Goal: Information Seeking & Learning: Compare options

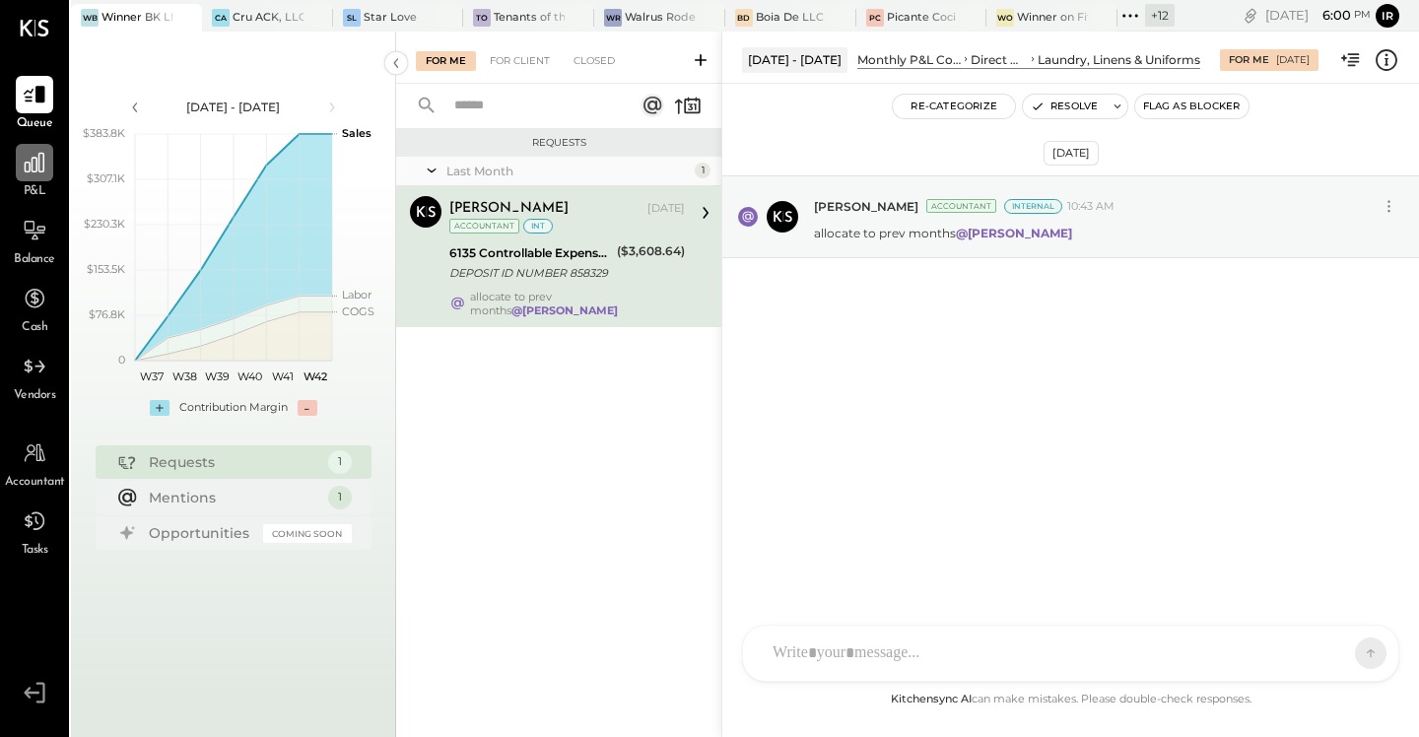
click at [30, 158] on icon at bounding box center [35, 163] width 26 height 26
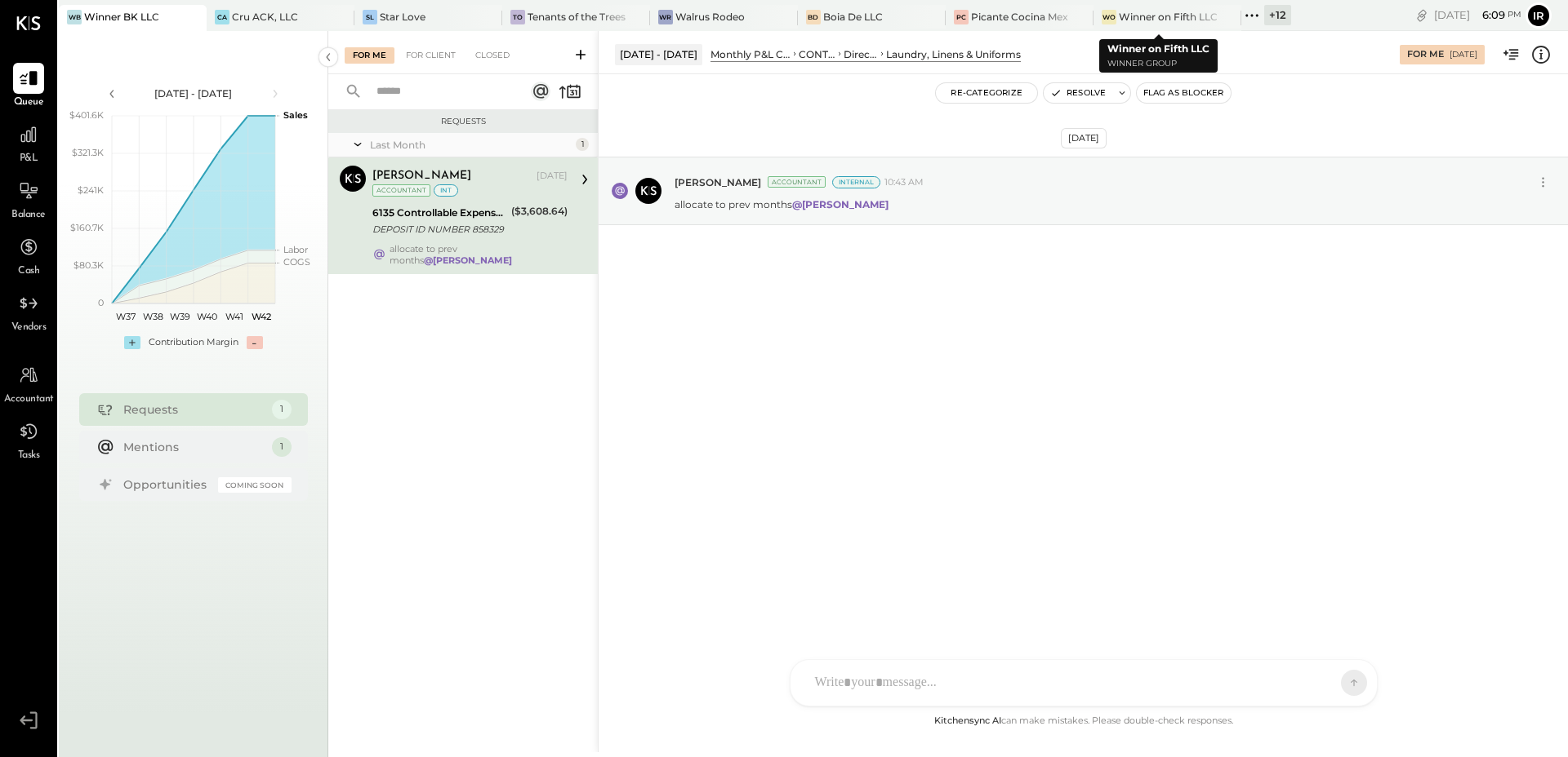
click at [1246, 17] on icon at bounding box center [1252, 16] width 22 height 22
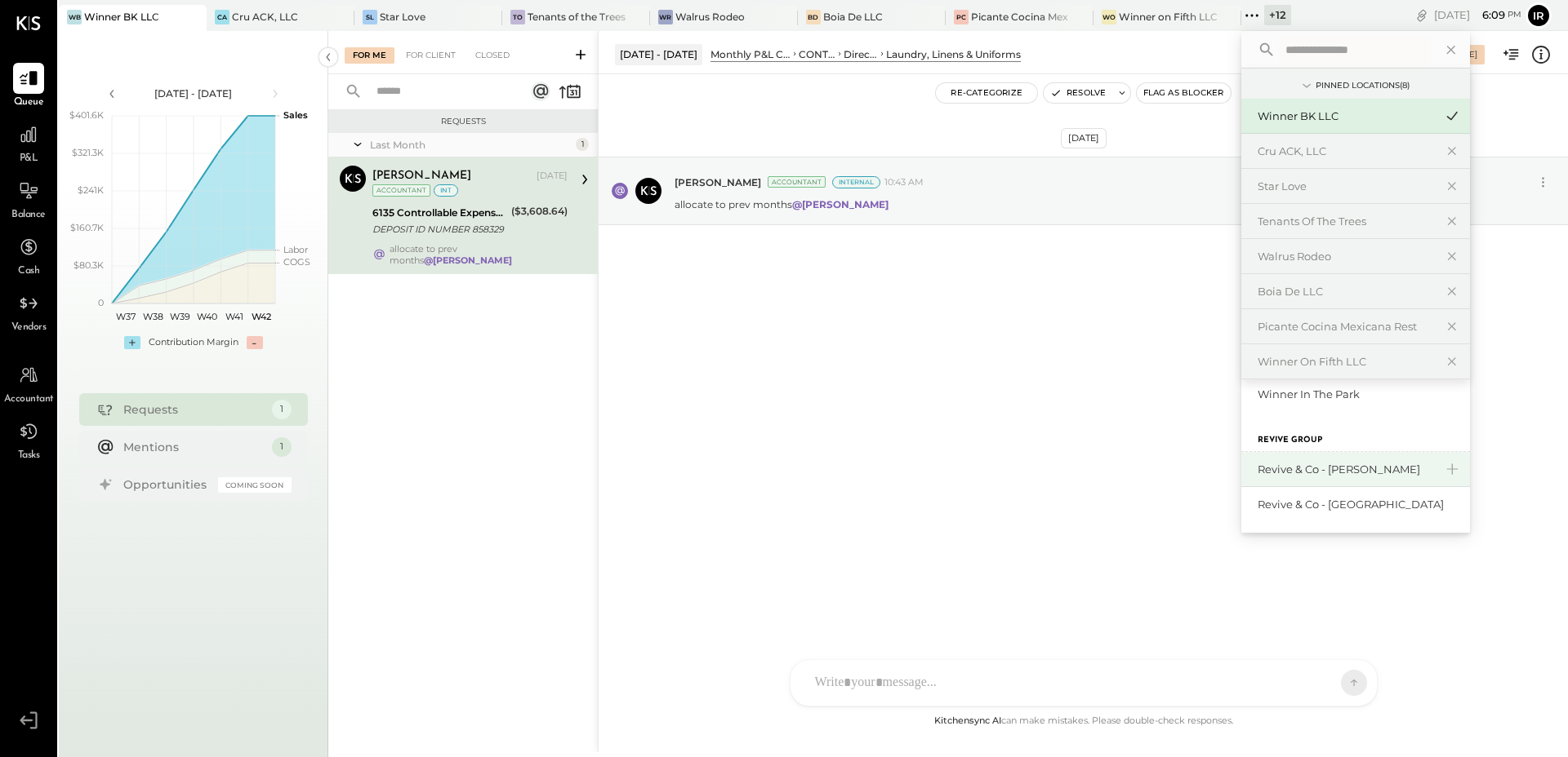
scroll to position [427, 0]
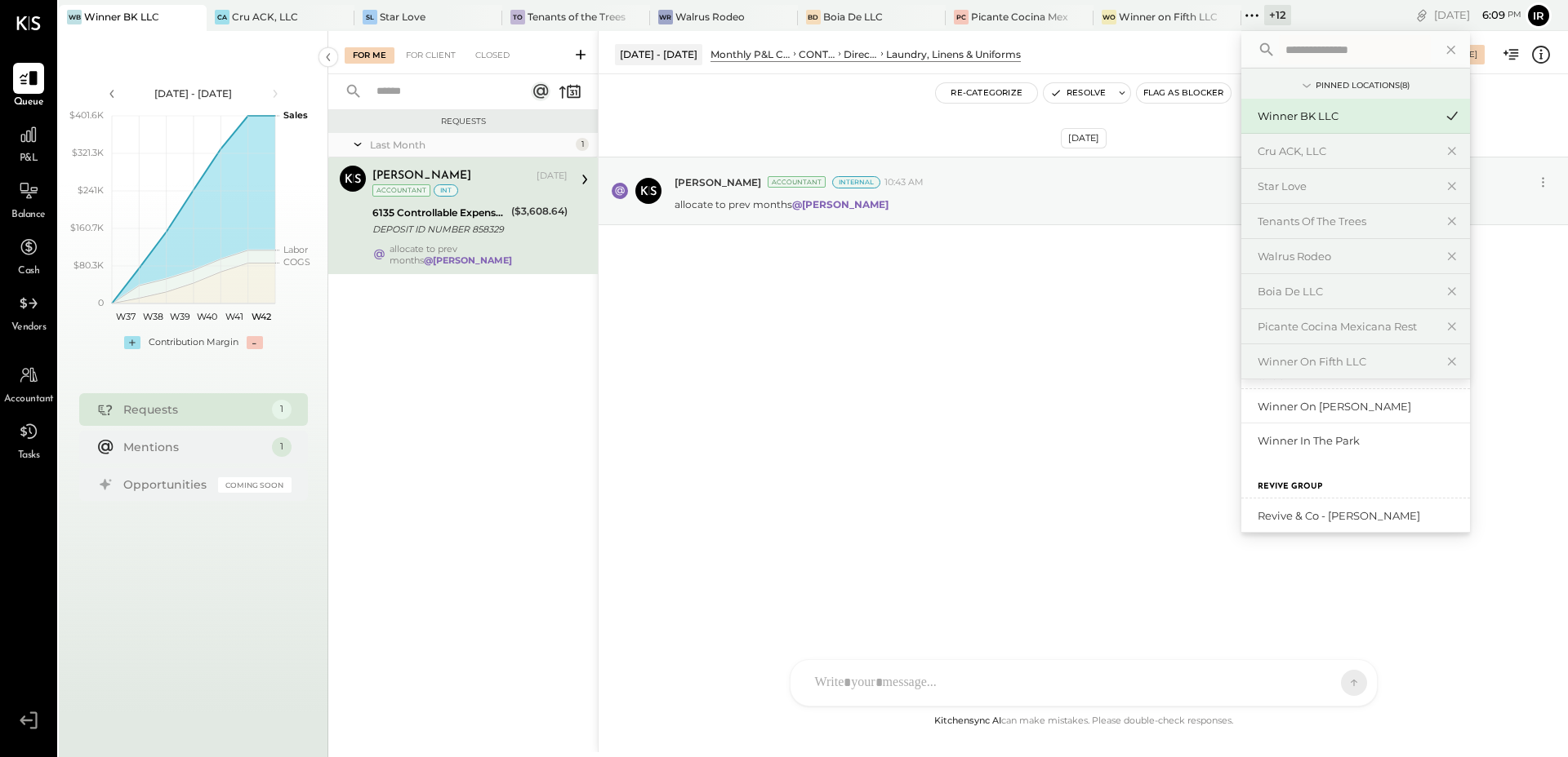
click at [1330, 460] on div "Revive Group" at bounding box center [1356, 478] width 229 height 41
click at [1302, 441] on div "Winner in the Park" at bounding box center [1345, 441] width 177 height 16
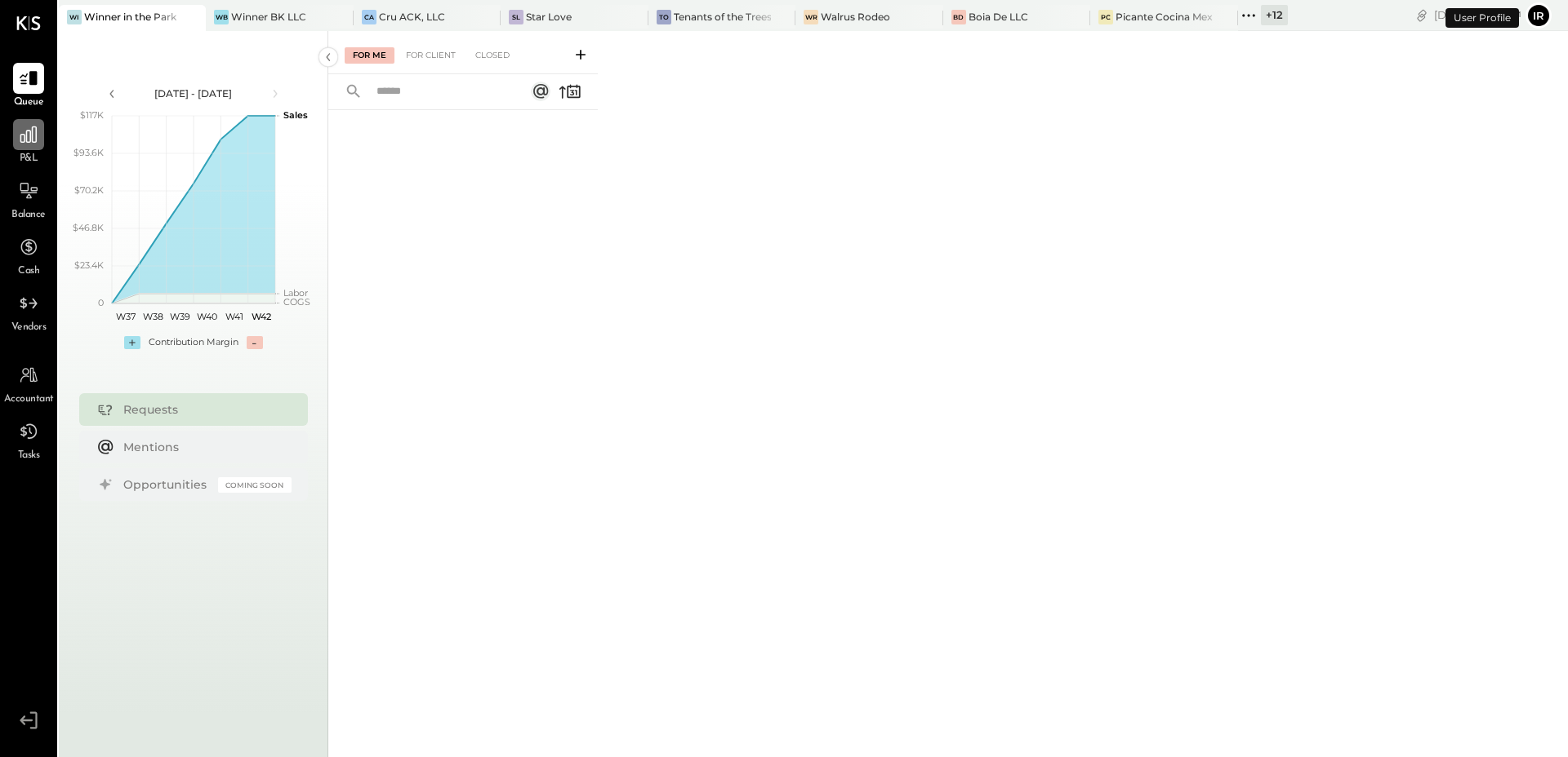
click at [27, 137] on icon at bounding box center [29, 135] width 22 height 22
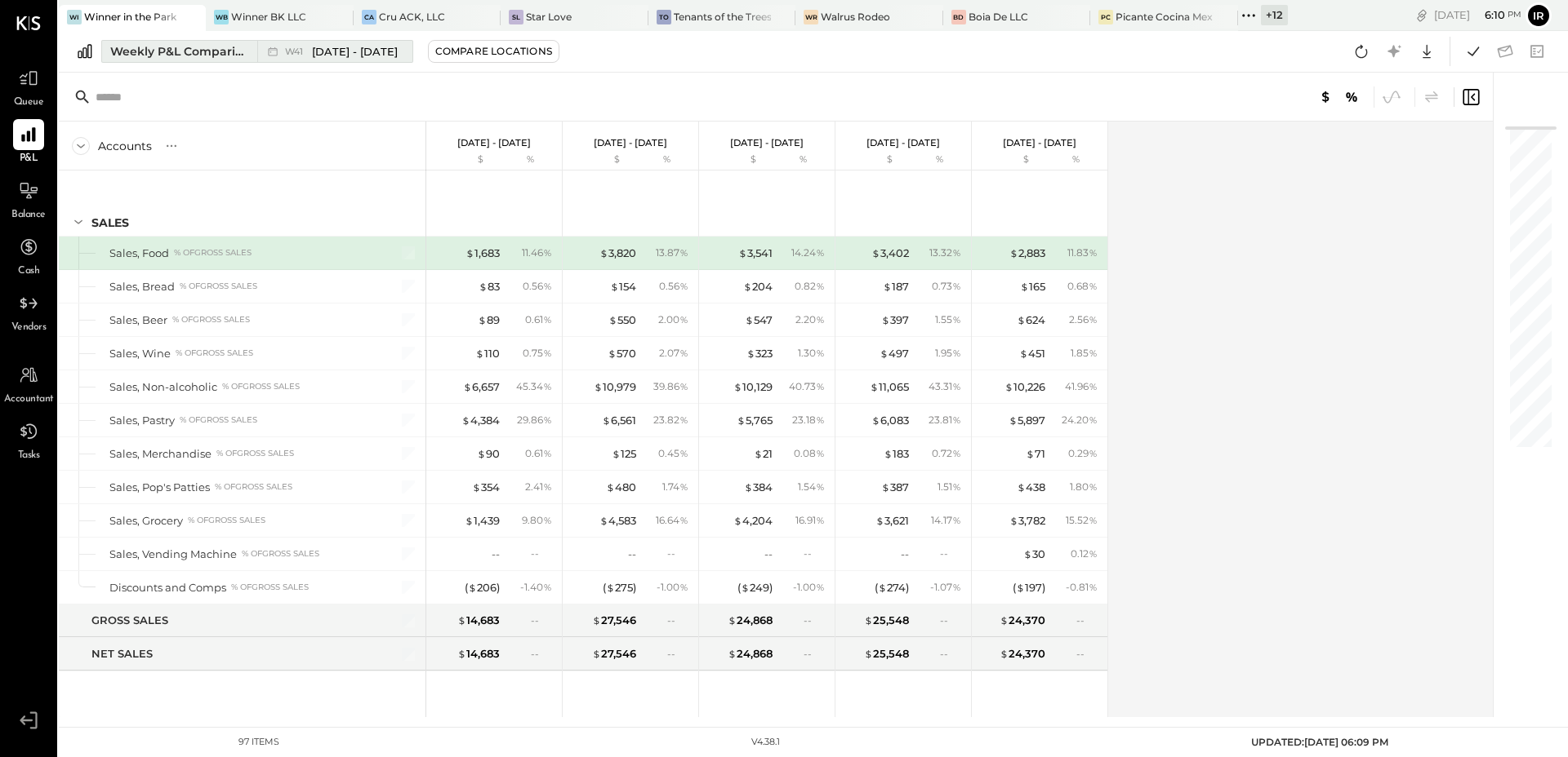
click at [207, 50] on div "Weekly P&L Comparison" at bounding box center [179, 51] width 138 height 17
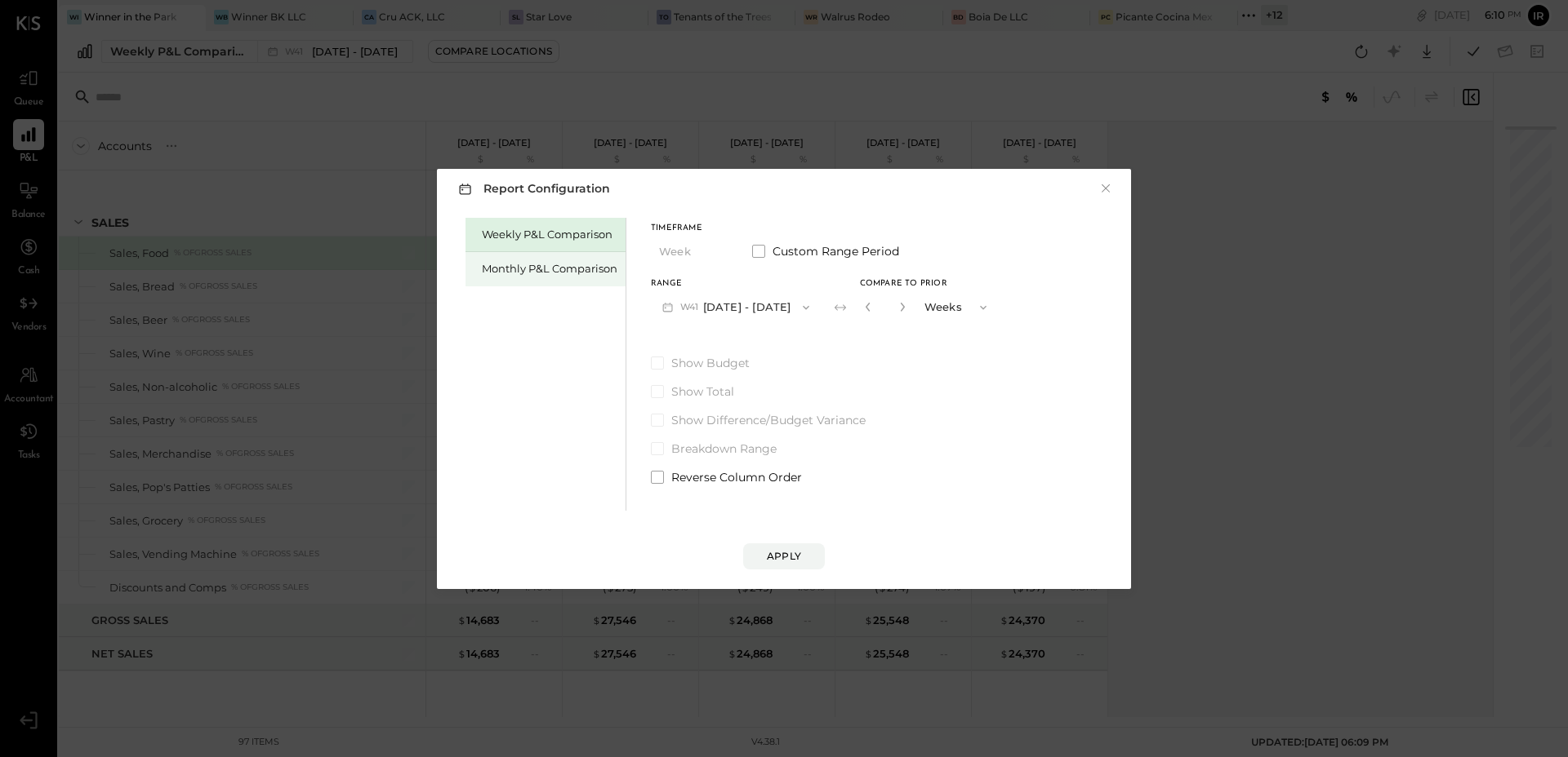
click at [531, 268] on div "Monthly P&L Comparison" at bounding box center [549, 268] width 136 height 16
click at [769, 305] on button "M10 [DATE] - [DATE]" at bounding box center [735, 307] width 170 height 30
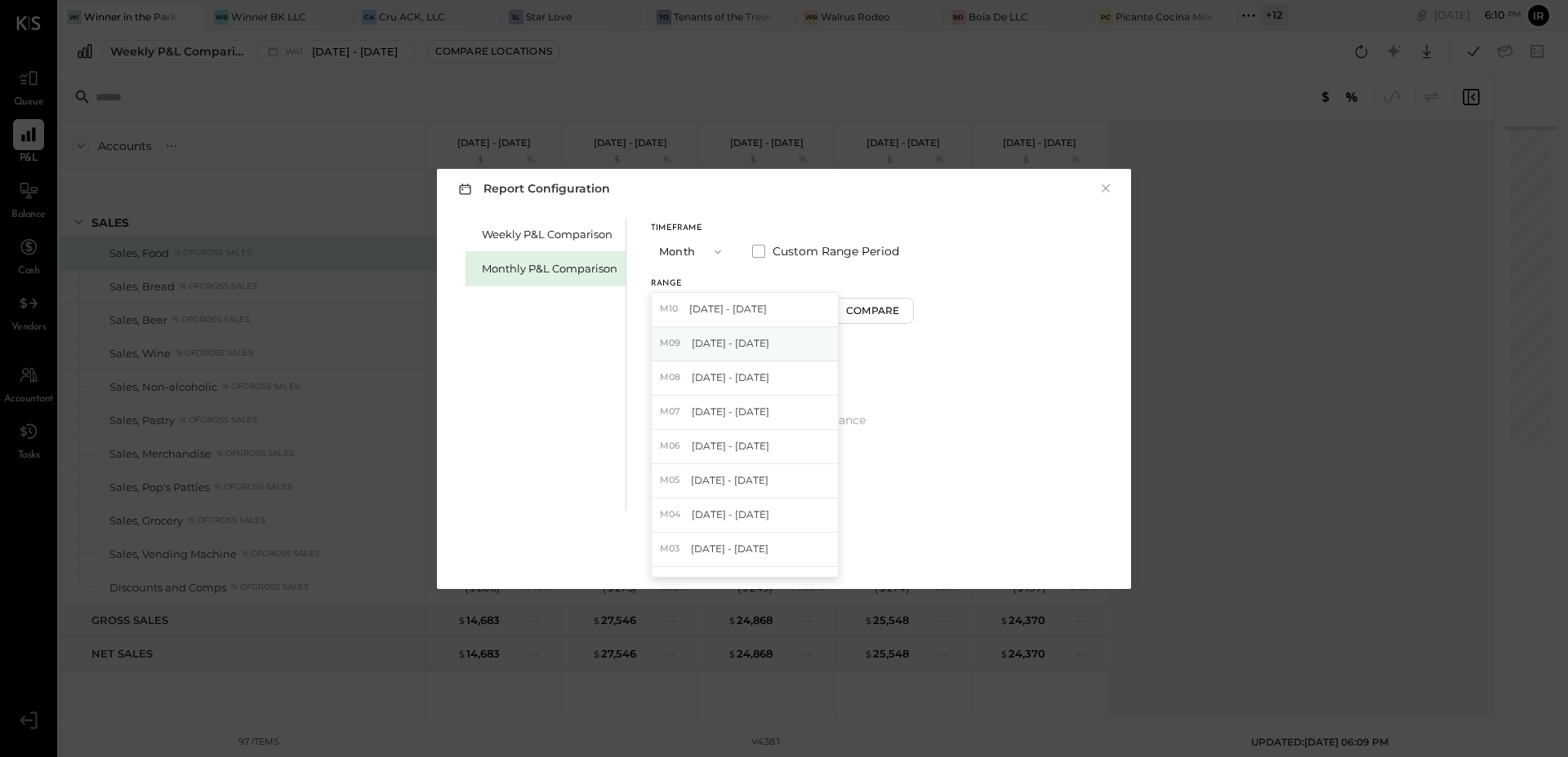
click at [774, 341] on div "M09 [DATE] - [DATE]" at bounding box center [744, 344] width 186 height 34
click at [876, 292] on div "Range M09 [DATE] - [DATE] Compare" at bounding box center [783, 301] width 265 height 42
click at [867, 303] on div "Compare" at bounding box center [875, 310] width 53 height 14
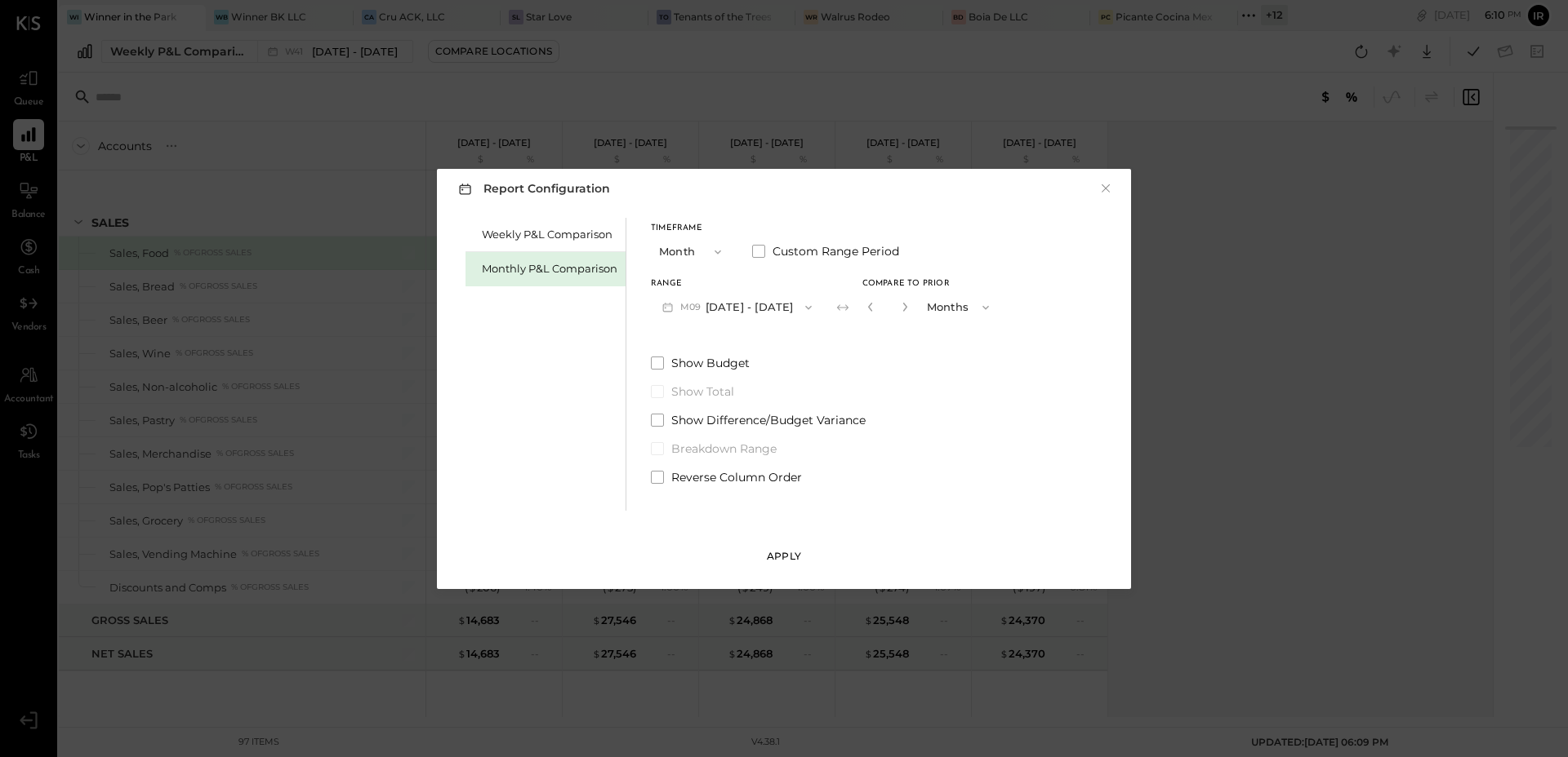
click at [784, 547] on button "Apply" at bounding box center [784, 557] width 82 height 27
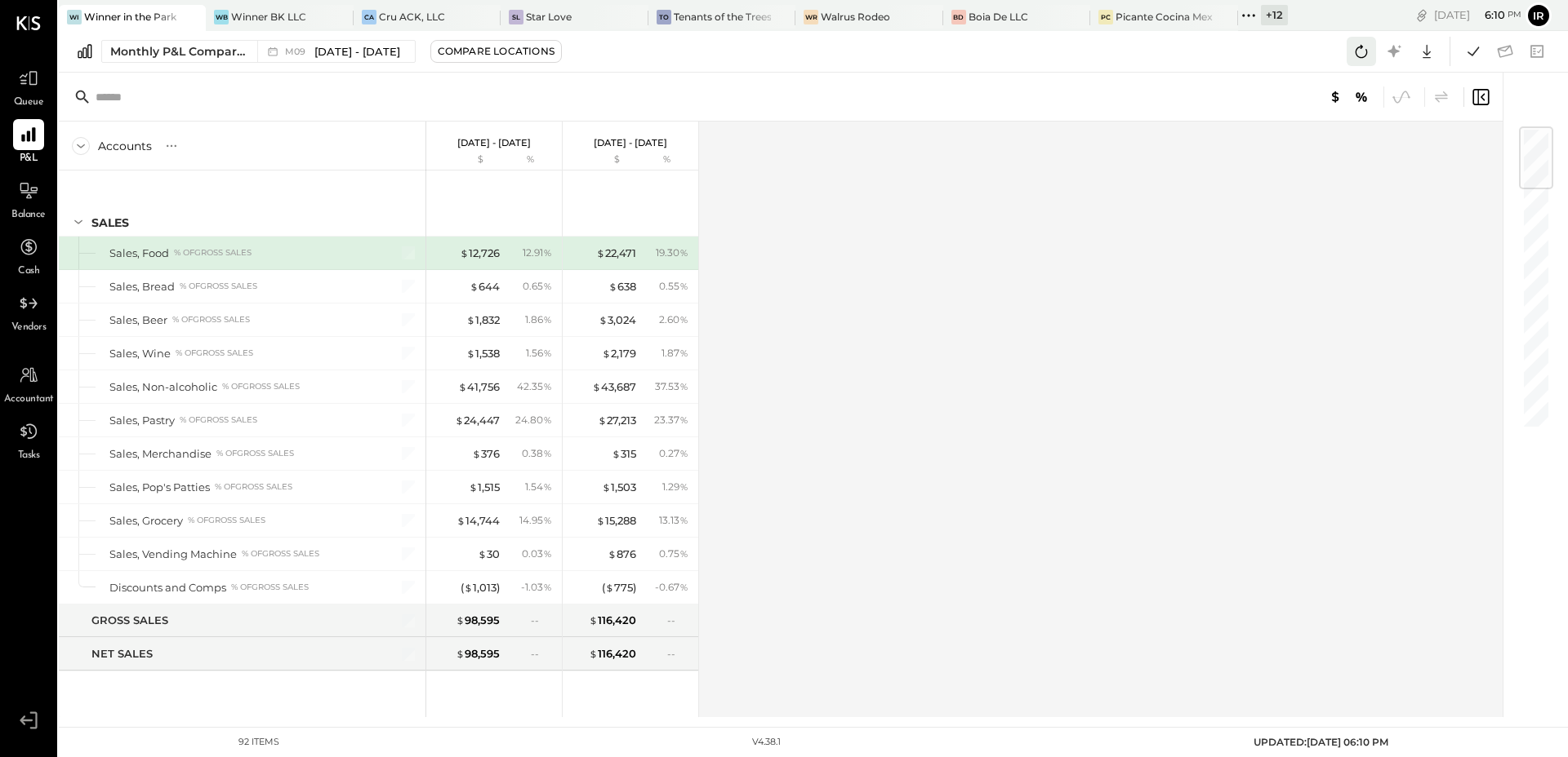
click at [1363, 59] on icon at bounding box center [1362, 51] width 22 height 22
click at [1472, 50] on icon at bounding box center [1474, 51] width 22 height 22
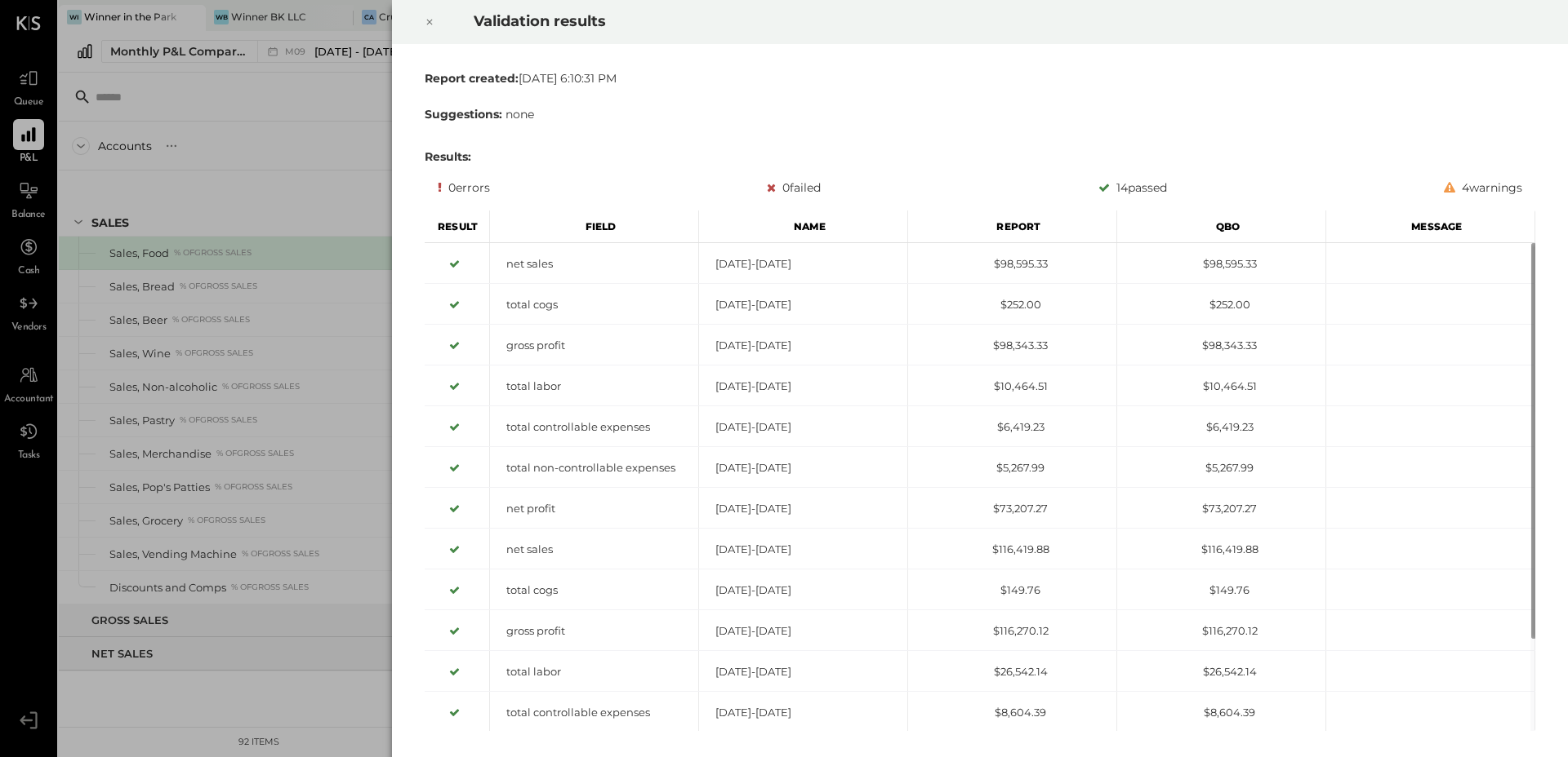
click at [430, 24] on icon at bounding box center [429, 22] width 6 height 6
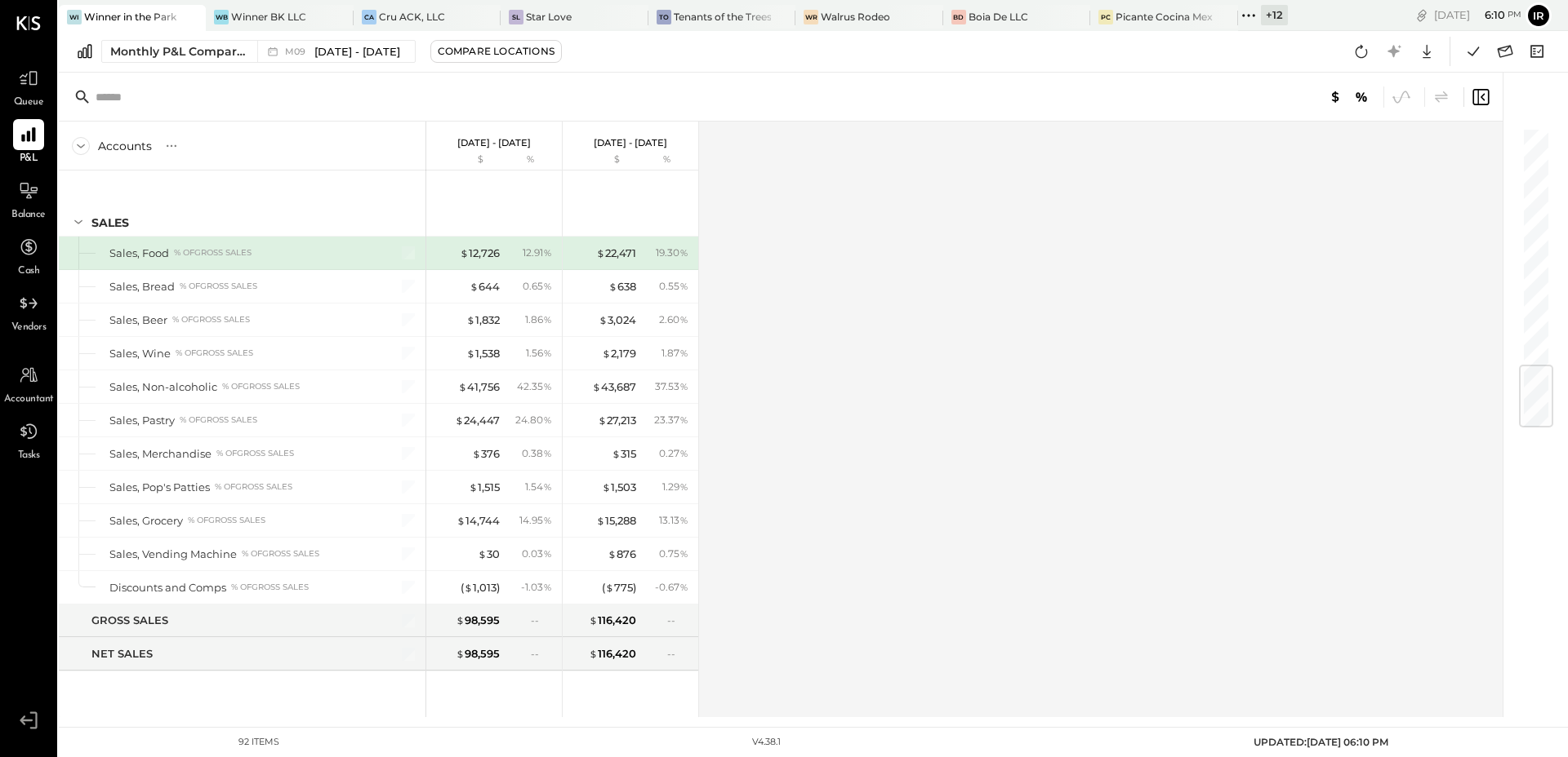
scroll to position [2064, 0]
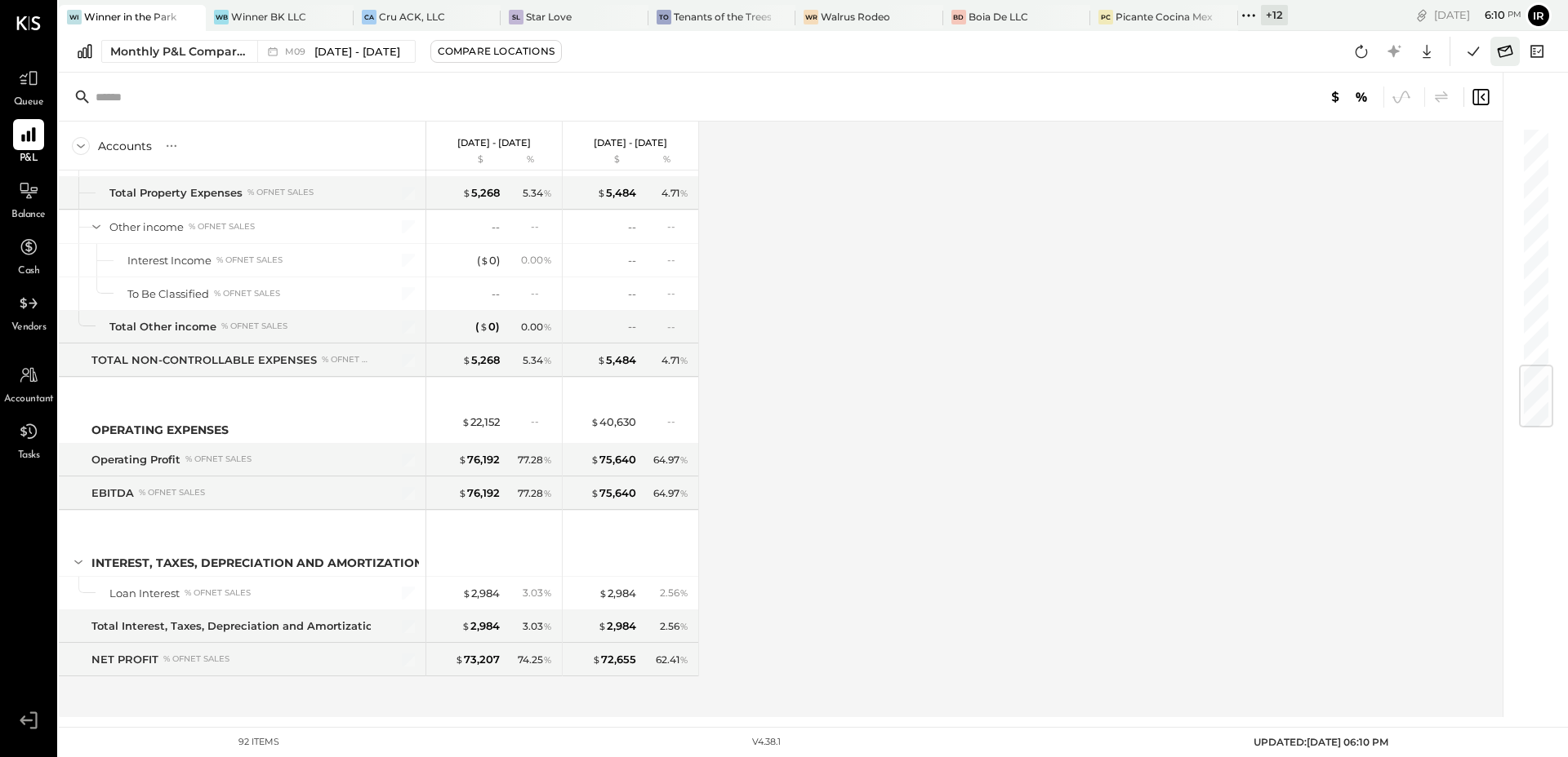
click at [1509, 55] on icon at bounding box center [1505, 51] width 22 height 22
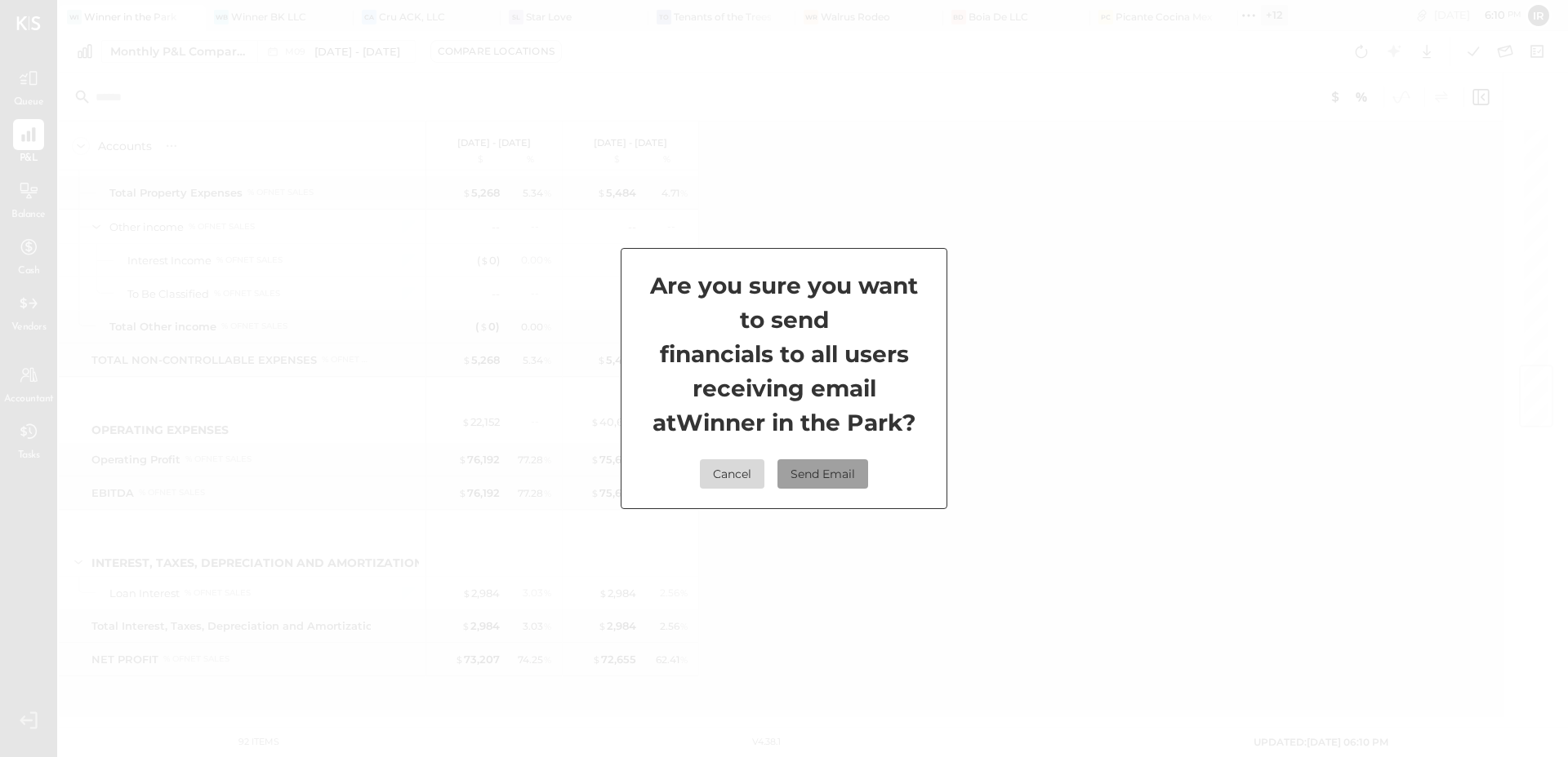
click at [825, 475] on button "Send Email" at bounding box center [822, 474] width 90 height 29
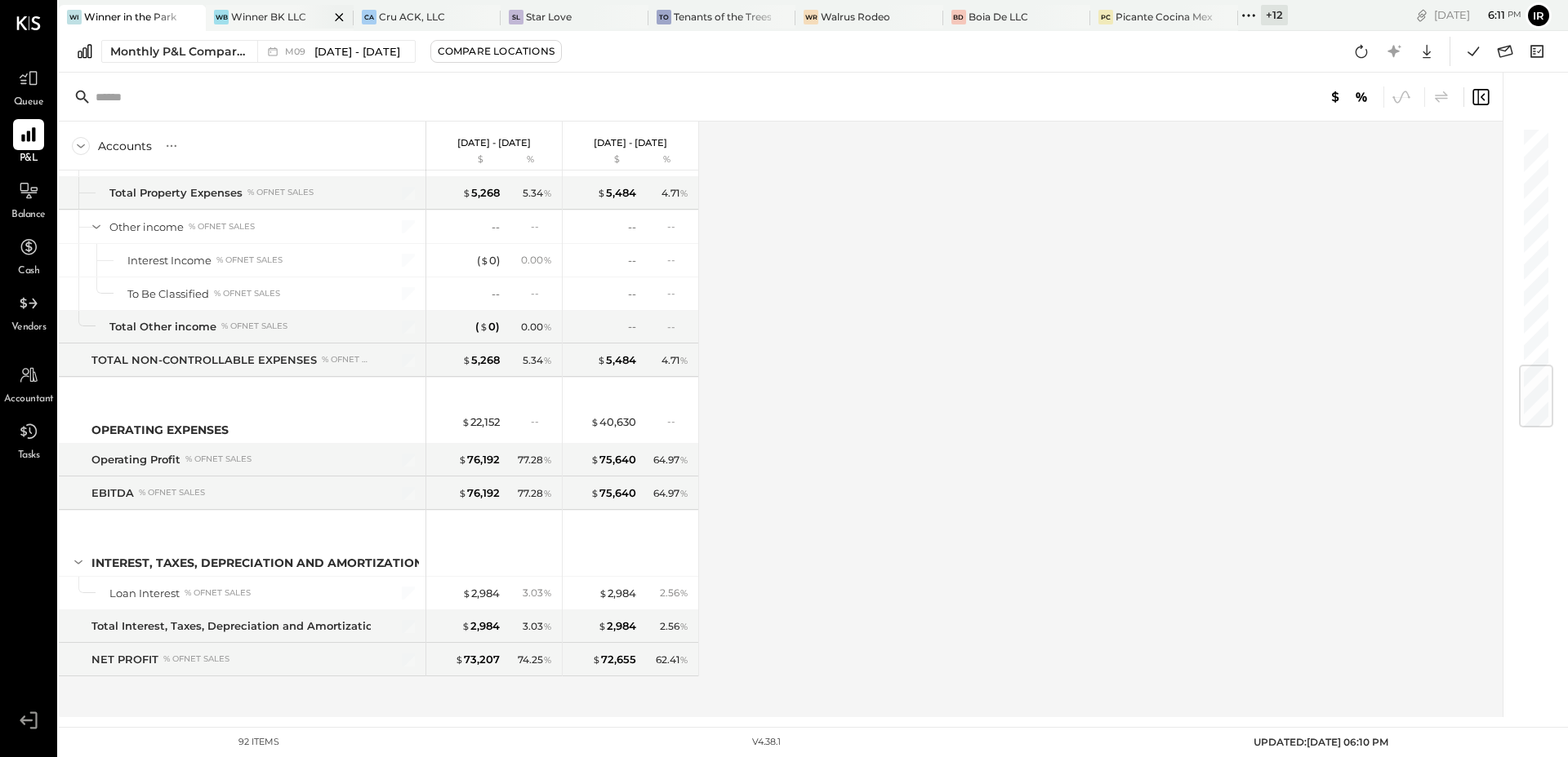
click at [251, 17] on div "Winner BK LLC" at bounding box center [269, 17] width 75 height 14
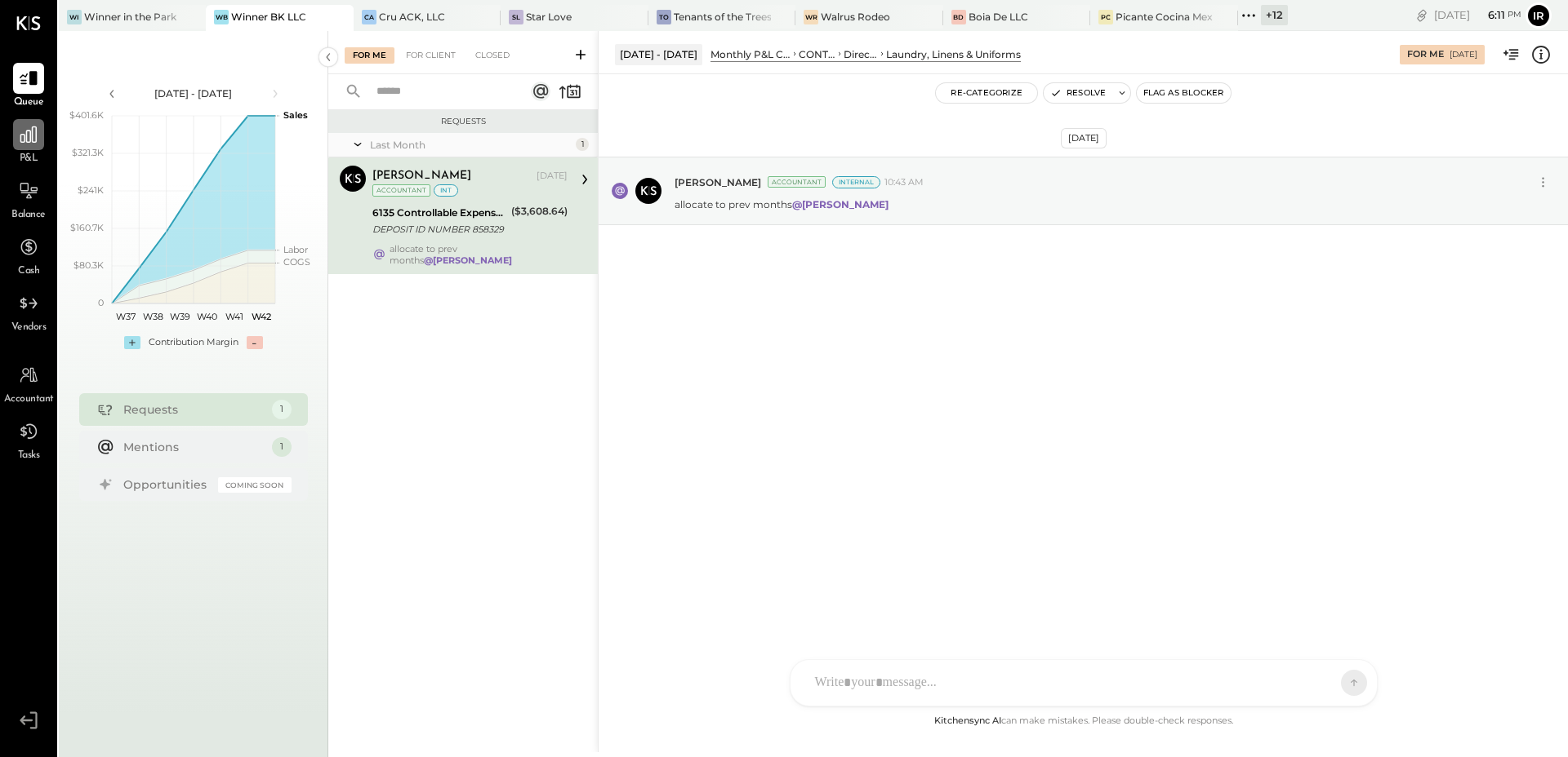
click at [25, 137] on icon at bounding box center [29, 135] width 17 height 17
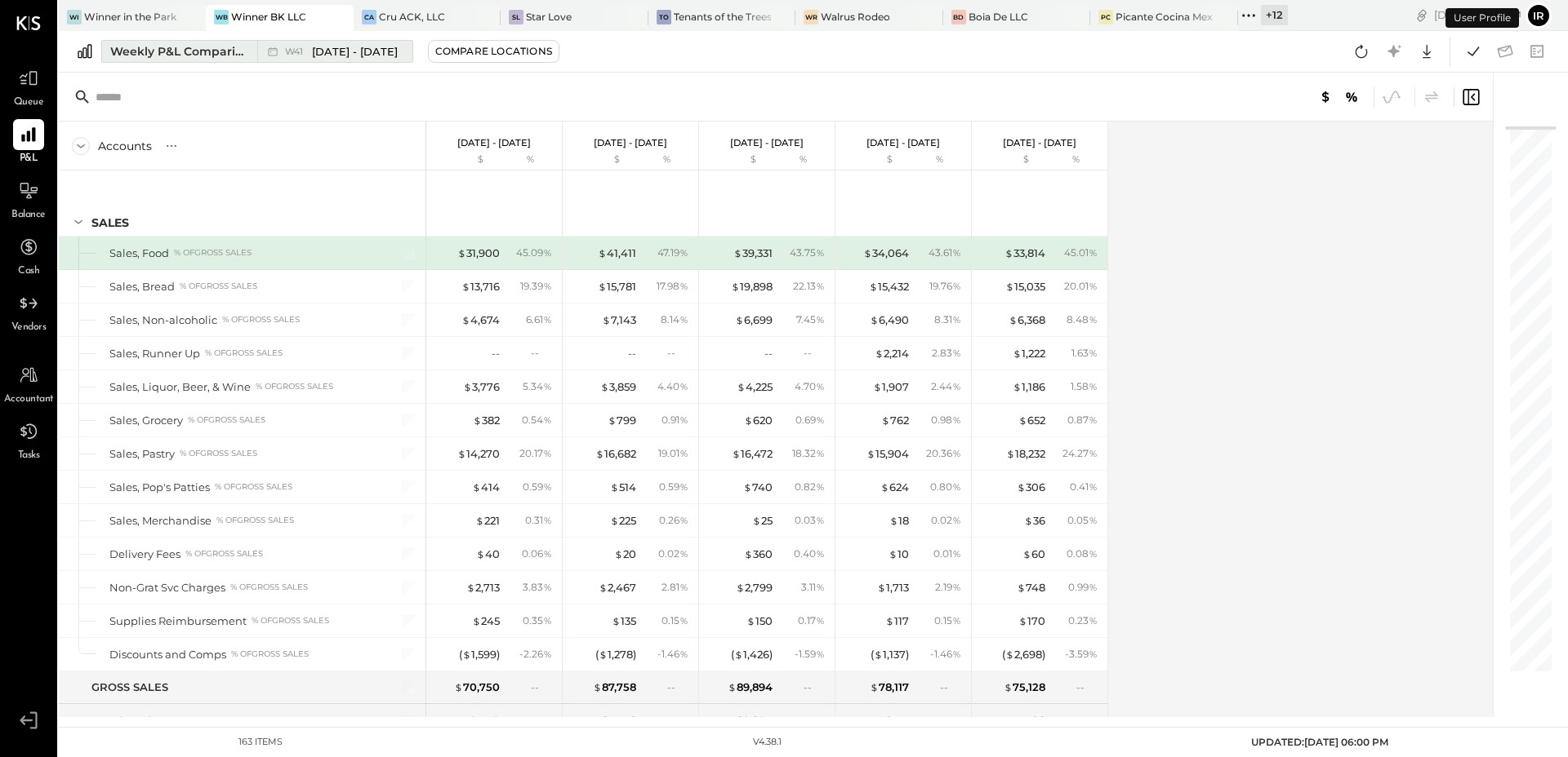
click at [197, 43] on div "Weekly P&L Comparison" at bounding box center [179, 51] width 138 height 17
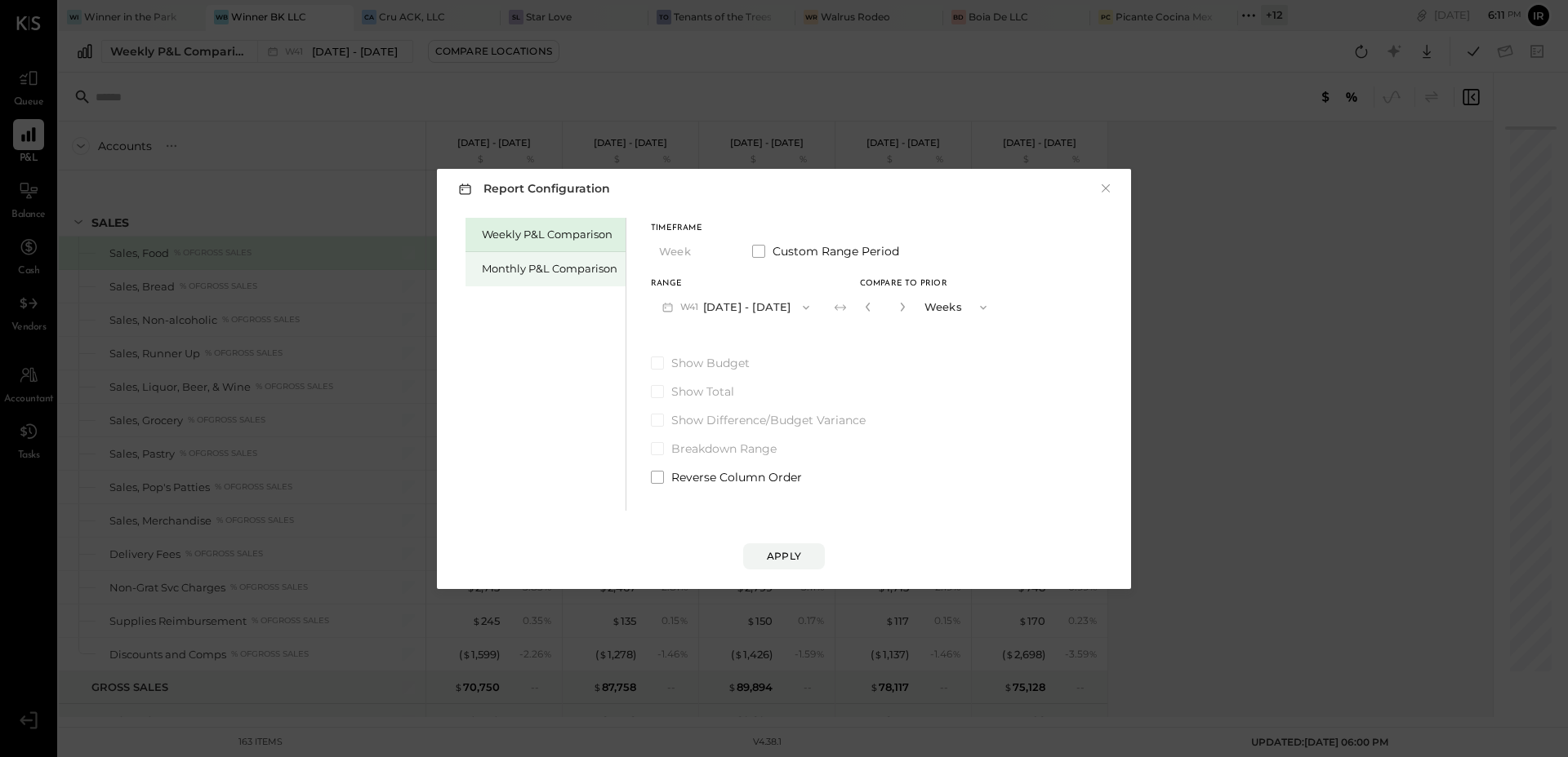
click at [523, 263] on div "Monthly P&L Comparison" at bounding box center [549, 268] width 136 height 16
click at [772, 311] on button "M10 [DATE] - [DATE]" at bounding box center [735, 307] width 170 height 30
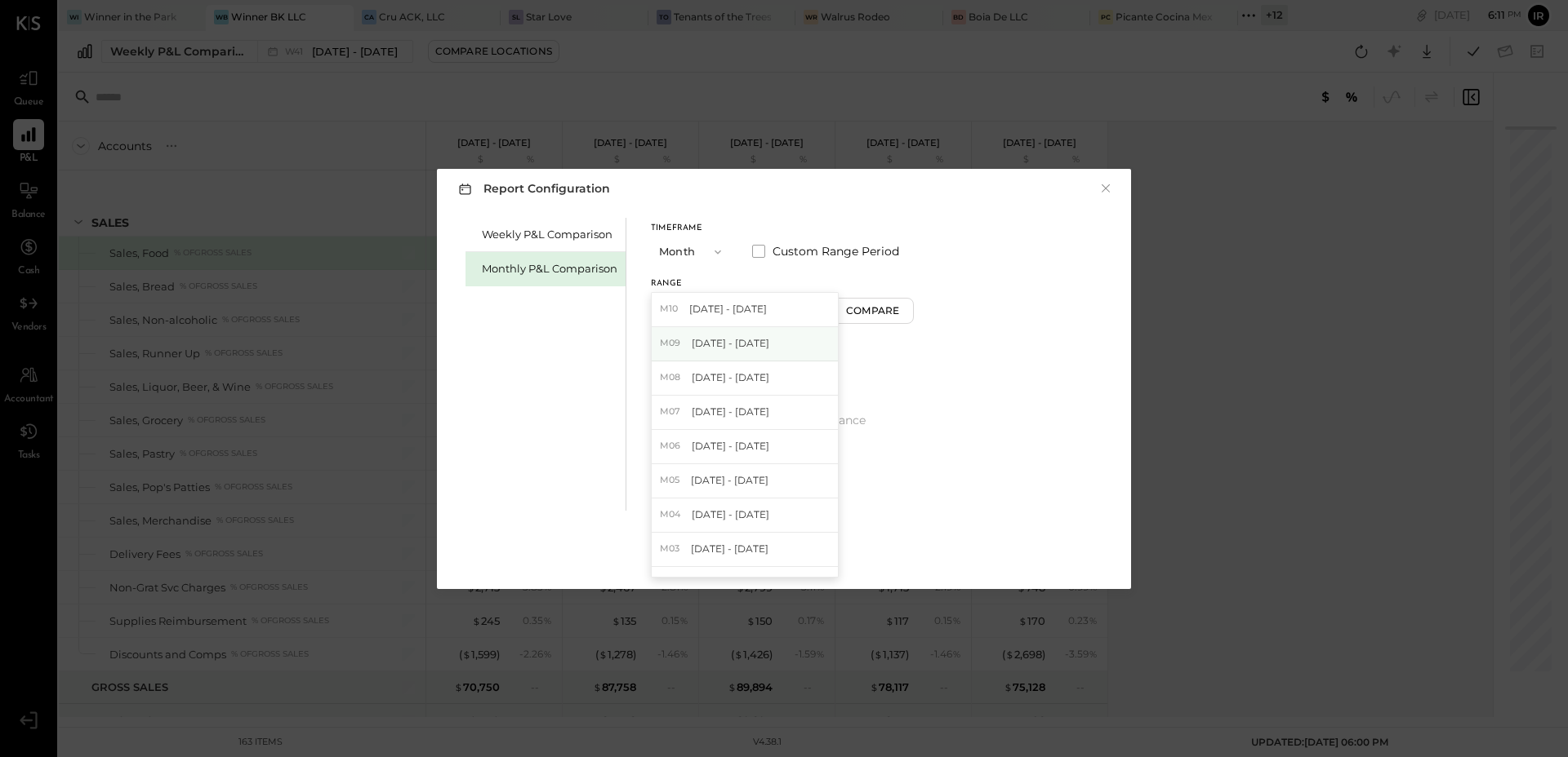
click at [745, 350] on span "[DATE] - [DATE]" at bounding box center [730, 343] width 78 height 14
click at [849, 310] on div "Compare" at bounding box center [875, 310] width 53 height 14
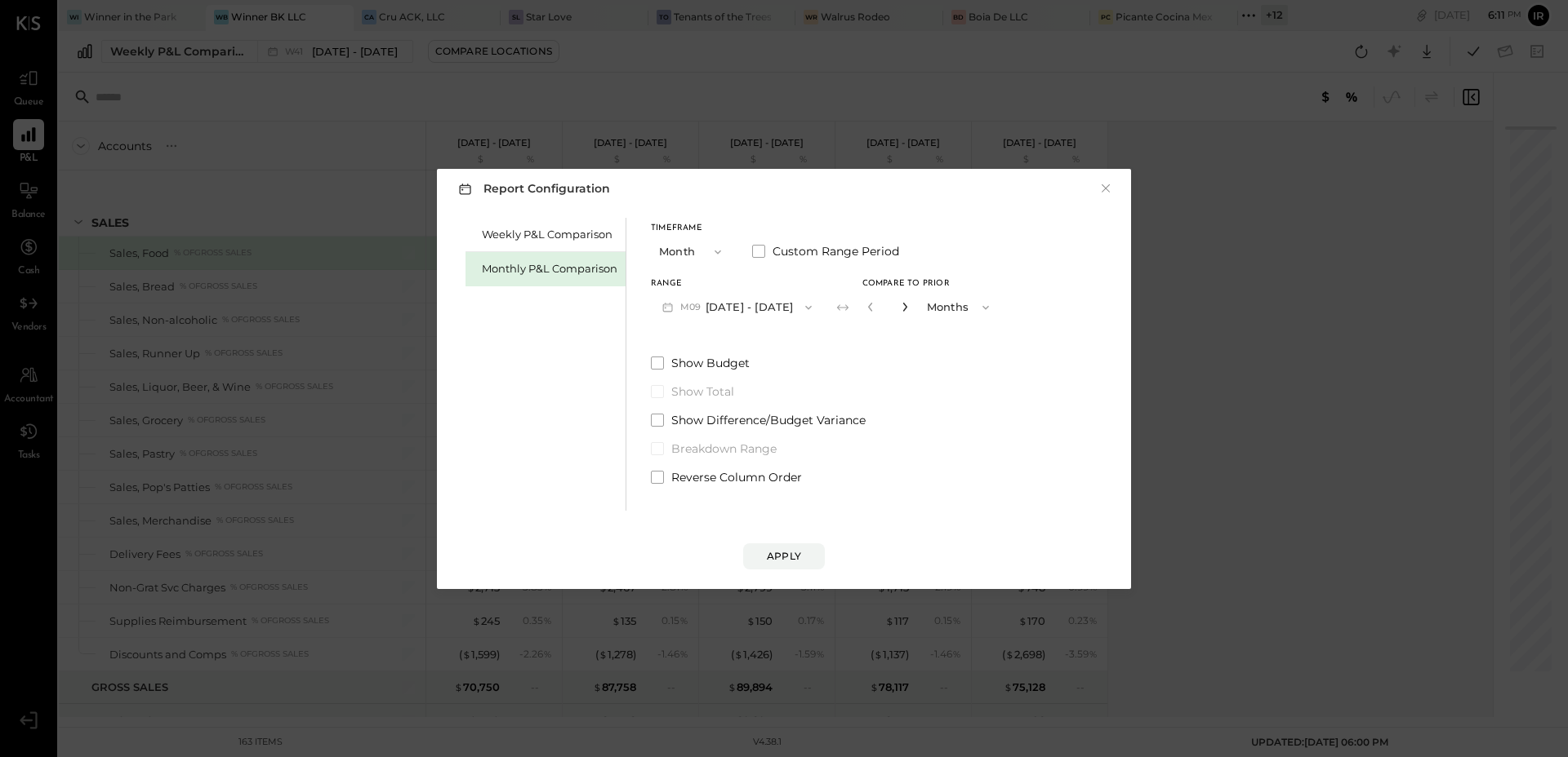
click at [901, 303] on icon "button" at bounding box center [905, 307] width 10 height 10
type input "*"
click at [796, 543] on button "Apply" at bounding box center [784, 557] width 82 height 27
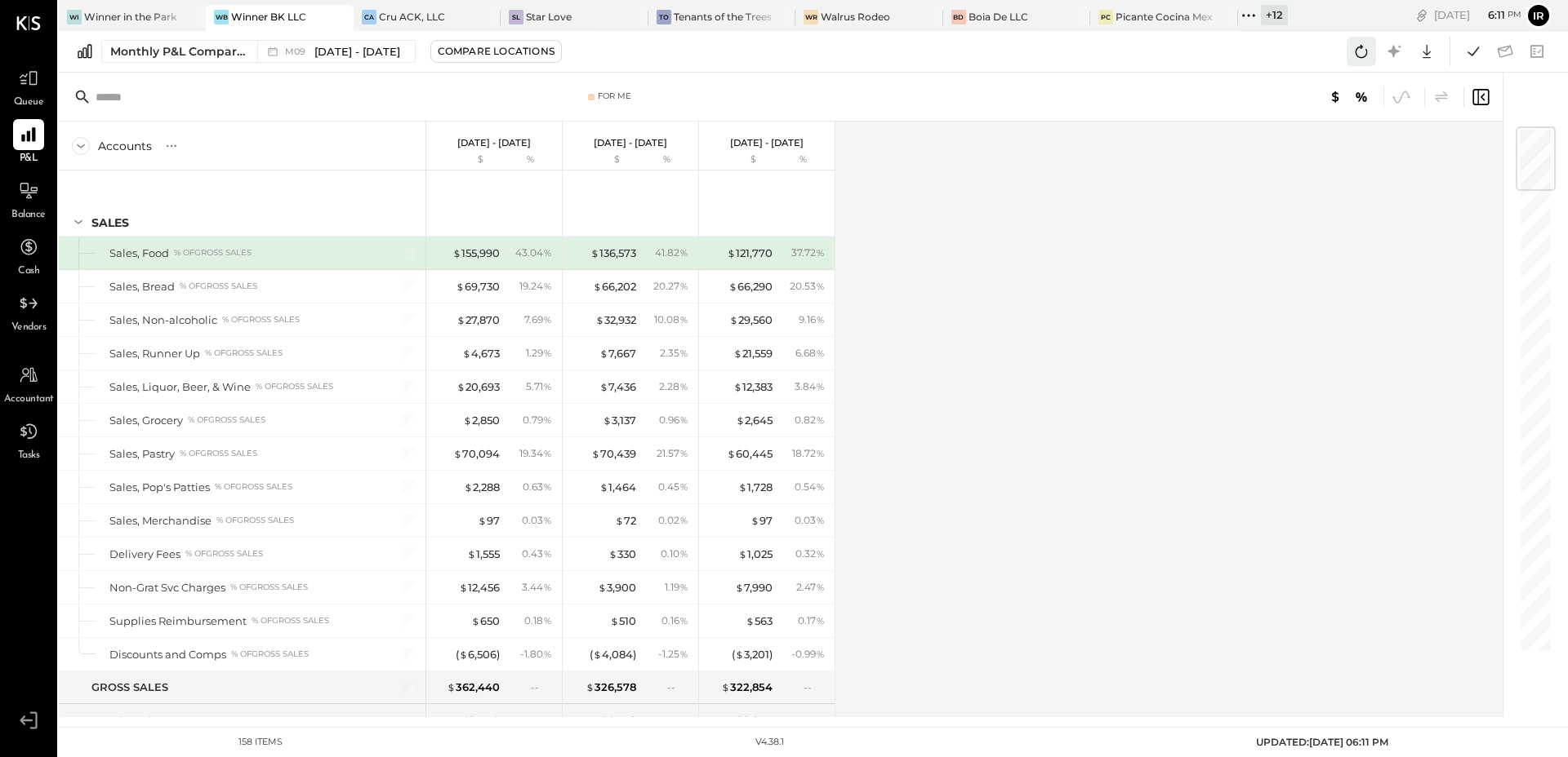
click at [1364, 50] on icon at bounding box center [1362, 51] width 22 height 22
click at [1469, 55] on icon at bounding box center [1474, 51] width 22 height 22
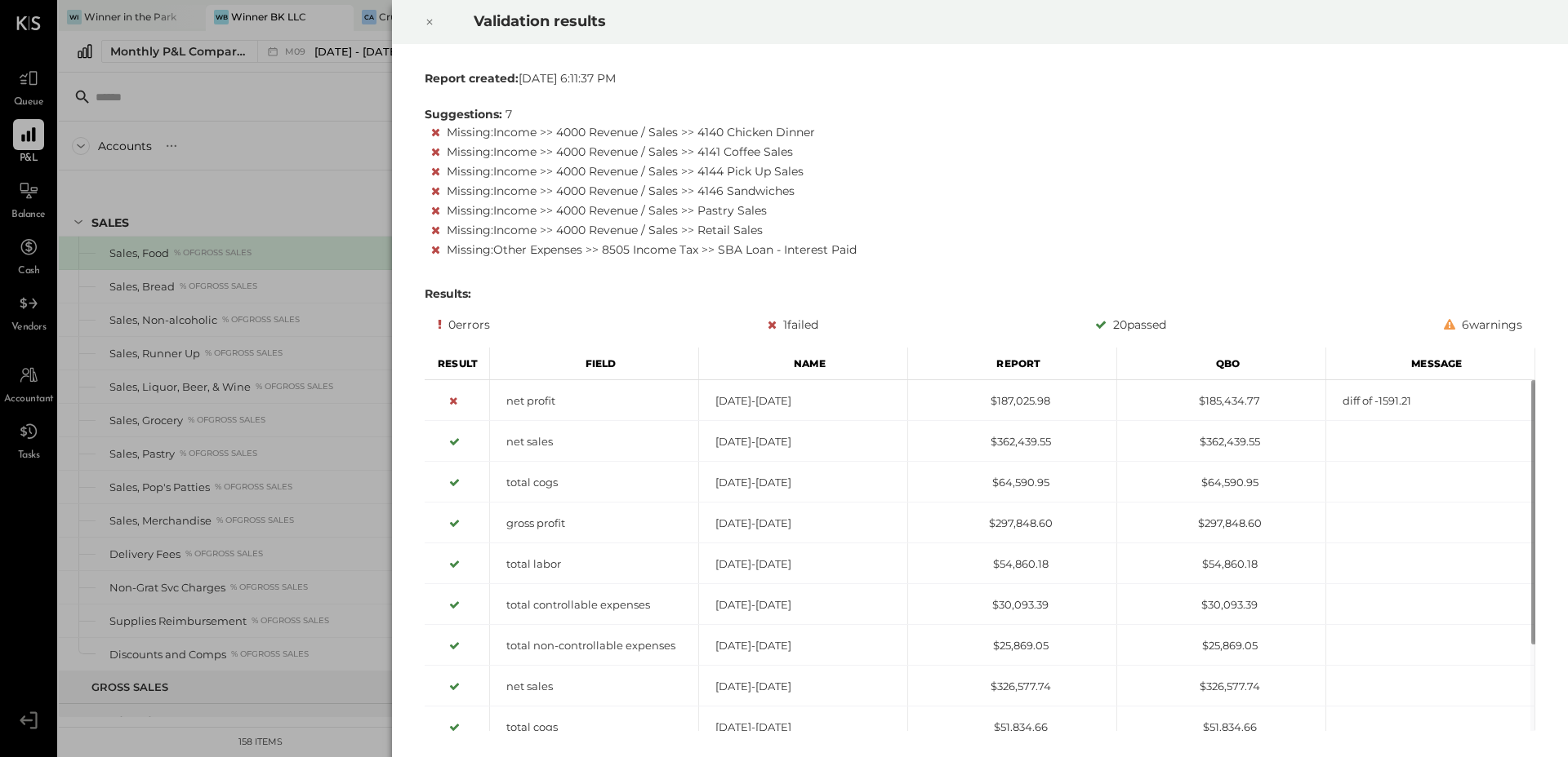
click at [429, 26] on icon at bounding box center [429, 22] width 10 height 20
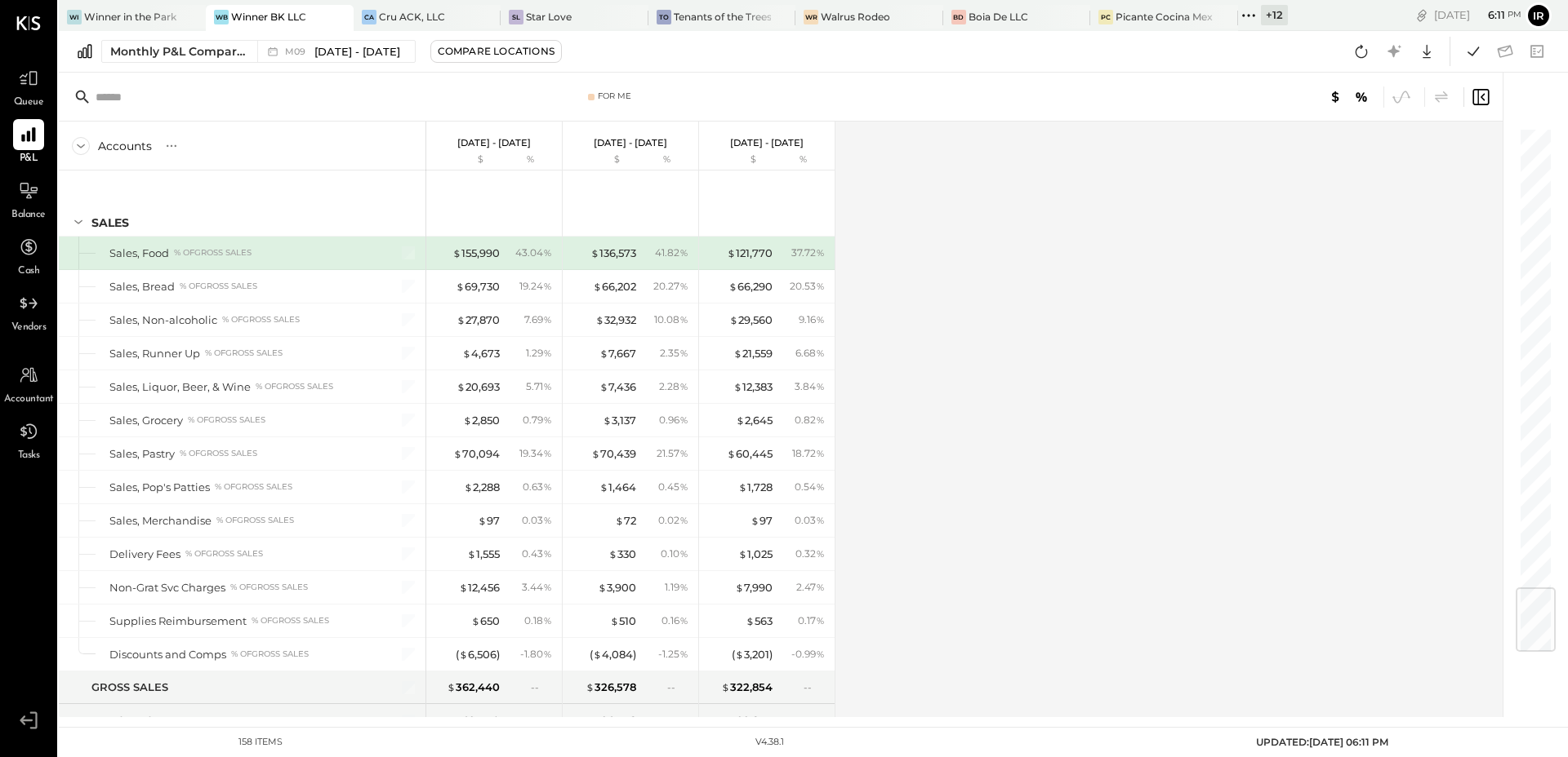
scroll to position [3903, 0]
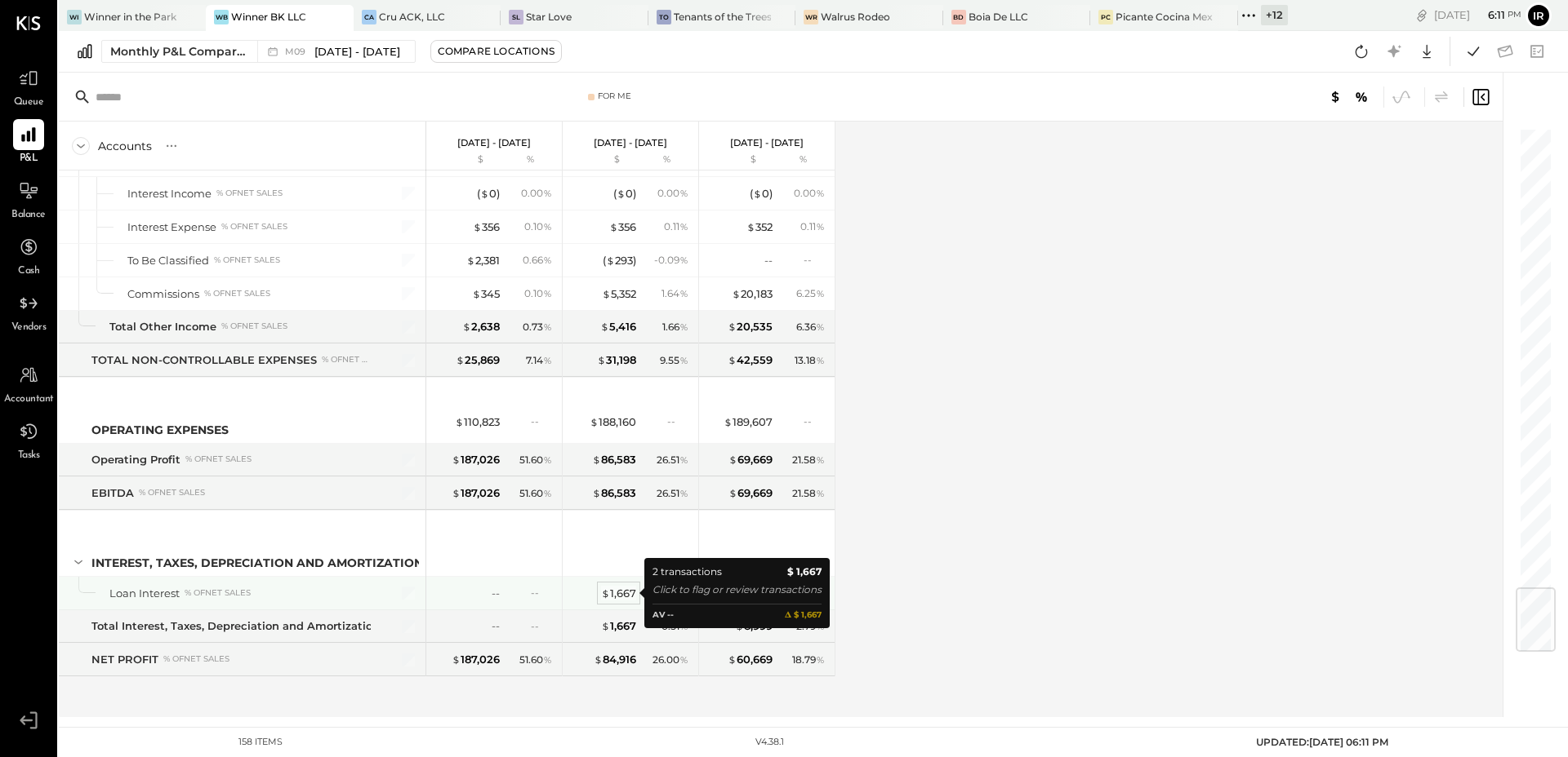
click at [631, 586] on div "$ 1,667" at bounding box center [618, 593] width 35 height 16
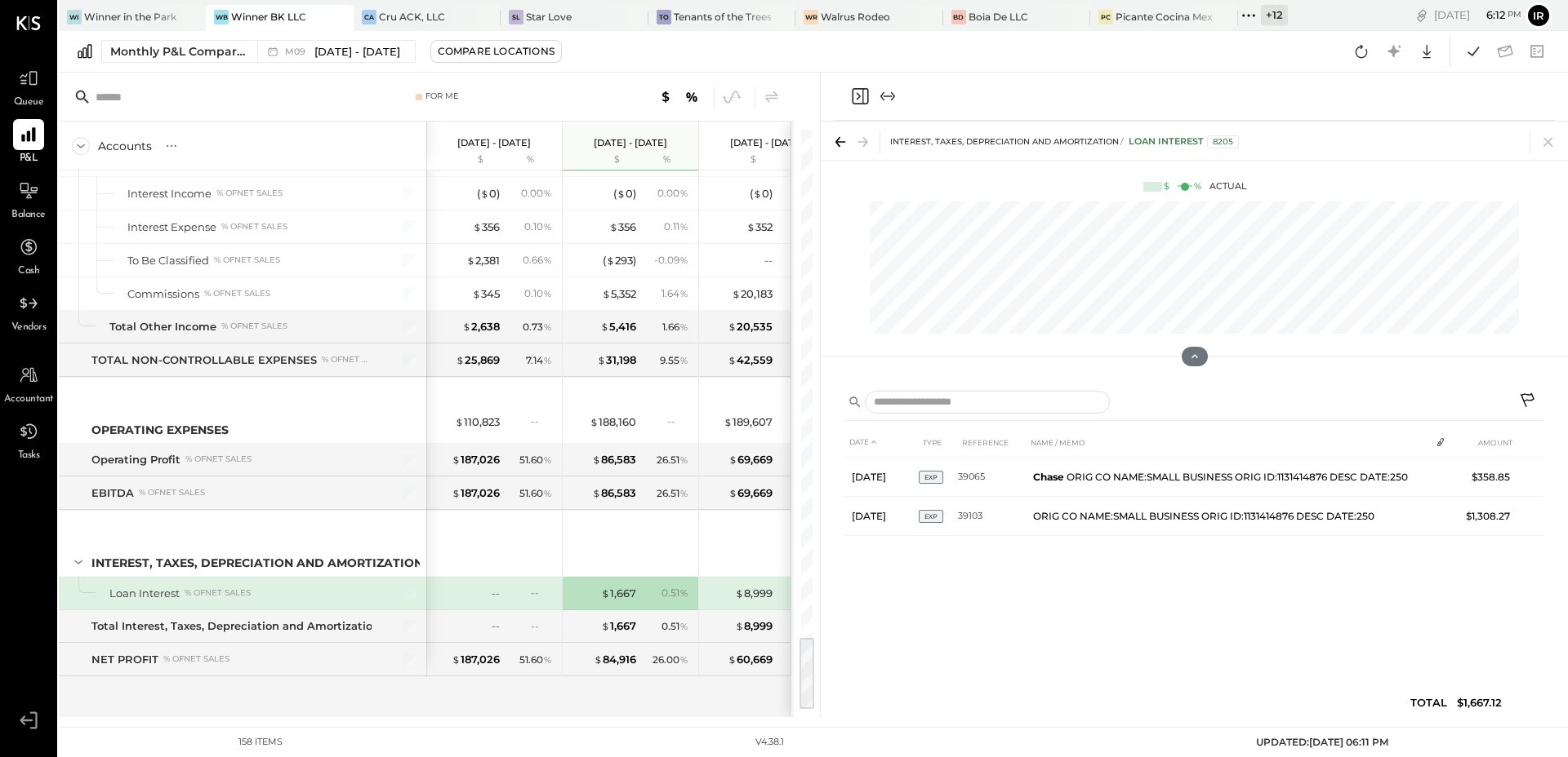
click at [860, 103] on icon "Close panel" at bounding box center [860, 96] width 17 height 17
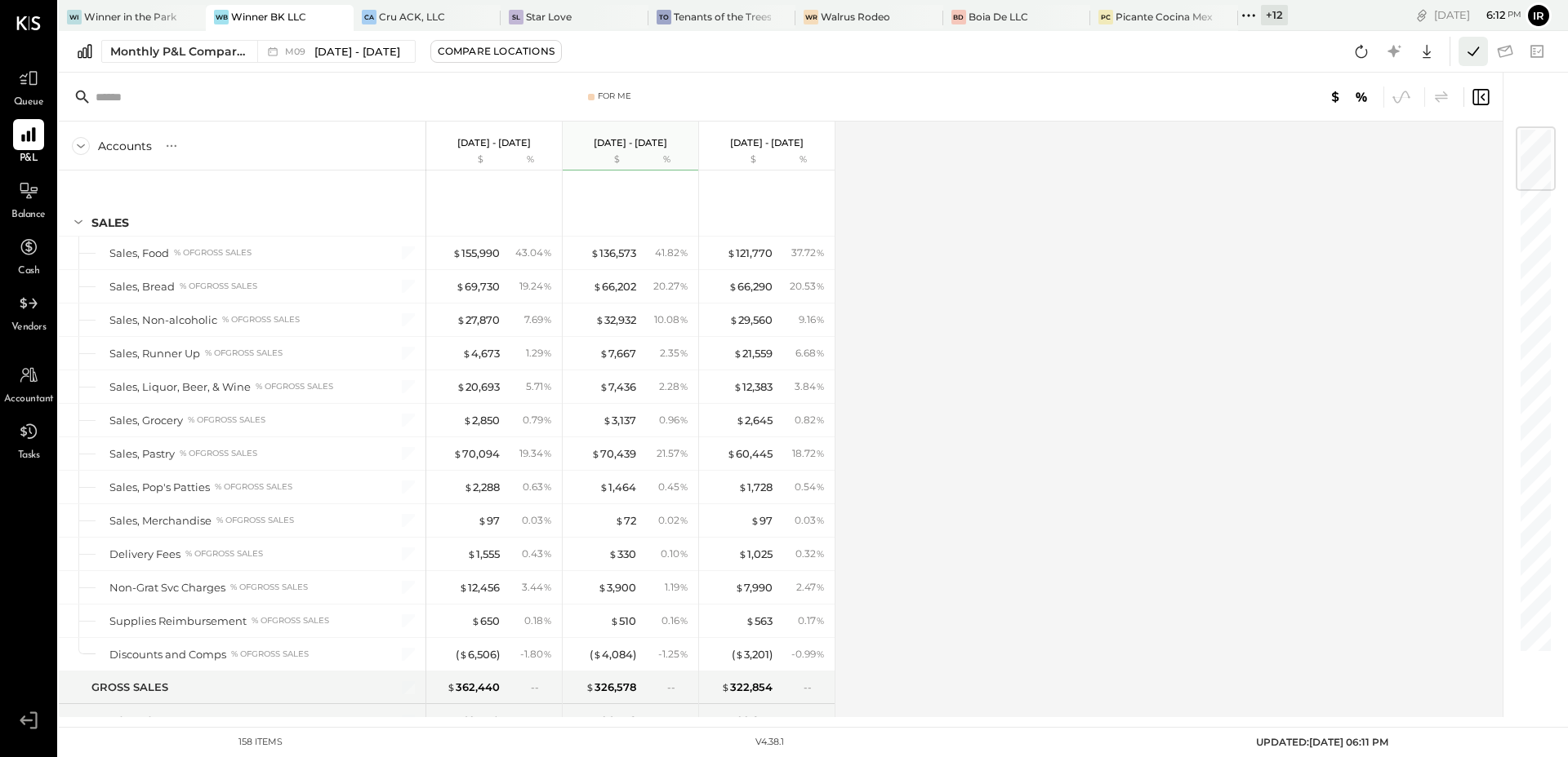
click at [1483, 51] on button at bounding box center [1473, 51] width 29 height 29
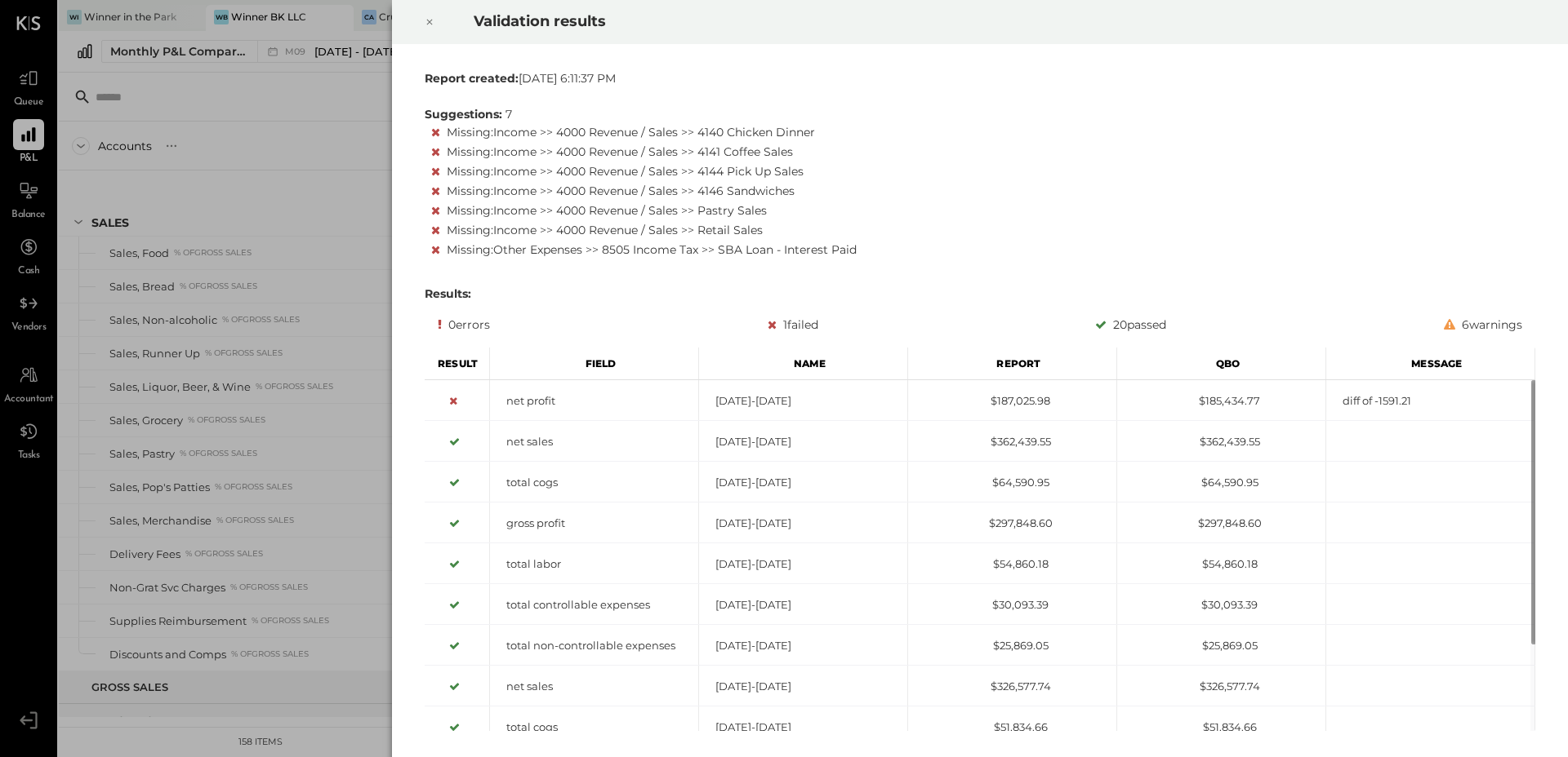
click at [417, 18] on div at bounding box center [429, 22] width 36 height 46
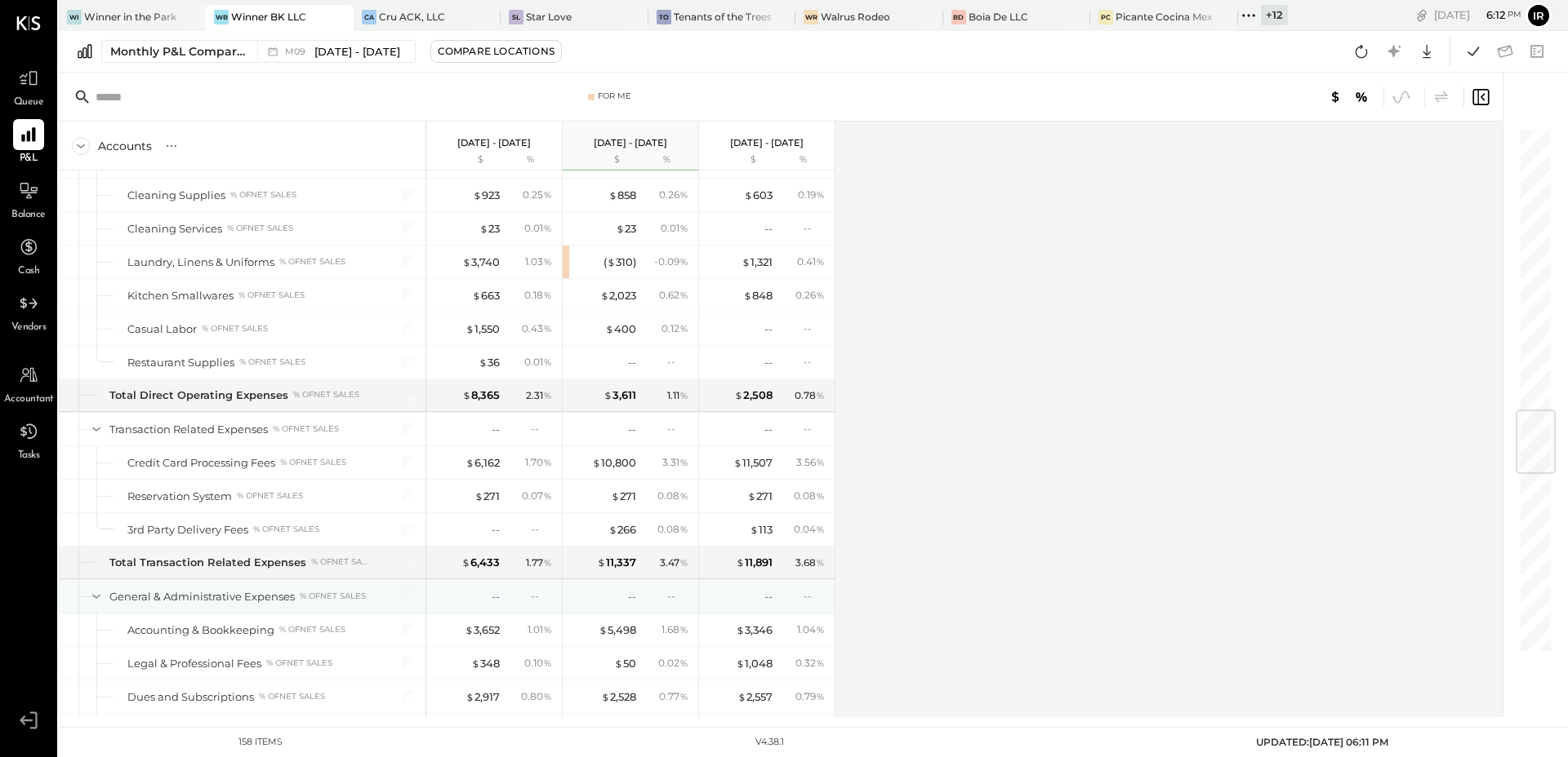
scroll to position [2396, 0]
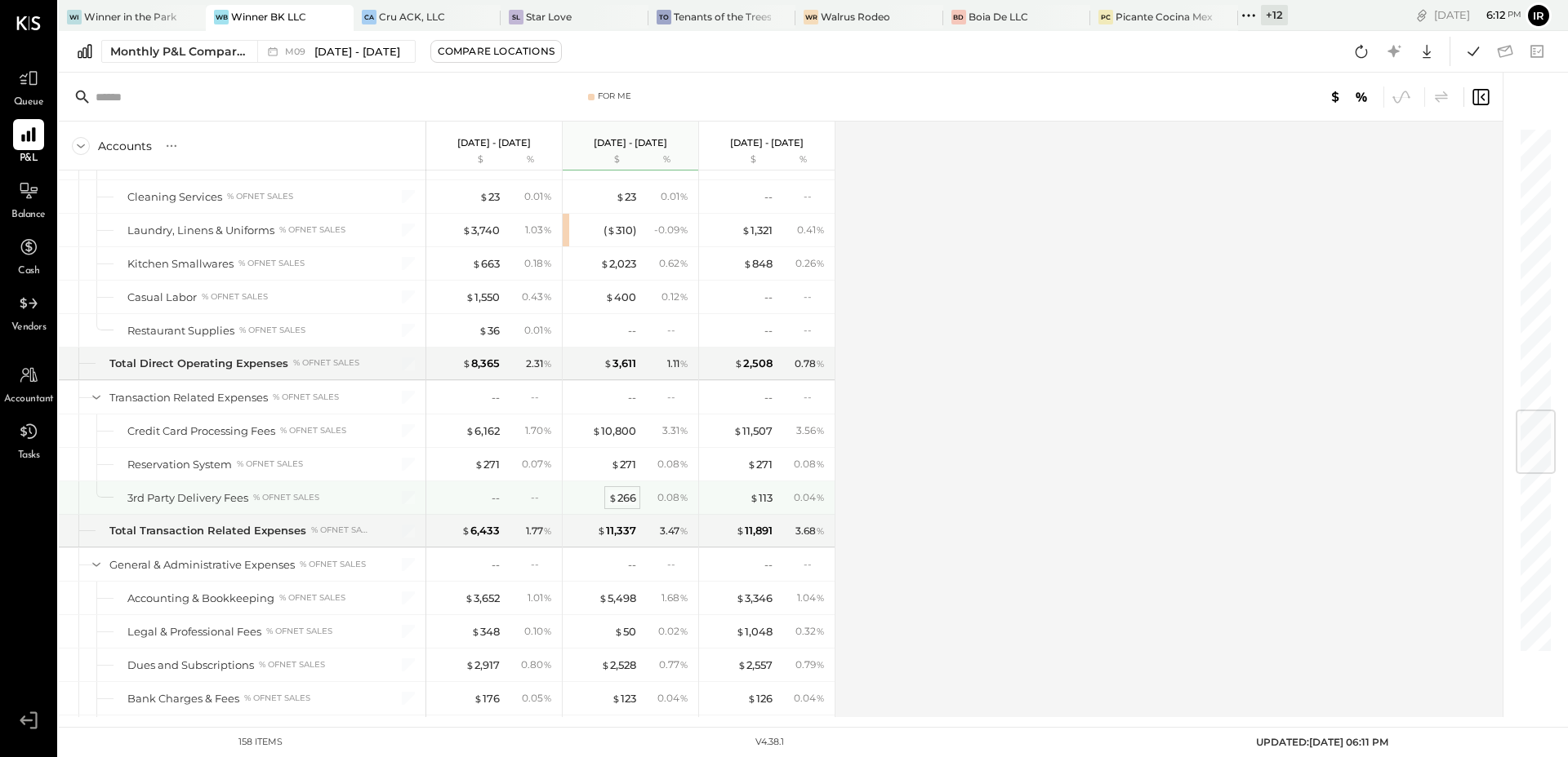
click at [622, 494] on div "$ 266" at bounding box center [622, 498] width 27 height 16
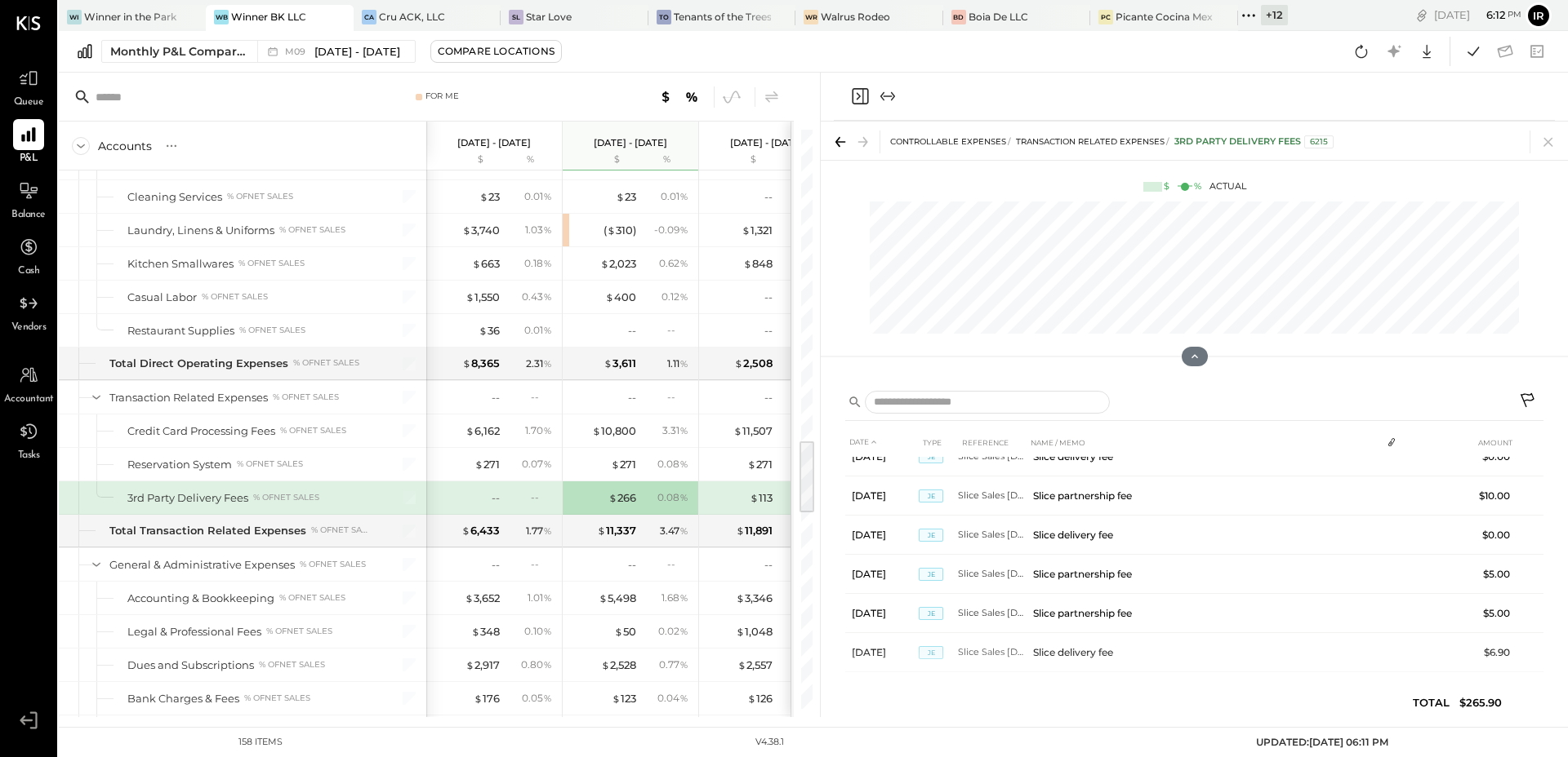
scroll to position [1443, 0]
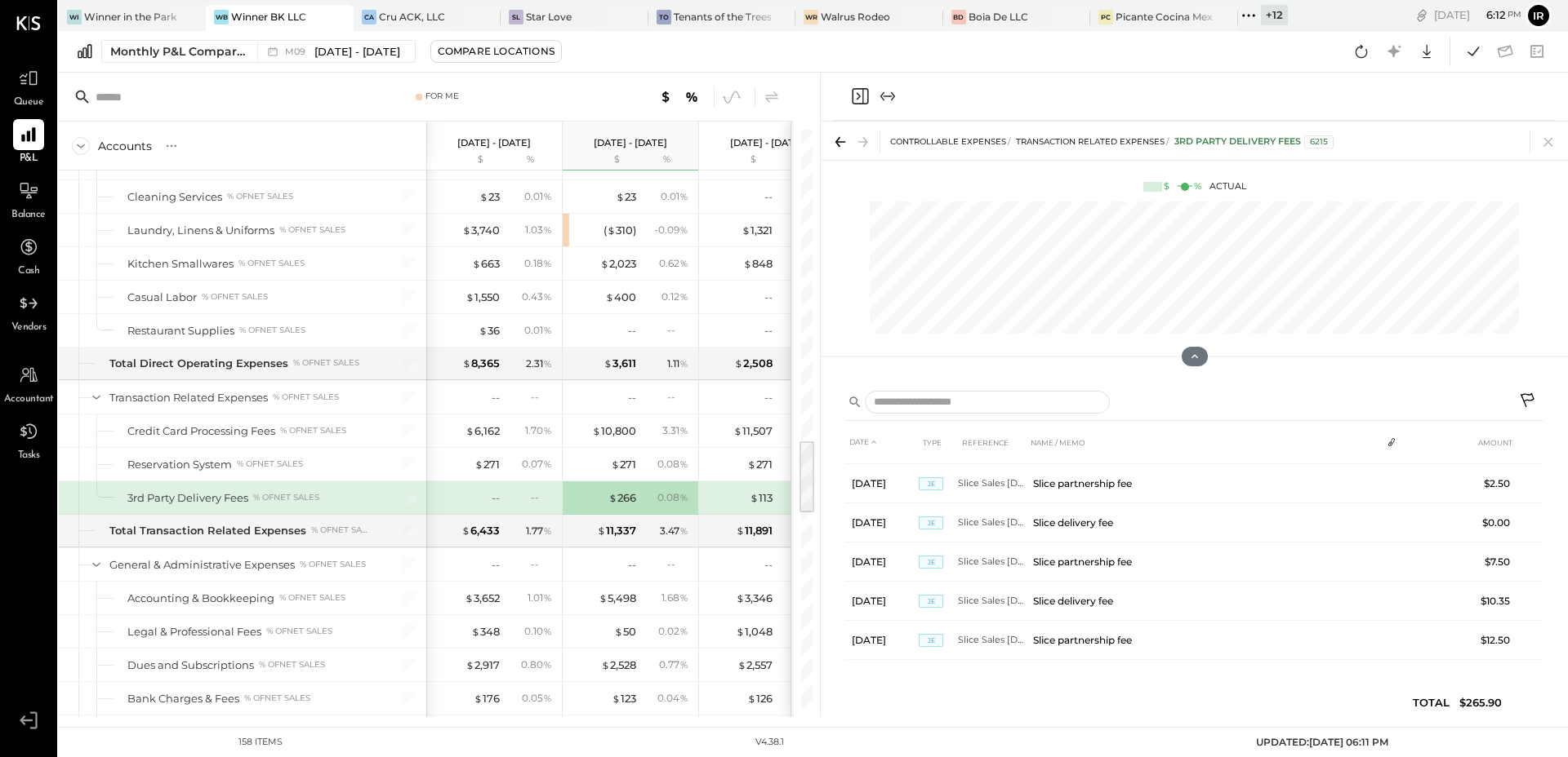
click at [856, 96] on icon "Close panel" at bounding box center [860, 96] width 20 height 20
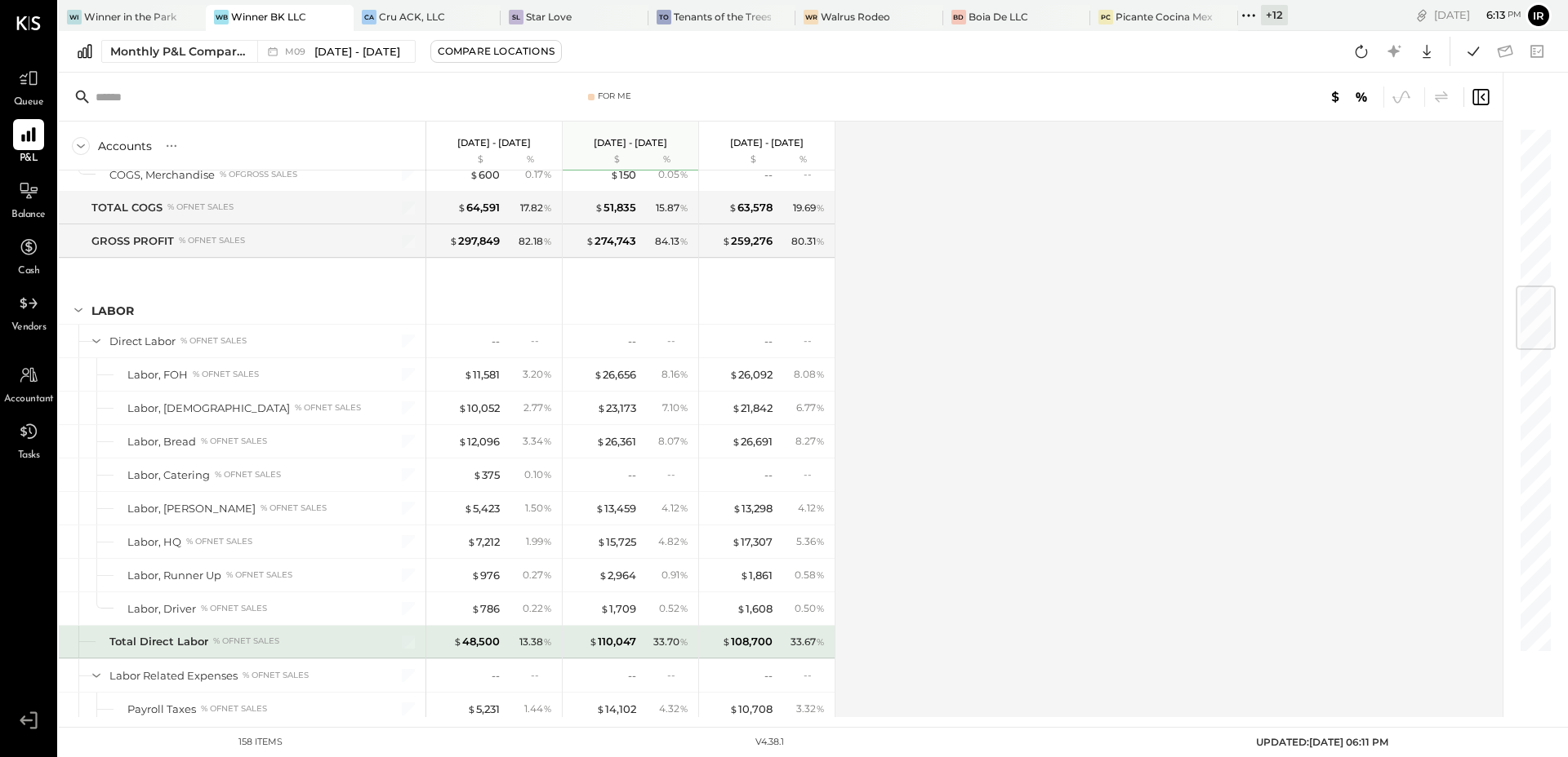
scroll to position [1359, 0]
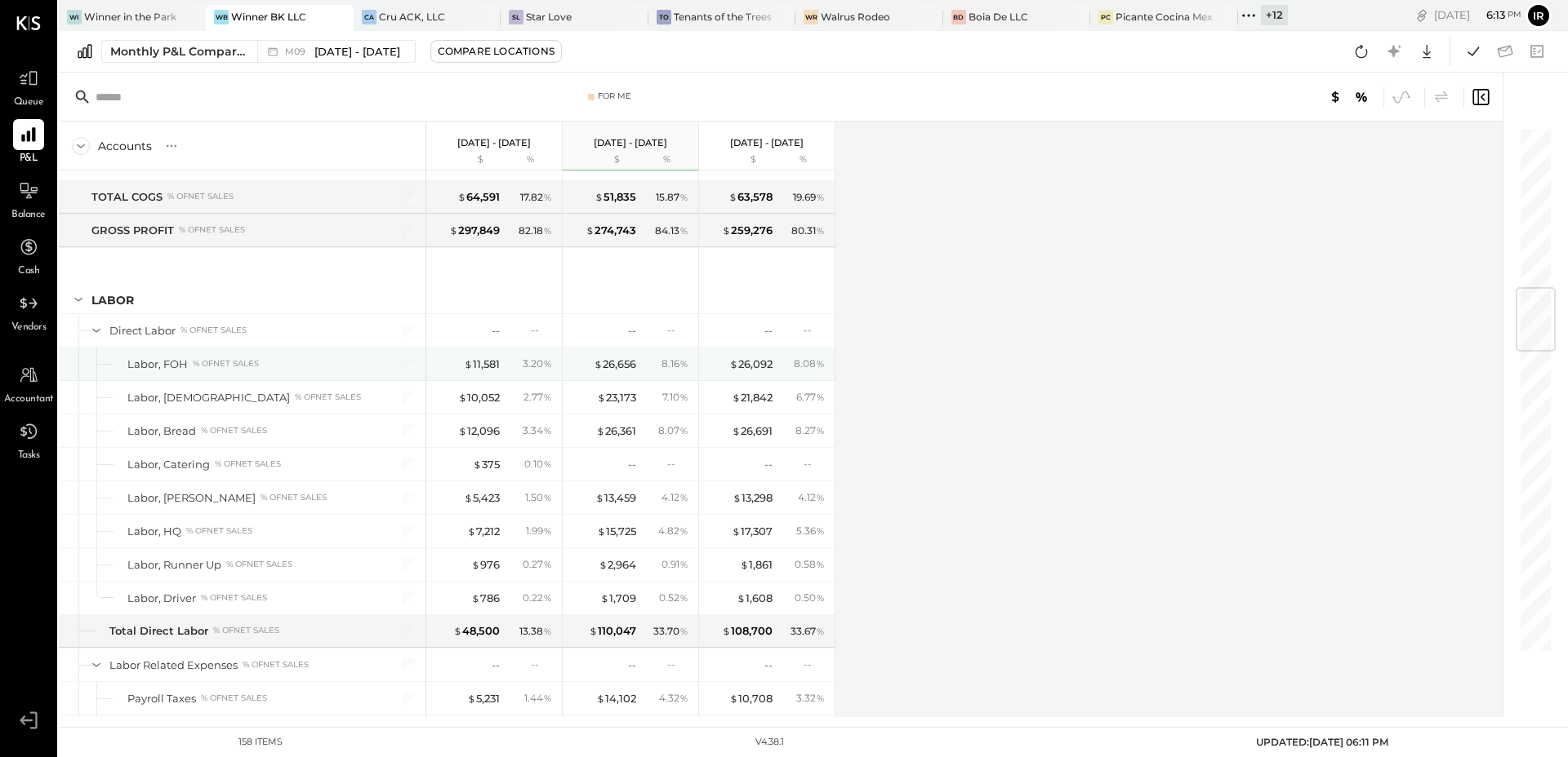
click at [483, 372] on div "$ 11,581 3.20 %" at bounding box center [496, 364] width 123 height 32
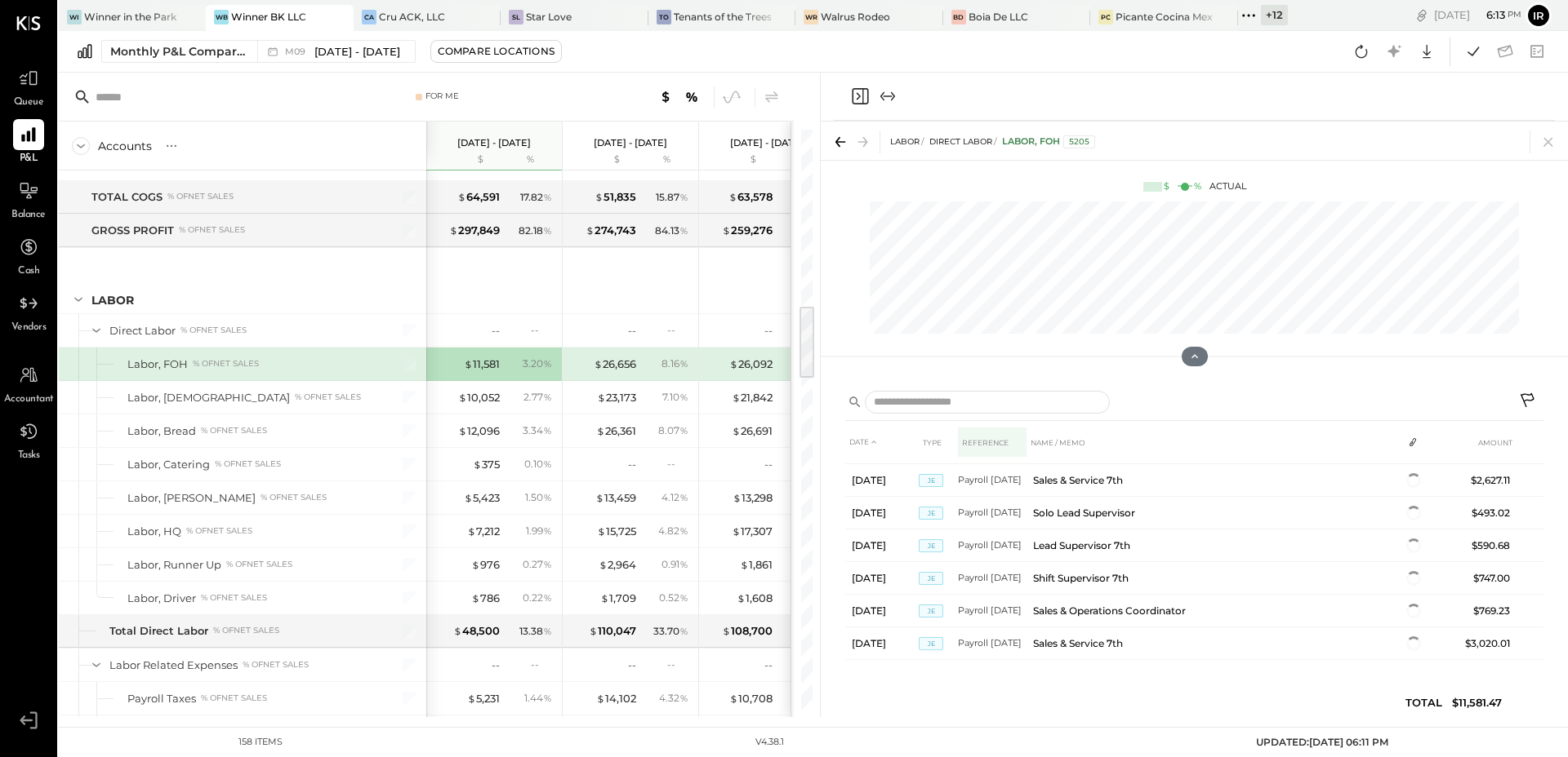
scroll to position [229, 0]
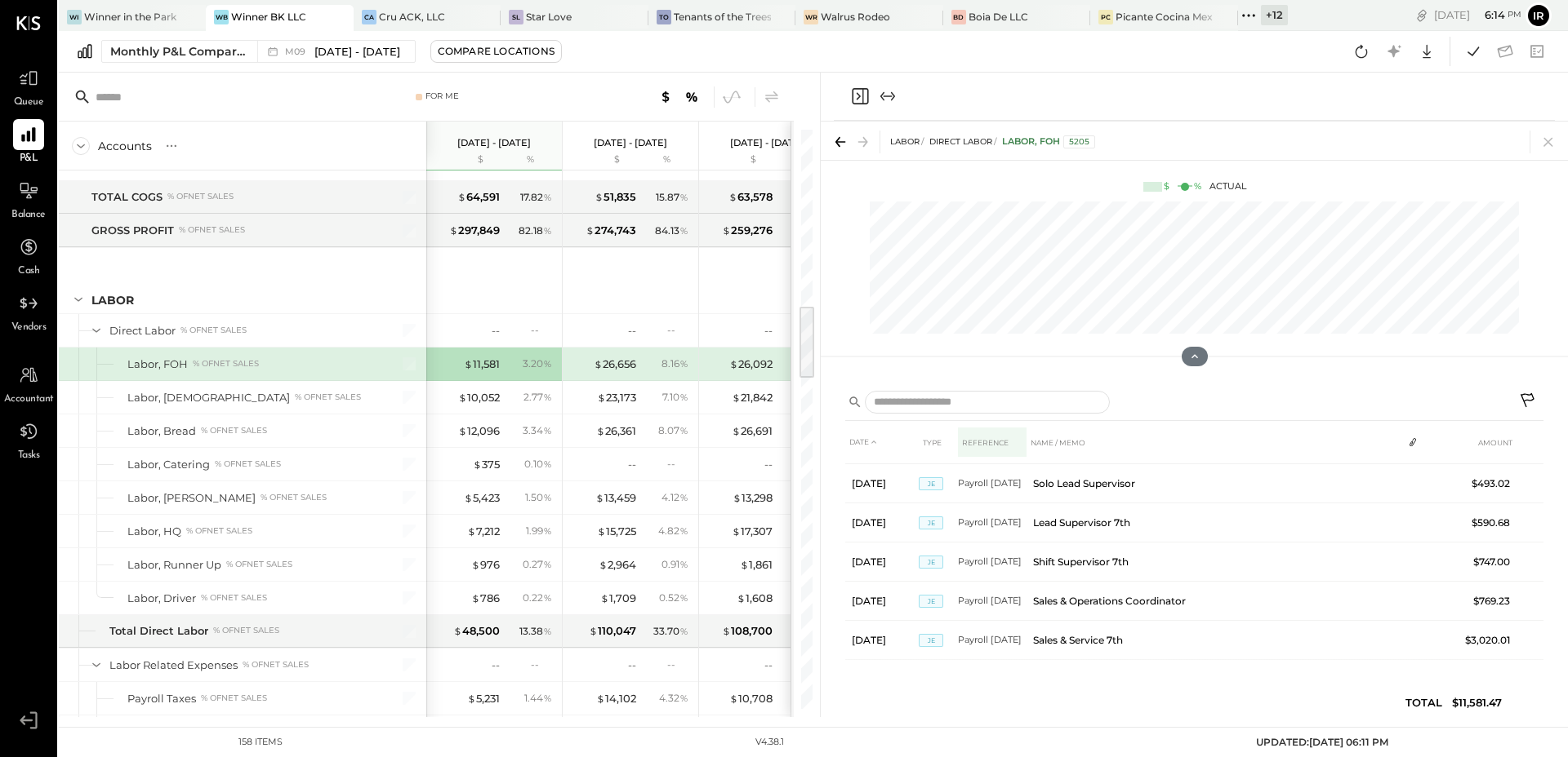
click at [959, 440] on th "REFERENCE" at bounding box center [992, 442] width 69 height 30
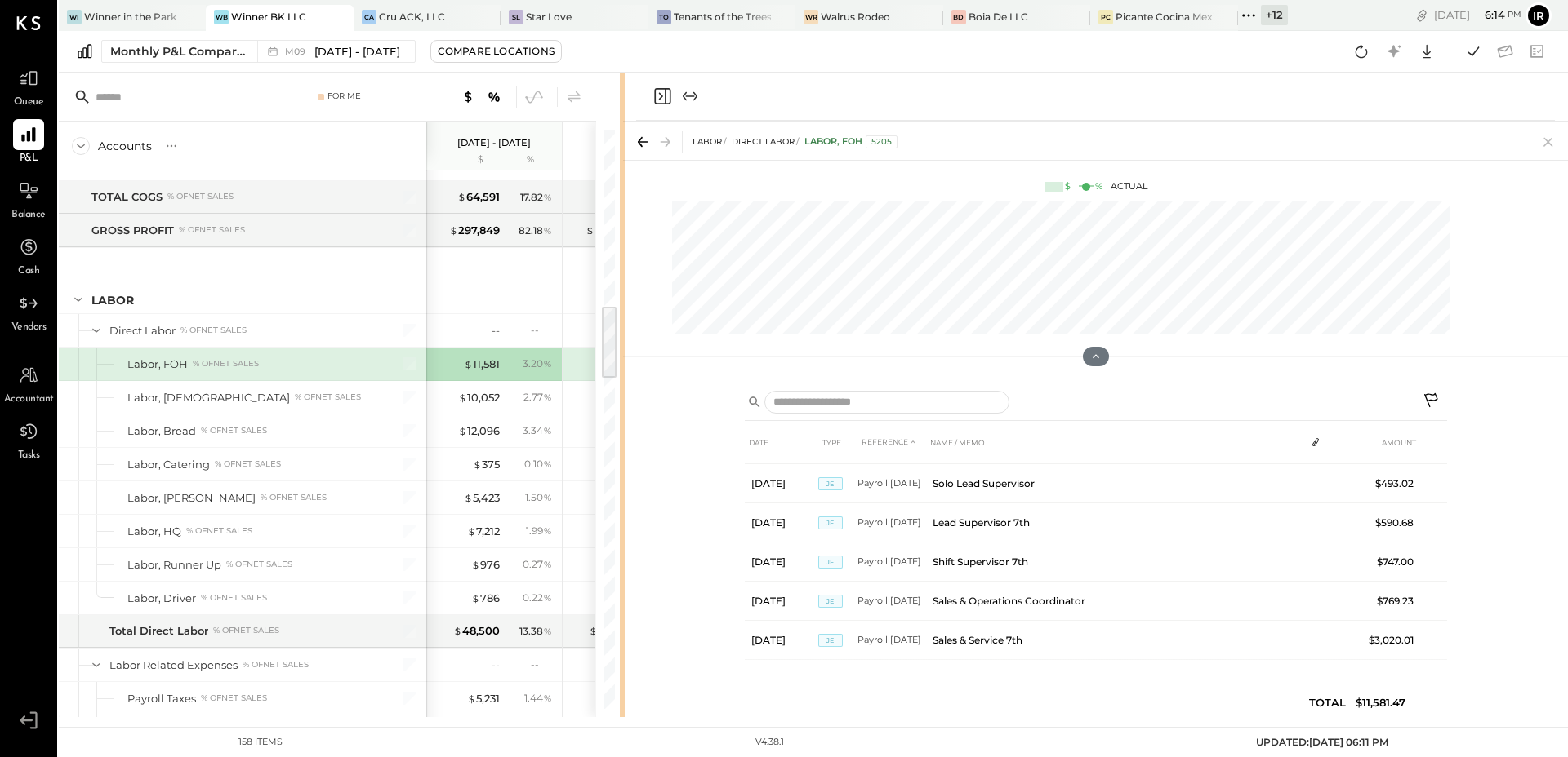
drag, startPoint x: 818, startPoint y: 305, endPoint x: 612, endPoint y: 326, distance: 207.1
click at [612, 326] on div "For Me Accounts S % GL [DATE] - [DATE] $ % [DATE] - [DATE] $ % [DATE] - [DATE] …" at bounding box center [813, 395] width 1509 height 644
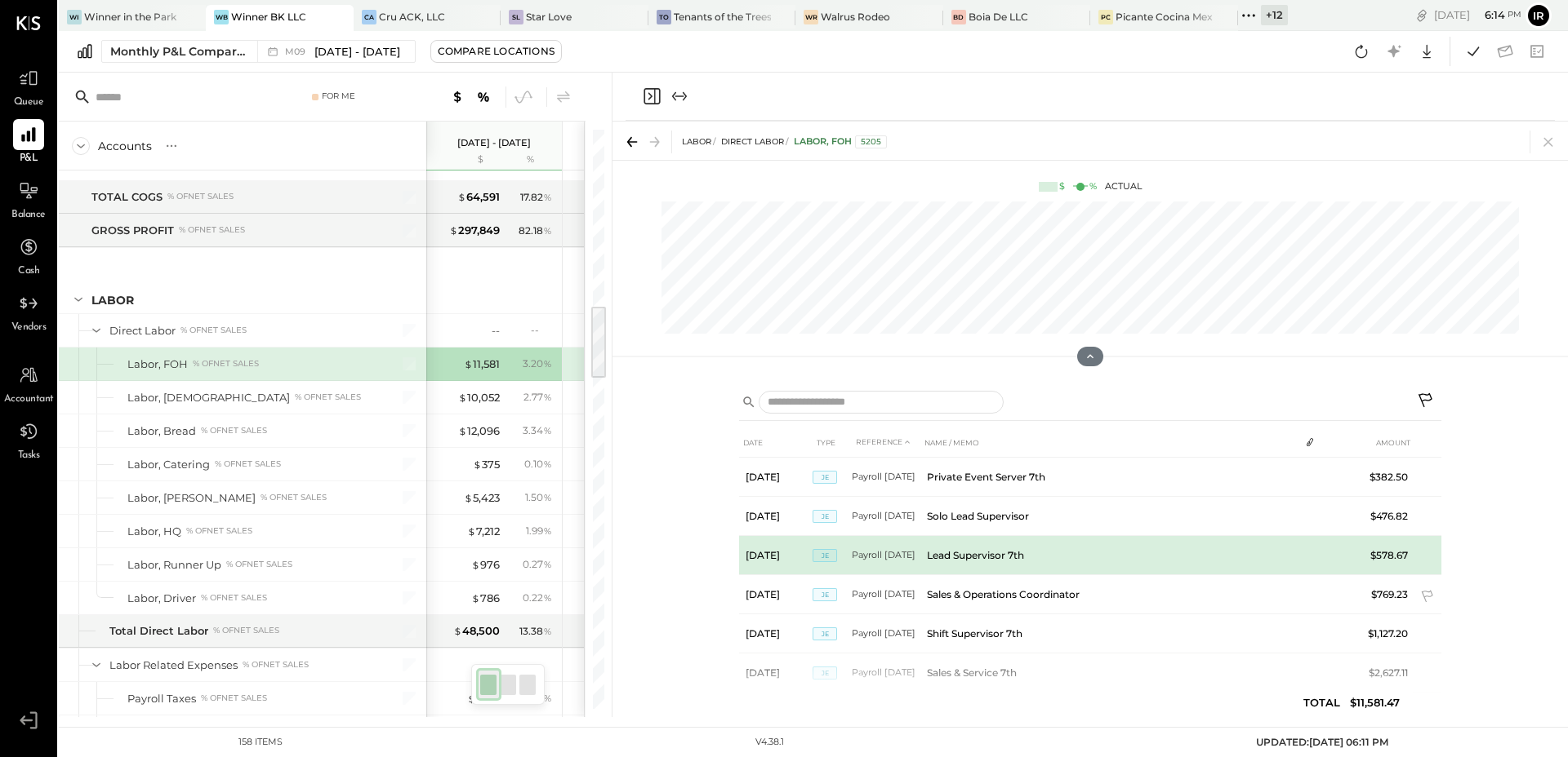
scroll to position [229, 0]
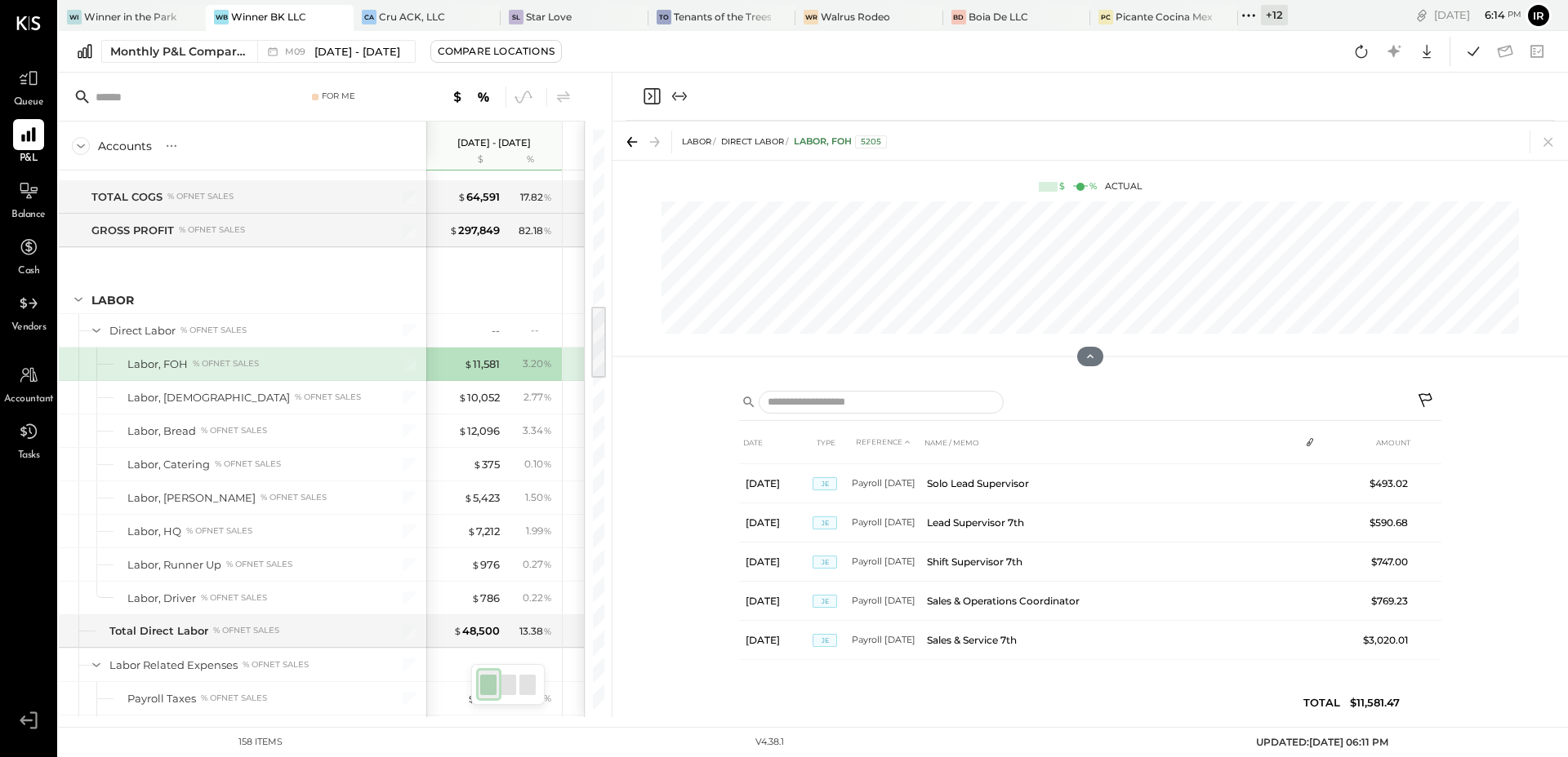
click at [651, 104] on icon "Close panel" at bounding box center [651, 96] width 20 height 20
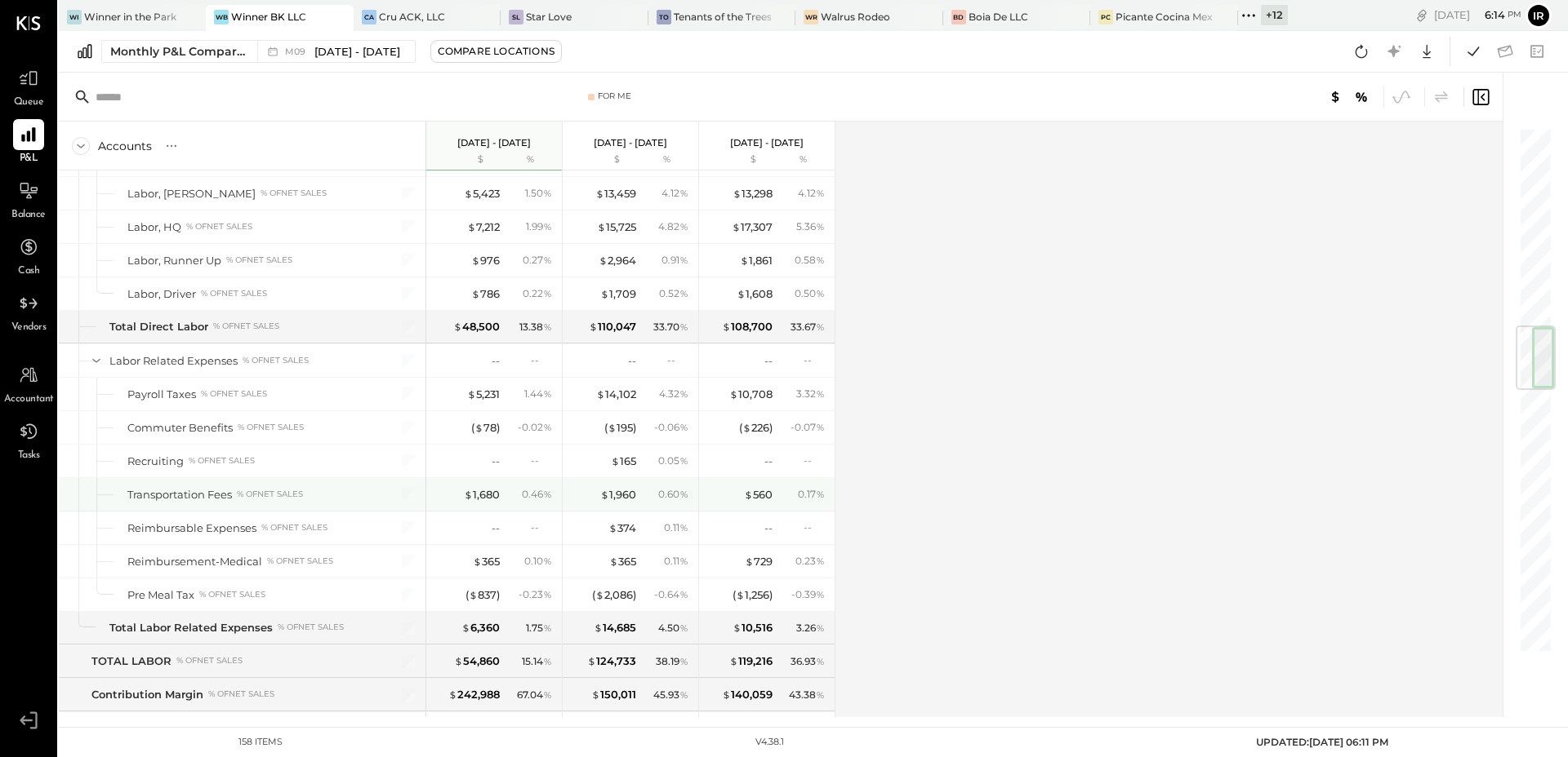
scroll to position [1688, 0]
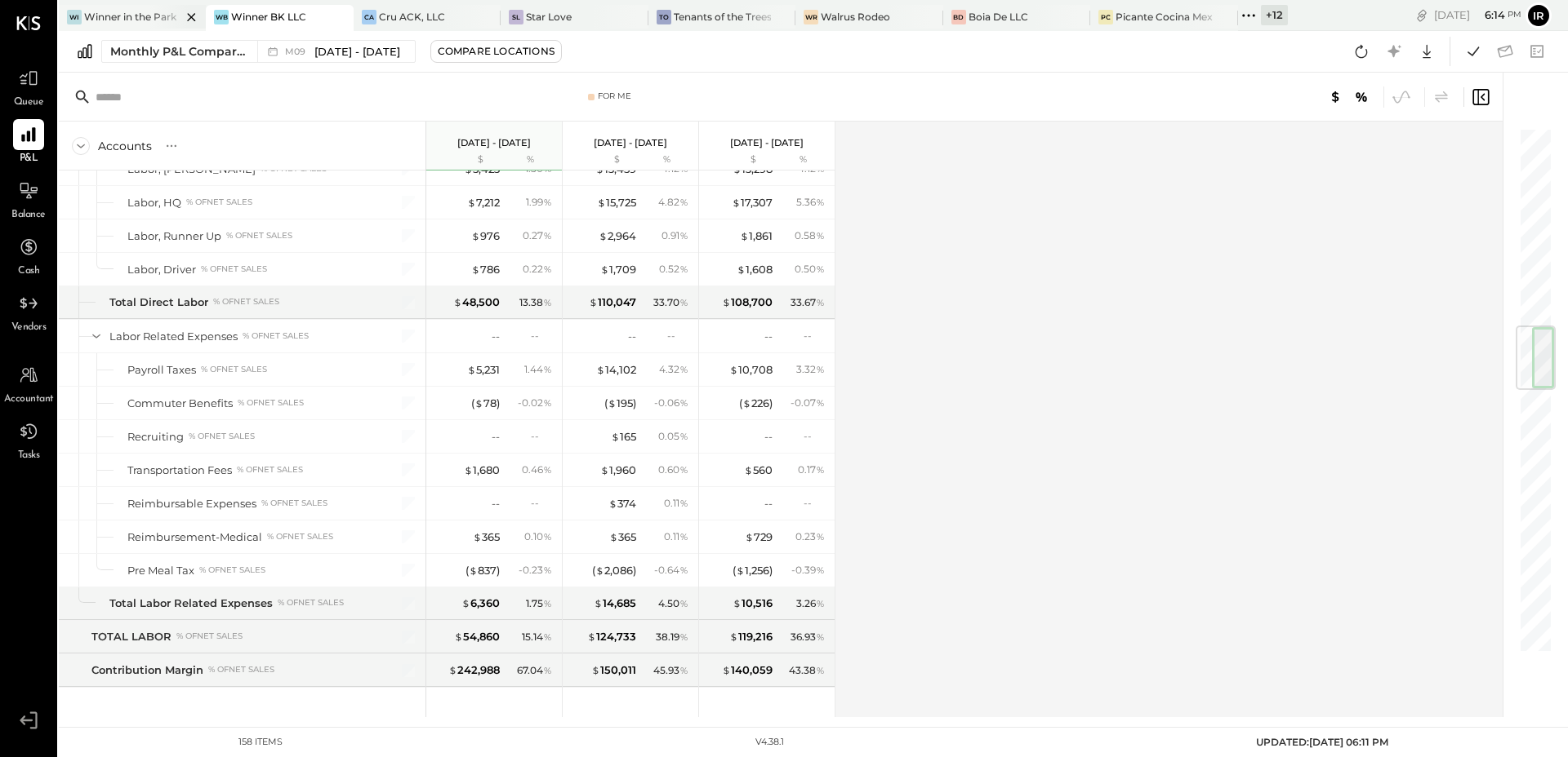
click at [110, 7] on div "Wi Winner in the Park" at bounding box center [132, 18] width 147 height 27
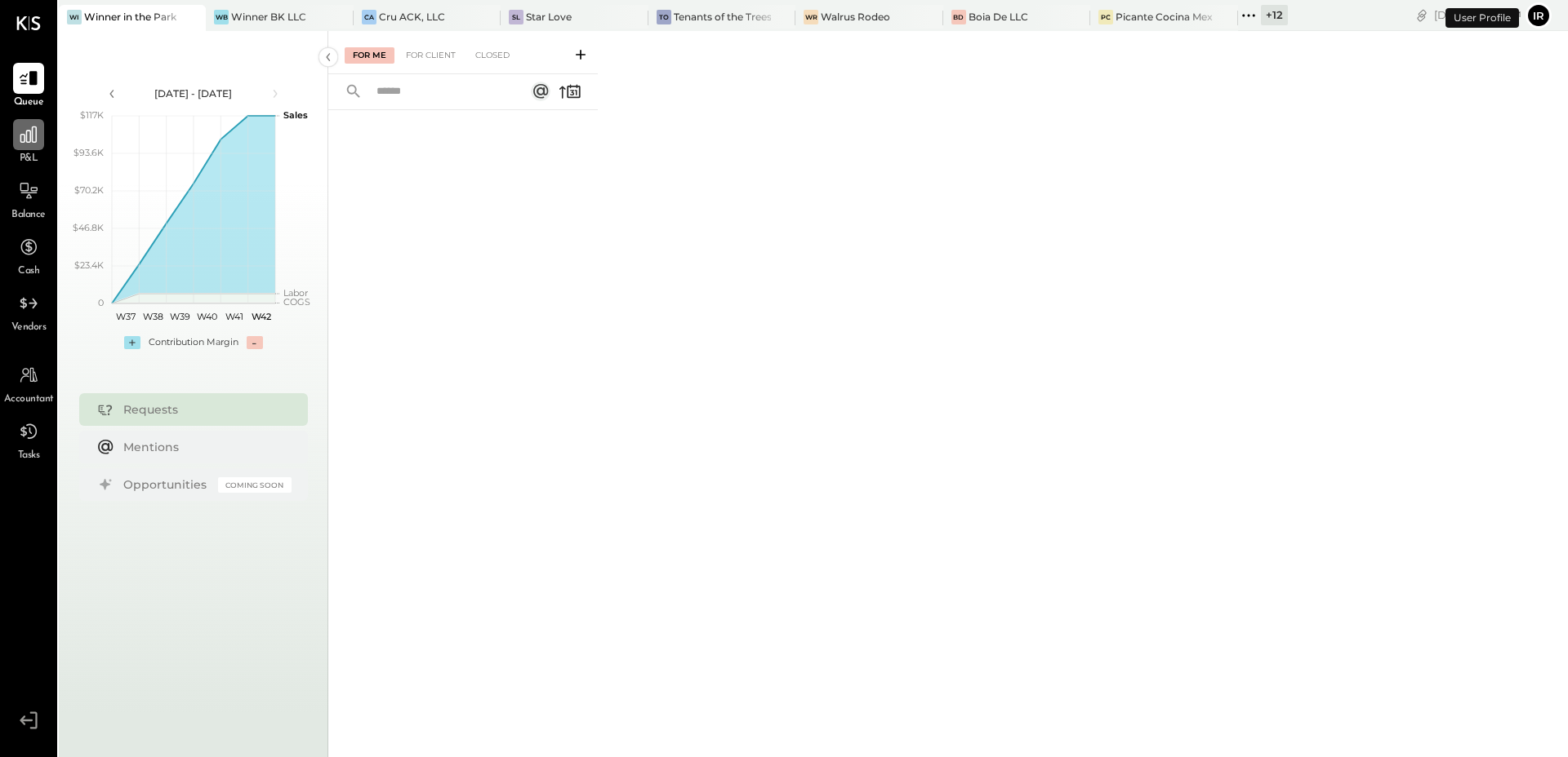
click at [31, 135] on icon at bounding box center [29, 135] width 17 height 17
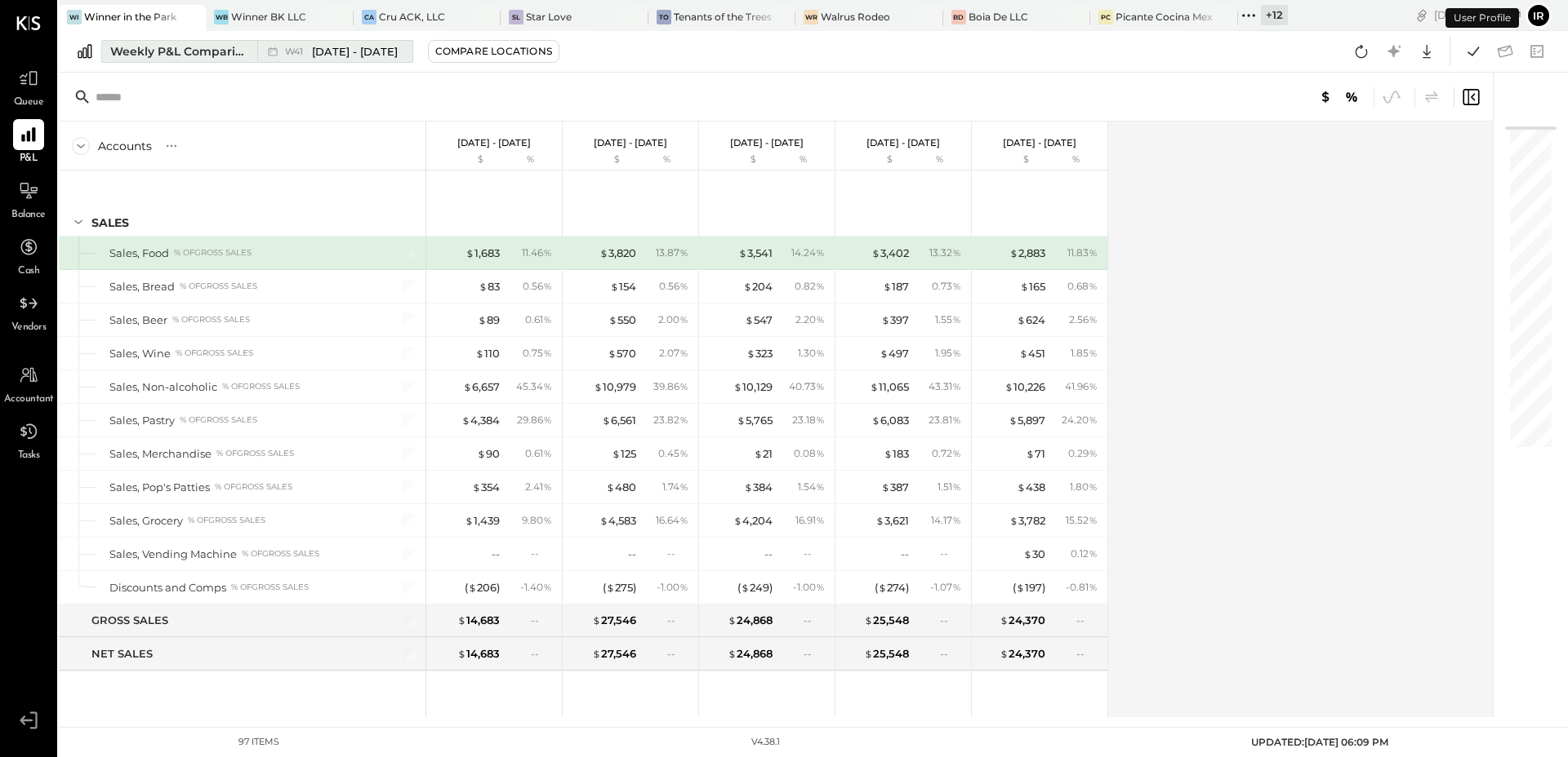
click at [145, 48] on div "Weekly P&L Comparison" at bounding box center [179, 51] width 138 height 17
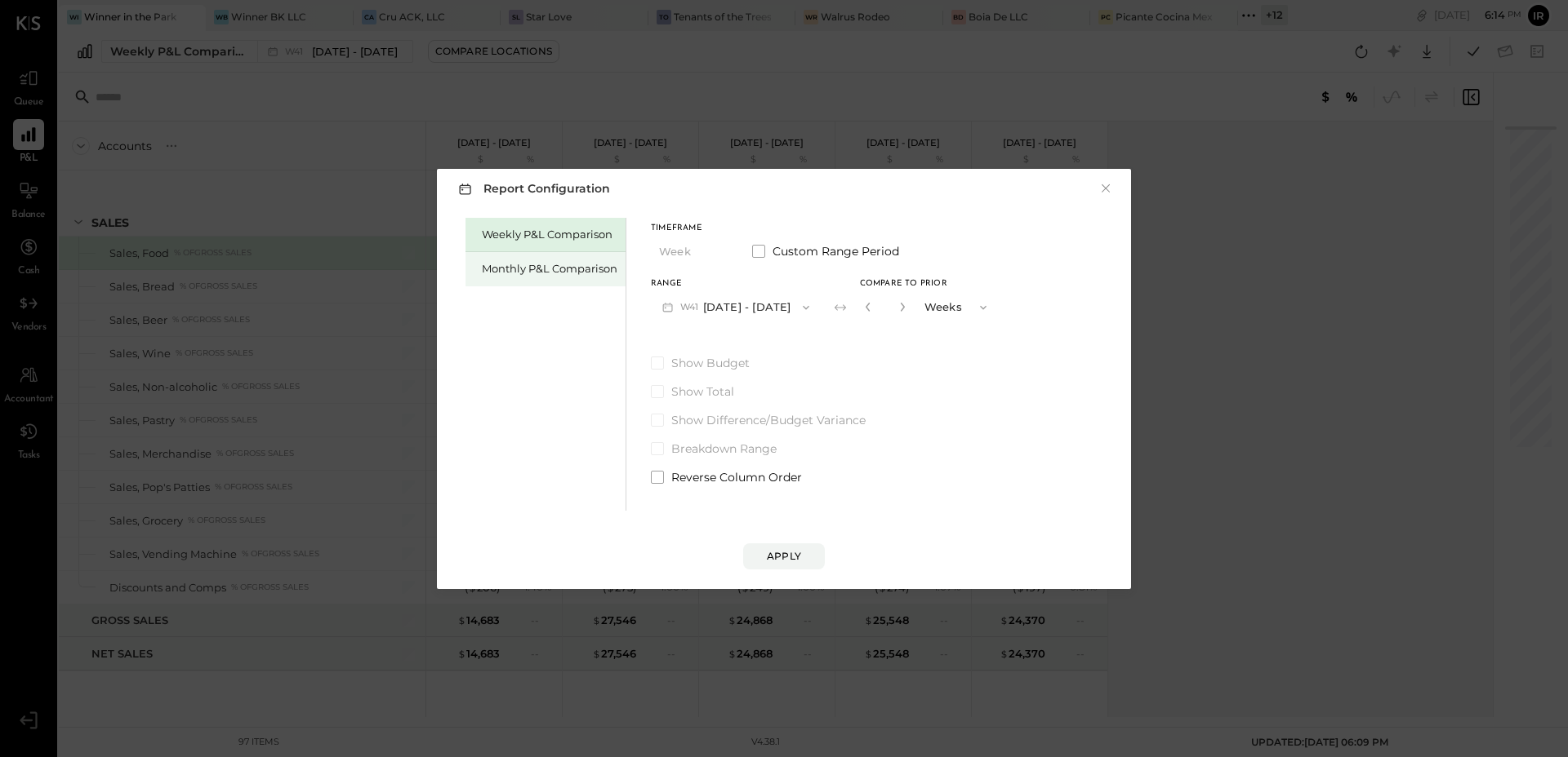
drag, startPoint x: 554, startPoint y: 272, endPoint x: 596, endPoint y: 281, distance: 43.0
click at [554, 272] on div "Monthly P&L Comparison" at bounding box center [549, 268] width 136 height 16
click at [767, 301] on button "M10 [DATE] - [DATE]" at bounding box center [735, 307] width 170 height 30
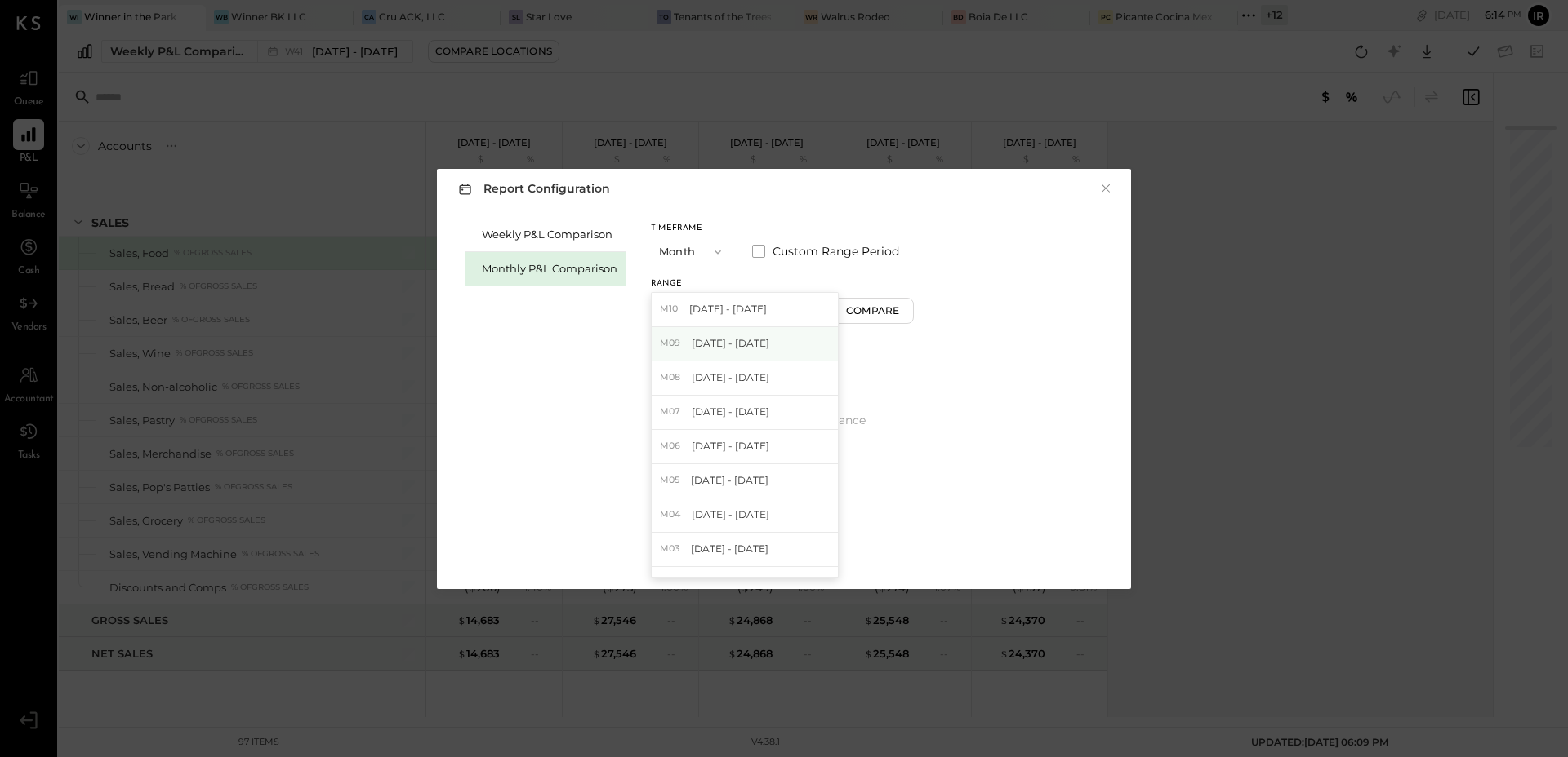
click at [758, 335] on div "M09 [DATE] - [DATE]" at bounding box center [744, 344] width 186 height 34
click at [878, 313] on div "Compare" at bounding box center [875, 310] width 53 height 14
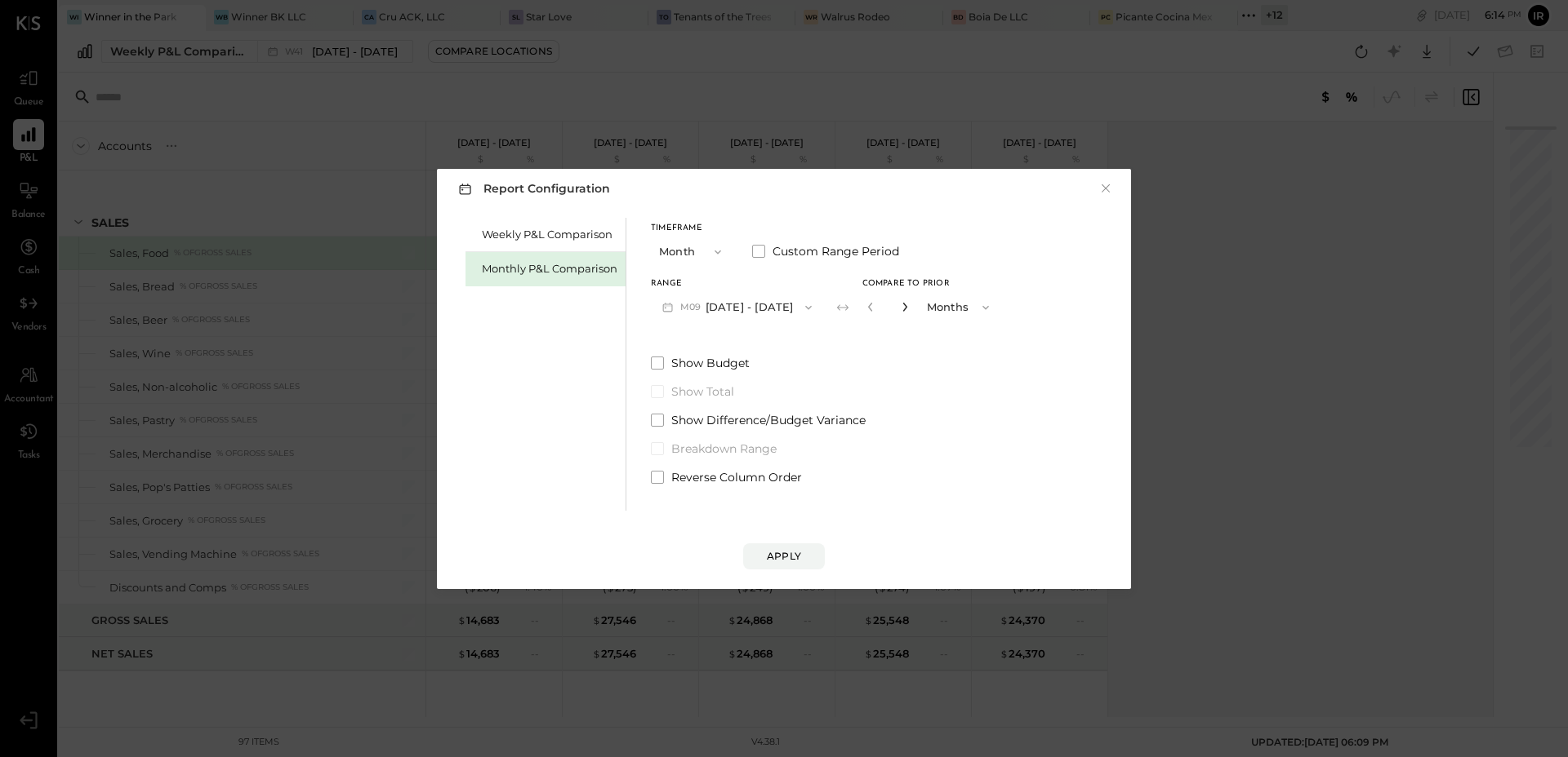
click at [900, 310] on icon "button" at bounding box center [905, 307] width 10 height 10
type input "*"
click at [802, 553] on button "Apply" at bounding box center [784, 557] width 82 height 27
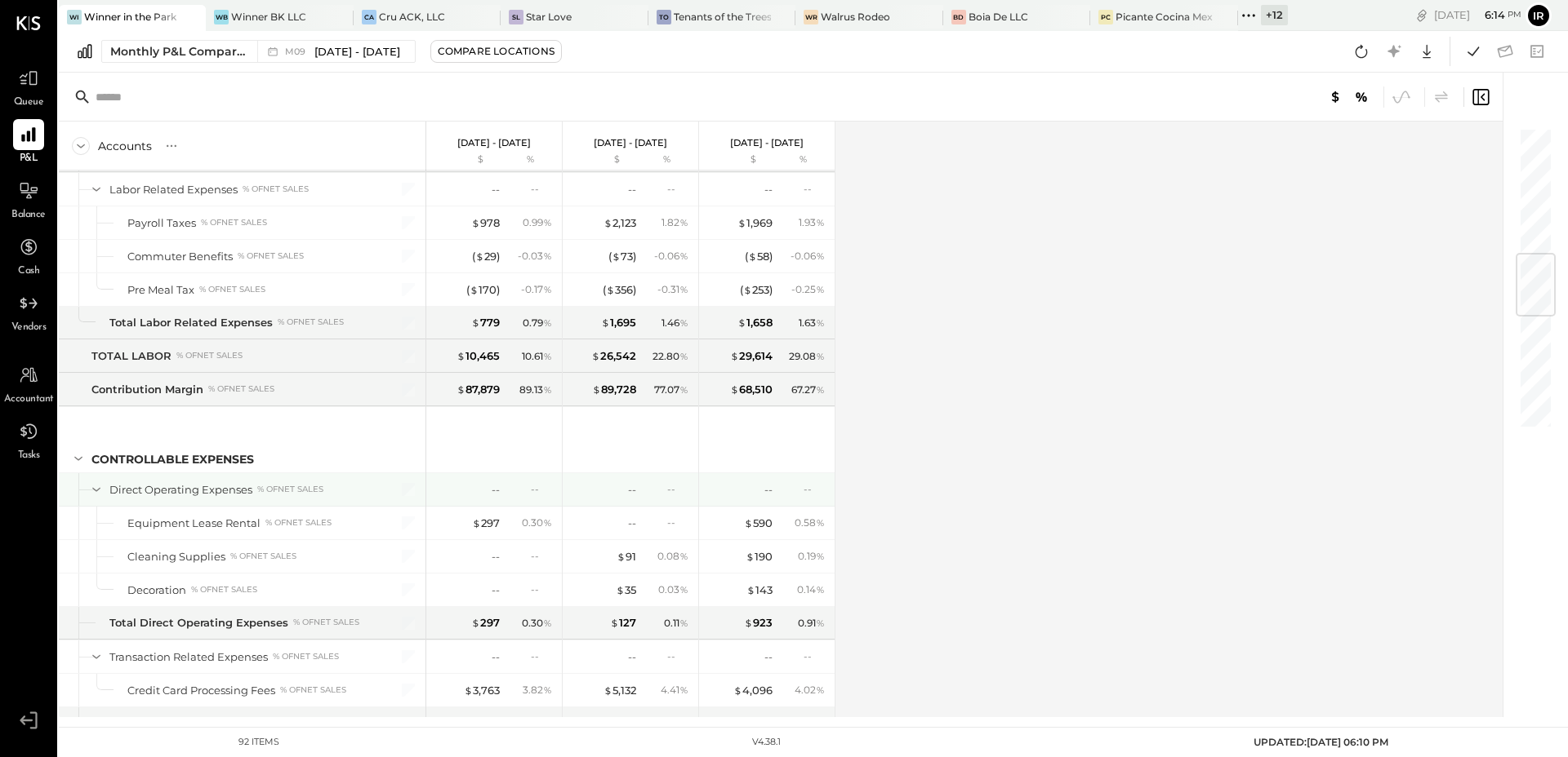
scroll to position [837, 0]
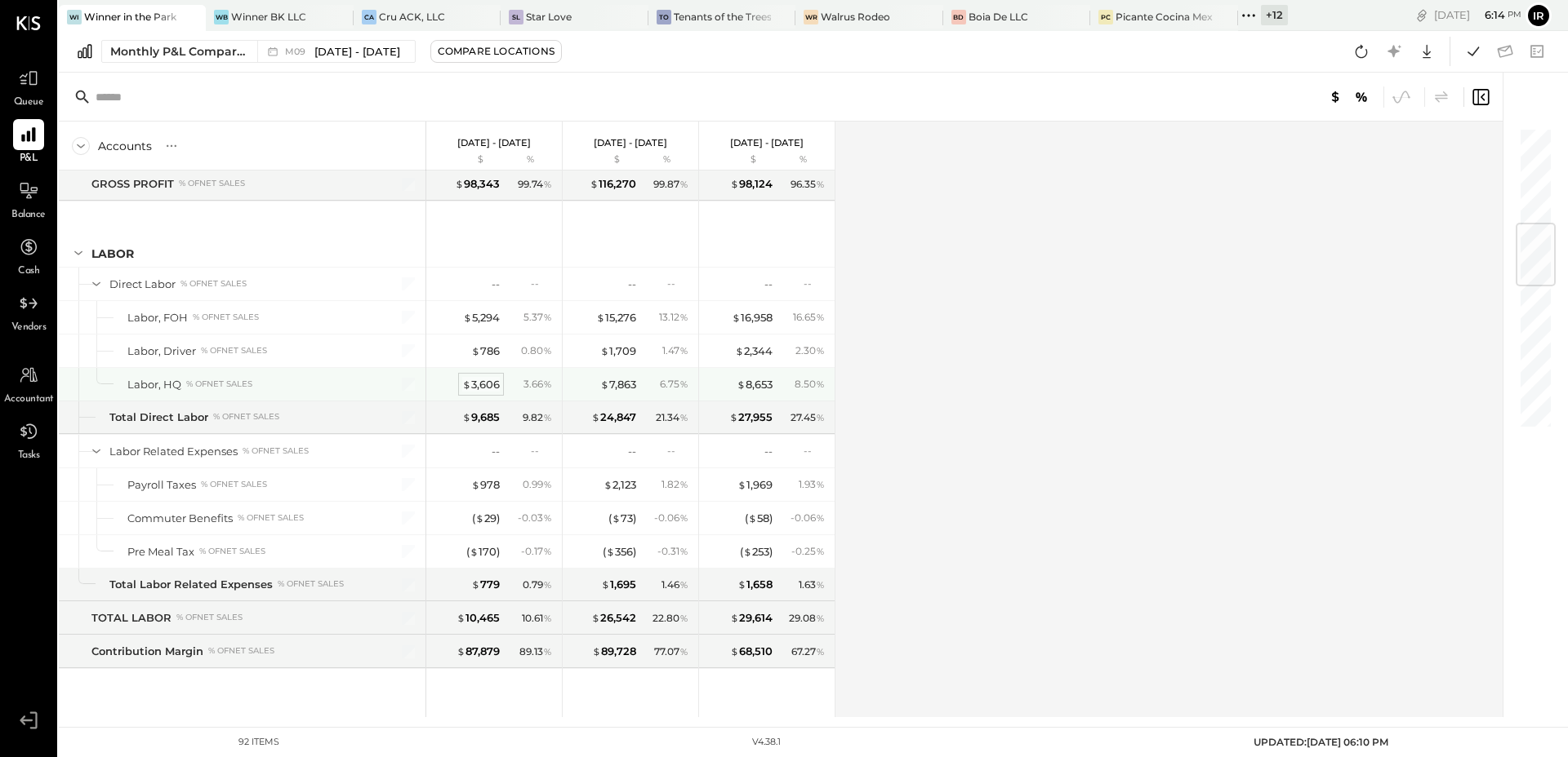
click at [491, 388] on div "$ 3,606" at bounding box center [481, 384] width 37 height 16
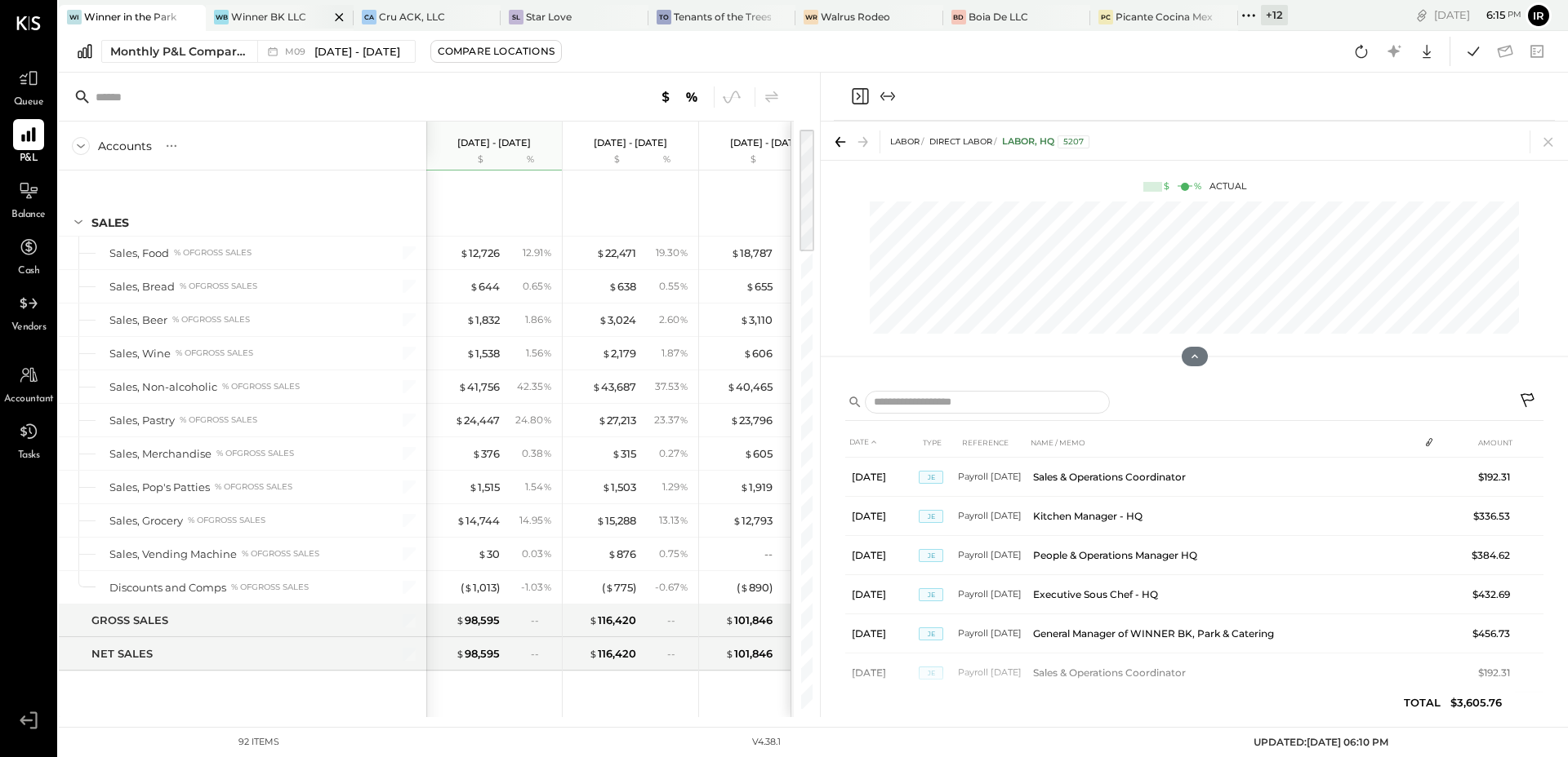
click at [260, 15] on div "Winner BK LLC" at bounding box center [269, 17] width 75 height 14
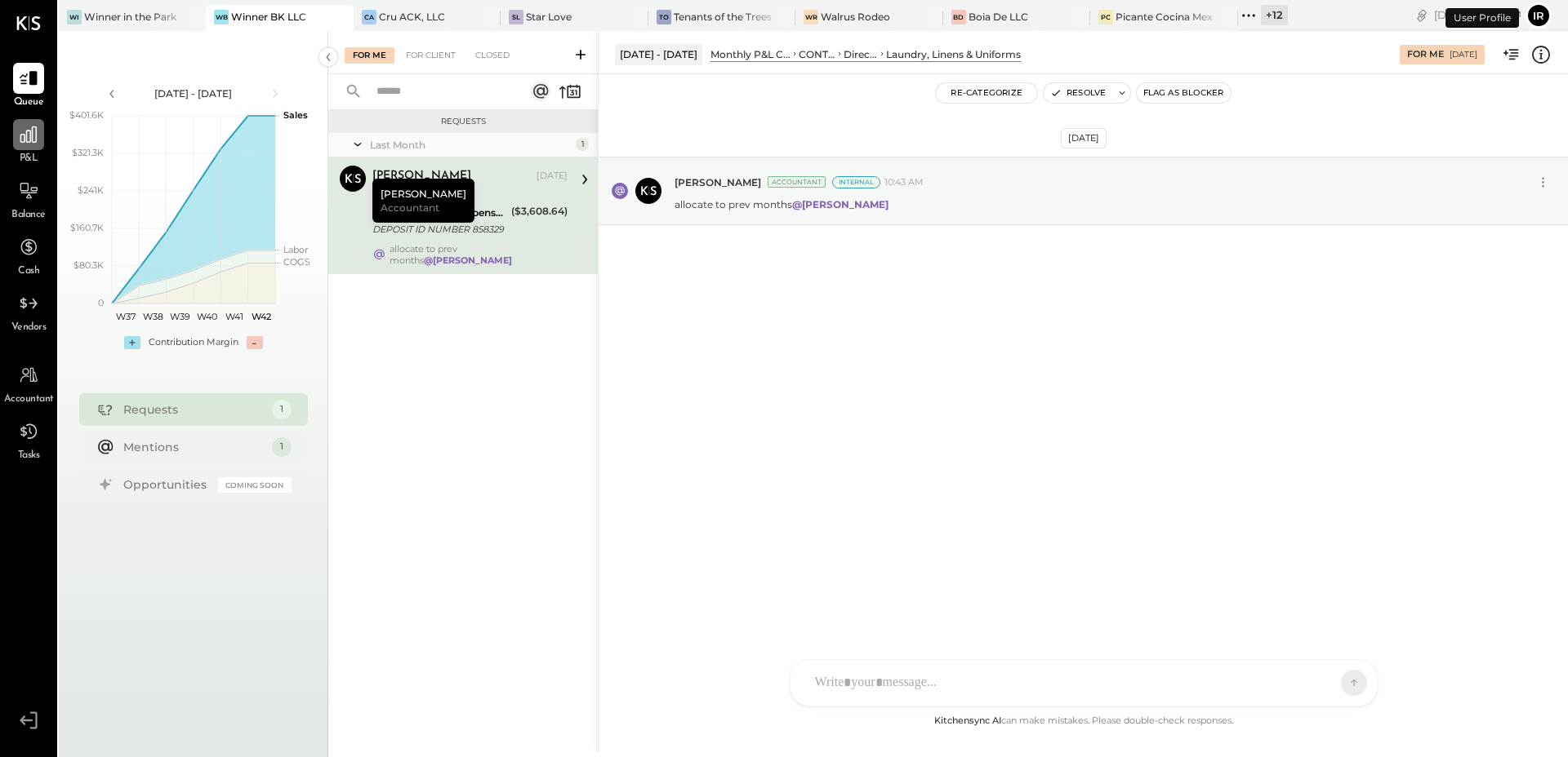
click at [27, 132] on icon at bounding box center [29, 135] width 17 height 17
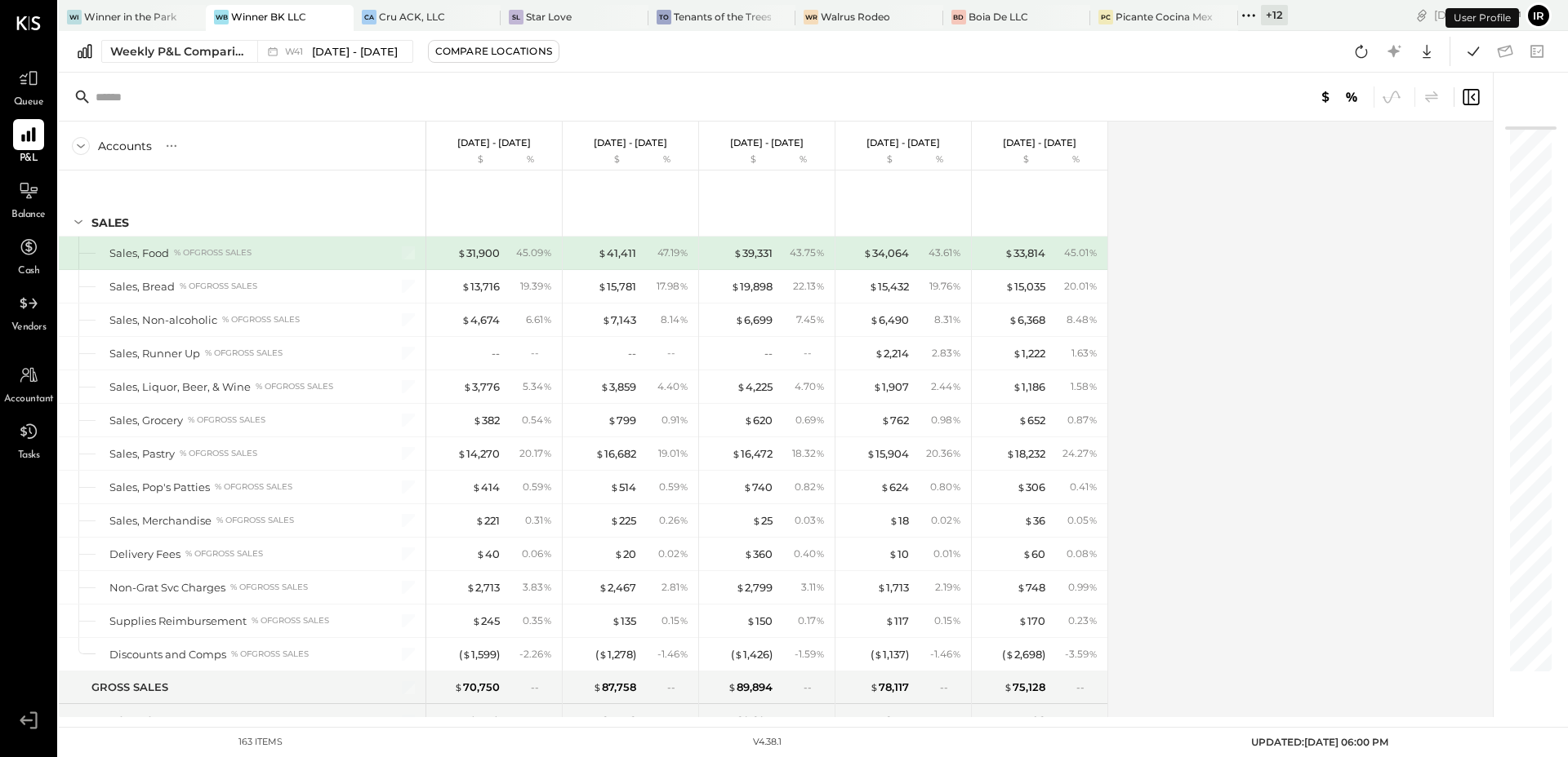
click at [134, 64] on div "Weekly P&L Comparison W41 [DATE] - [DATE] Compare Locations Google Sheets Excel" at bounding box center [813, 51] width 1509 height 41
click at [142, 60] on button "Weekly P&L Comparison W41 [DATE] - [DATE]" at bounding box center [257, 51] width 312 height 23
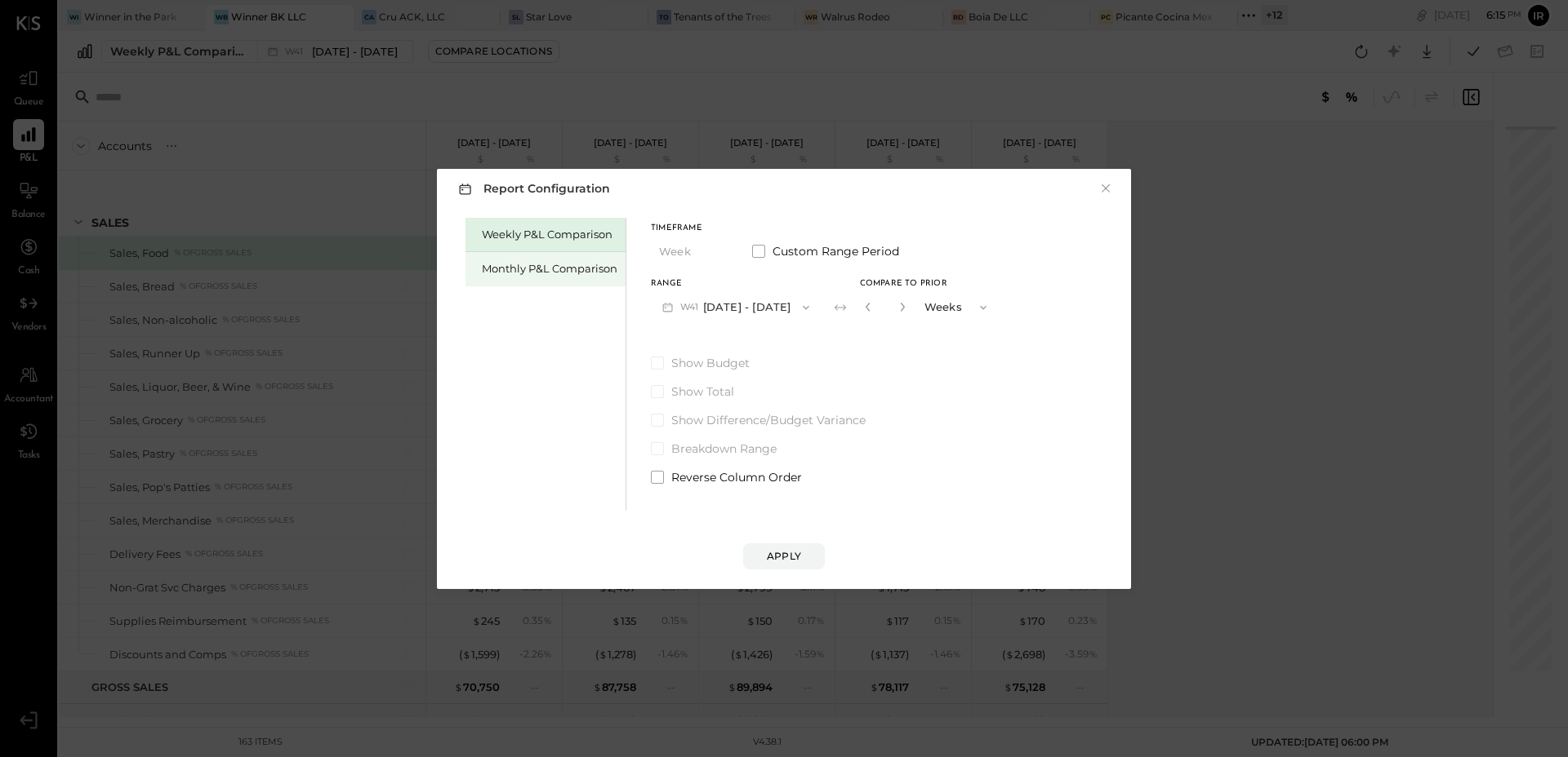
click at [582, 273] on div "Monthly P&L Comparison" at bounding box center [549, 268] width 136 height 16
click at [855, 316] on div "Compare" at bounding box center [873, 310] width 53 height 14
click at [898, 305] on icon "button" at bounding box center [903, 307] width 10 height 10
type input "*"
click at [751, 306] on button "M10 [DATE] - [DATE]" at bounding box center [735, 307] width 170 height 30
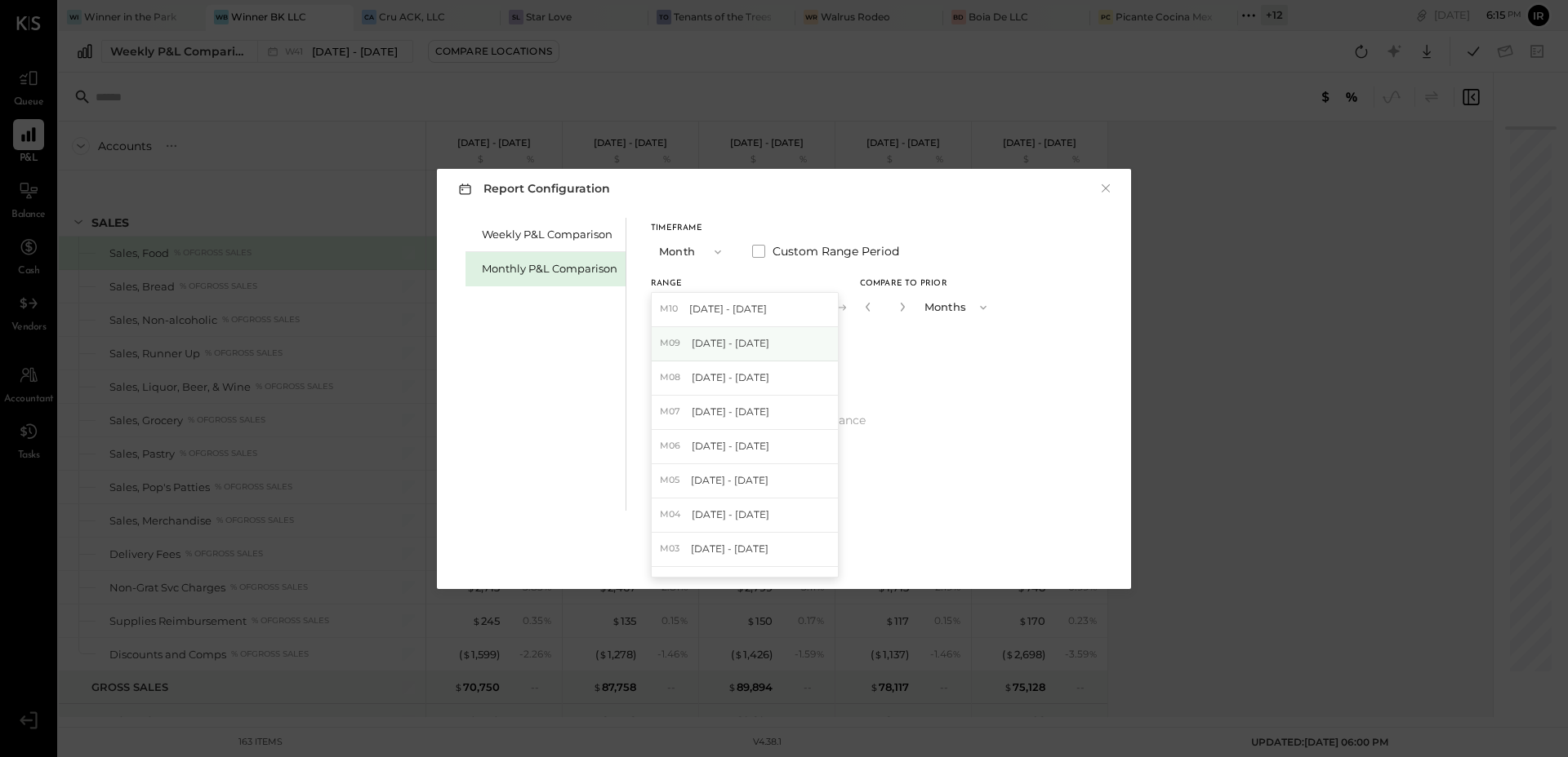
click at [750, 343] on span "[DATE] - [DATE]" at bounding box center [730, 343] width 78 height 14
click at [771, 557] on div "Apply" at bounding box center [783, 556] width 34 height 14
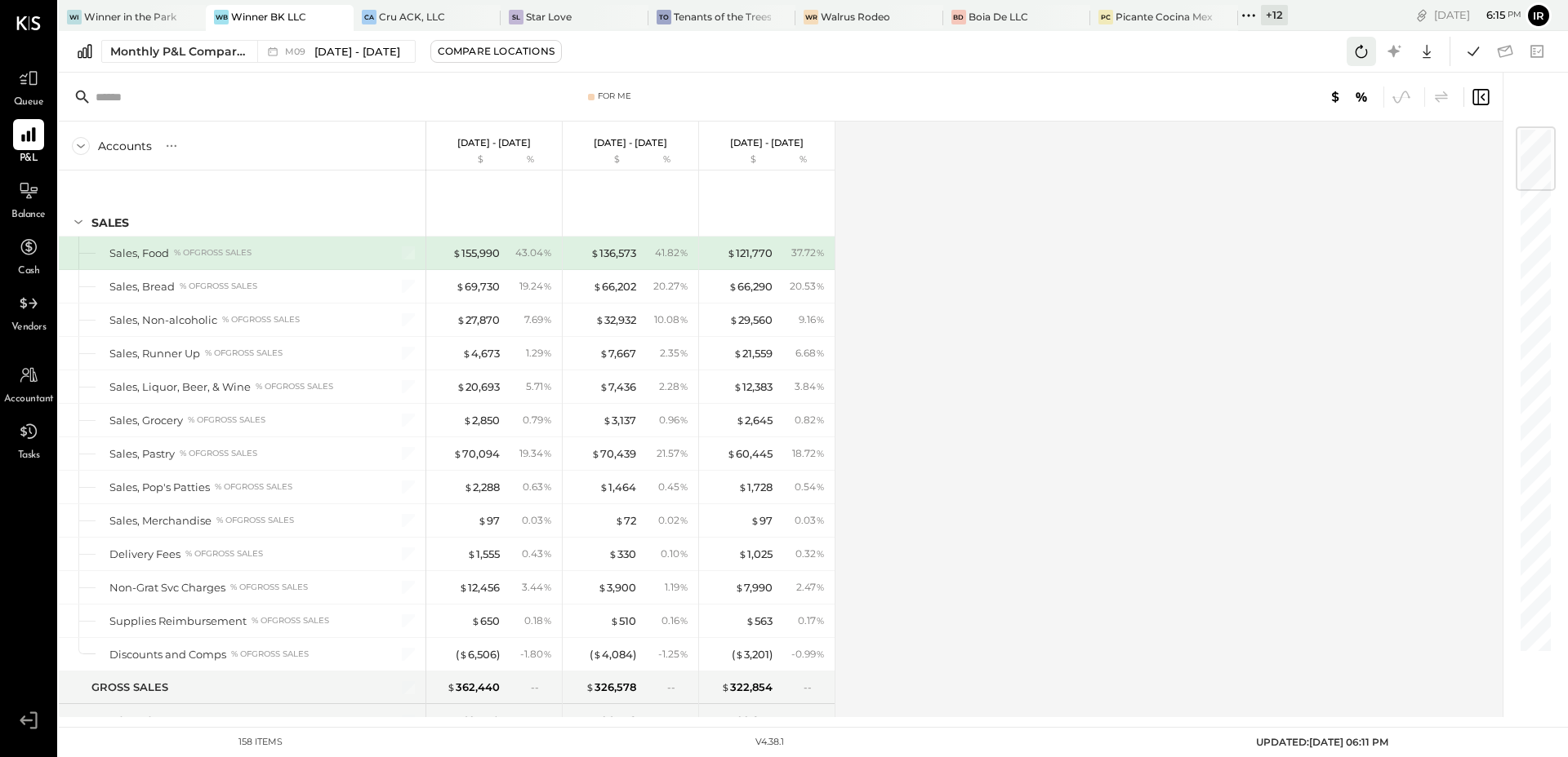
click at [1366, 55] on icon at bounding box center [1362, 51] width 22 height 22
click at [1461, 52] on button at bounding box center [1473, 51] width 29 height 29
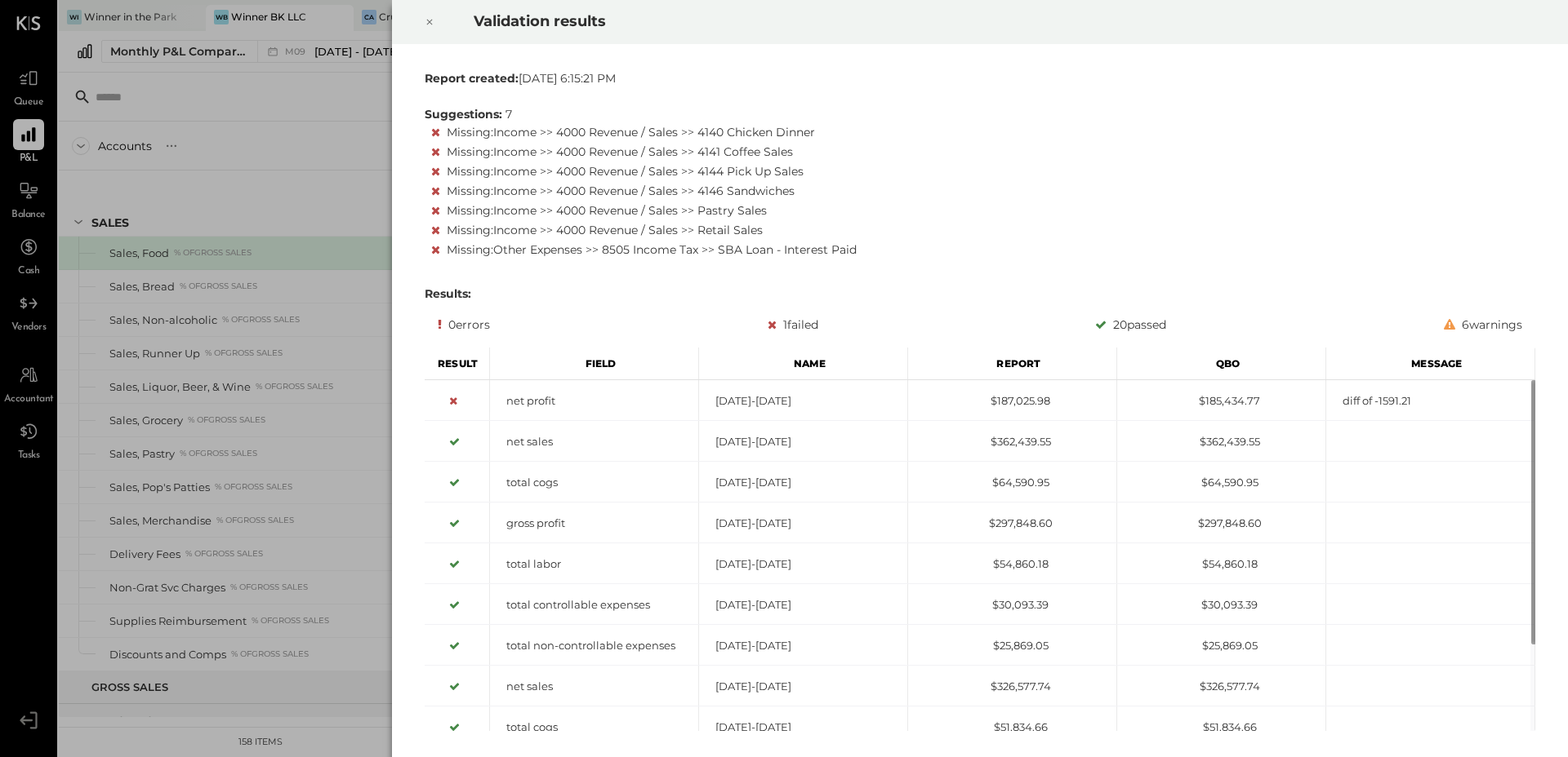
click at [432, 27] on icon at bounding box center [429, 22] width 10 height 20
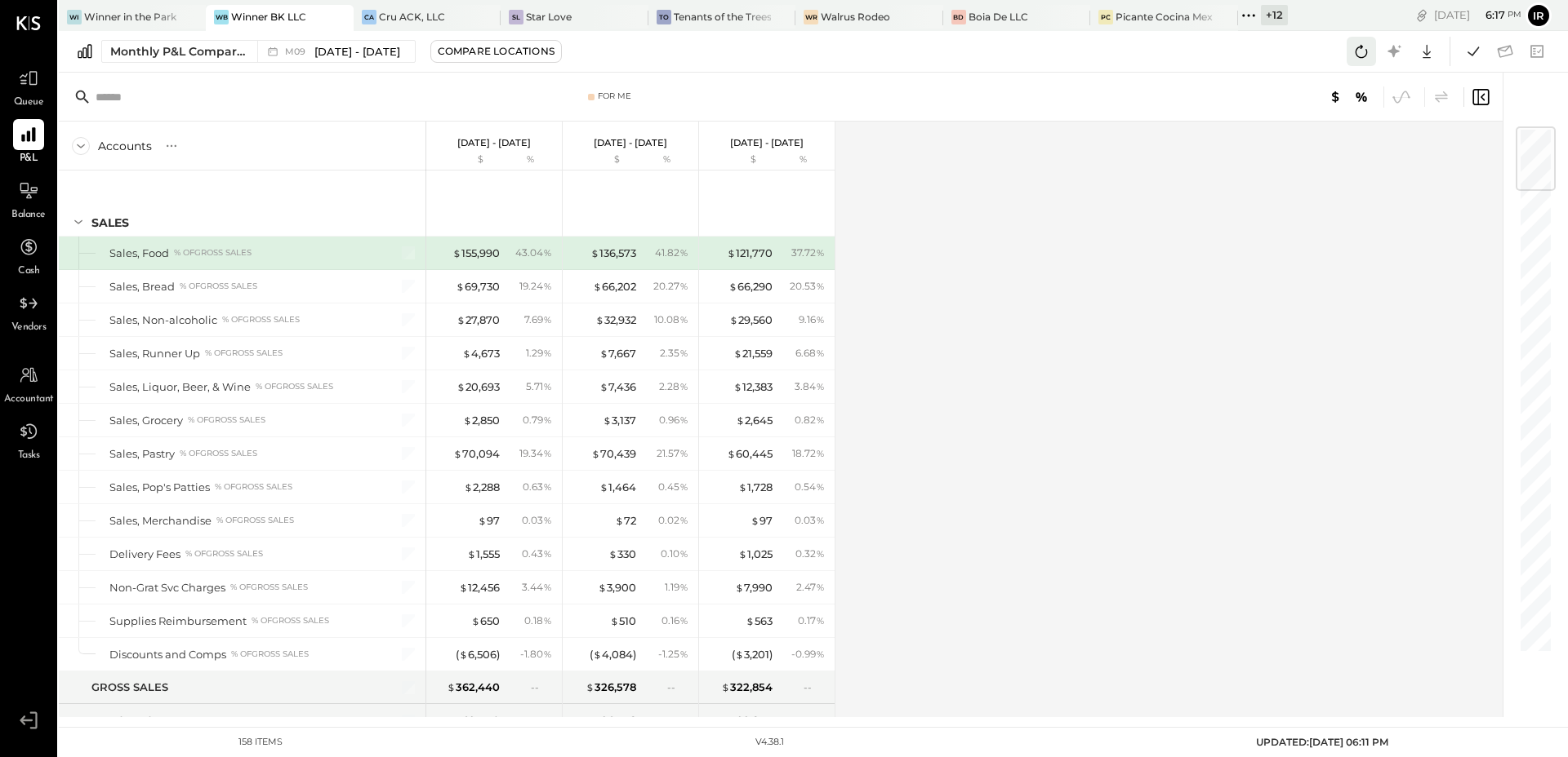
click at [1358, 51] on icon at bounding box center [1362, 51] width 22 height 22
click at [1466, 51] on icon at bounding box center [1474, 51] width 22 height 22
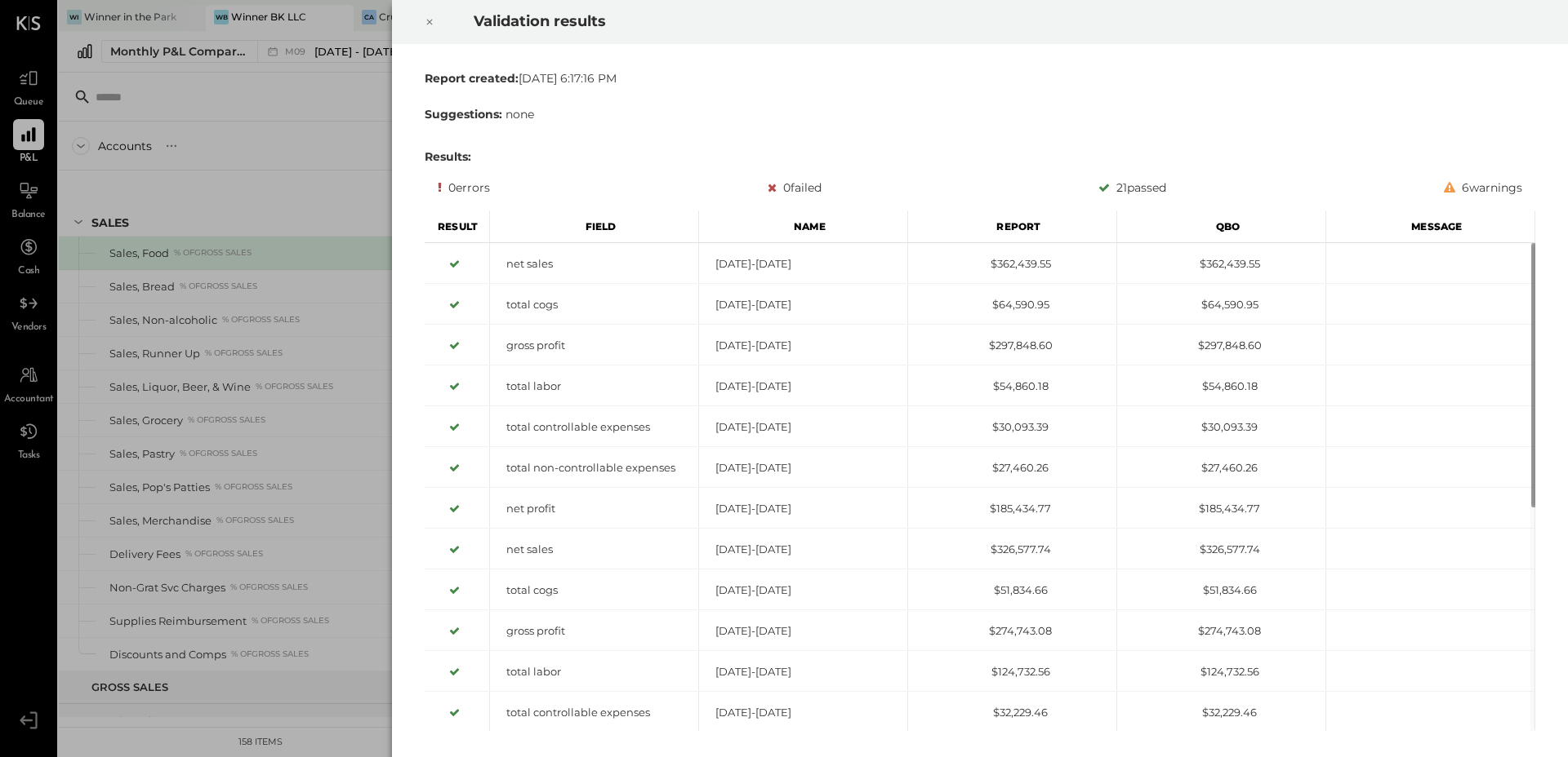
click at [431, 17] on icon at bounding box center [429, 22] width 10 height 20
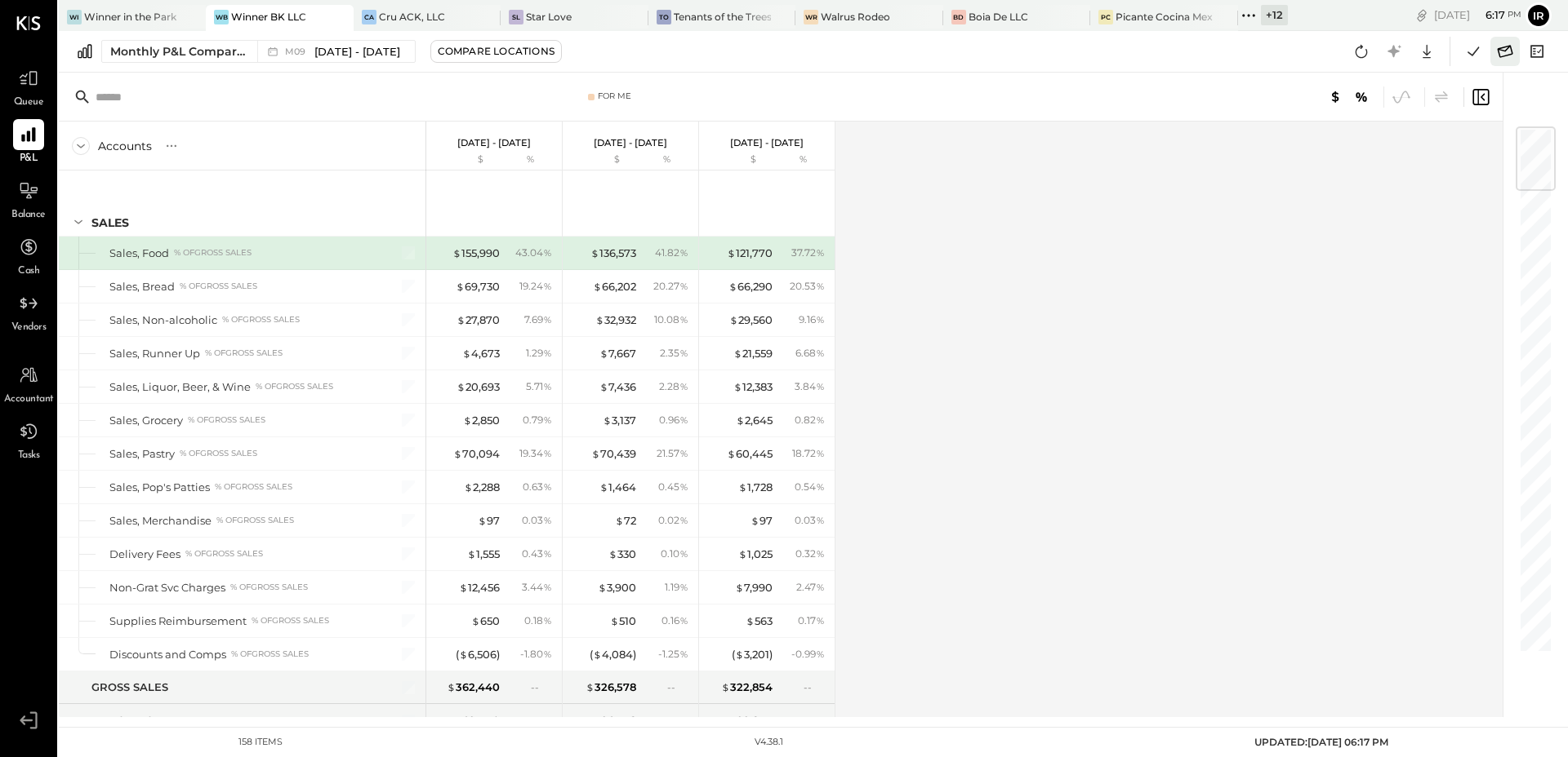
click at [1511, 53] on icon at bounding box center [1505, 51] width 16 height 12
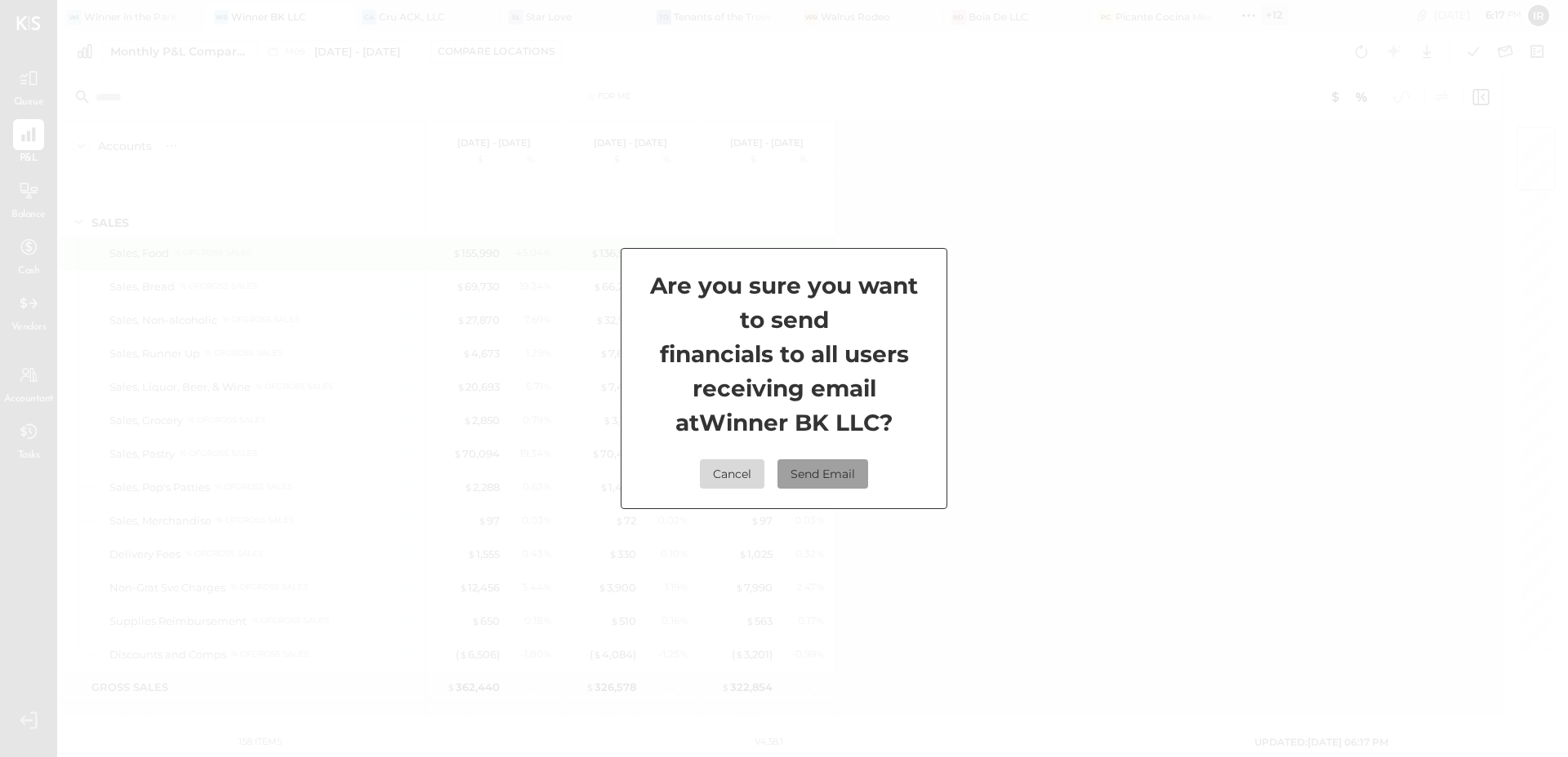
click at [848, 475] on button "Send Email" at bounding box center [822, 474] width 90 height 29
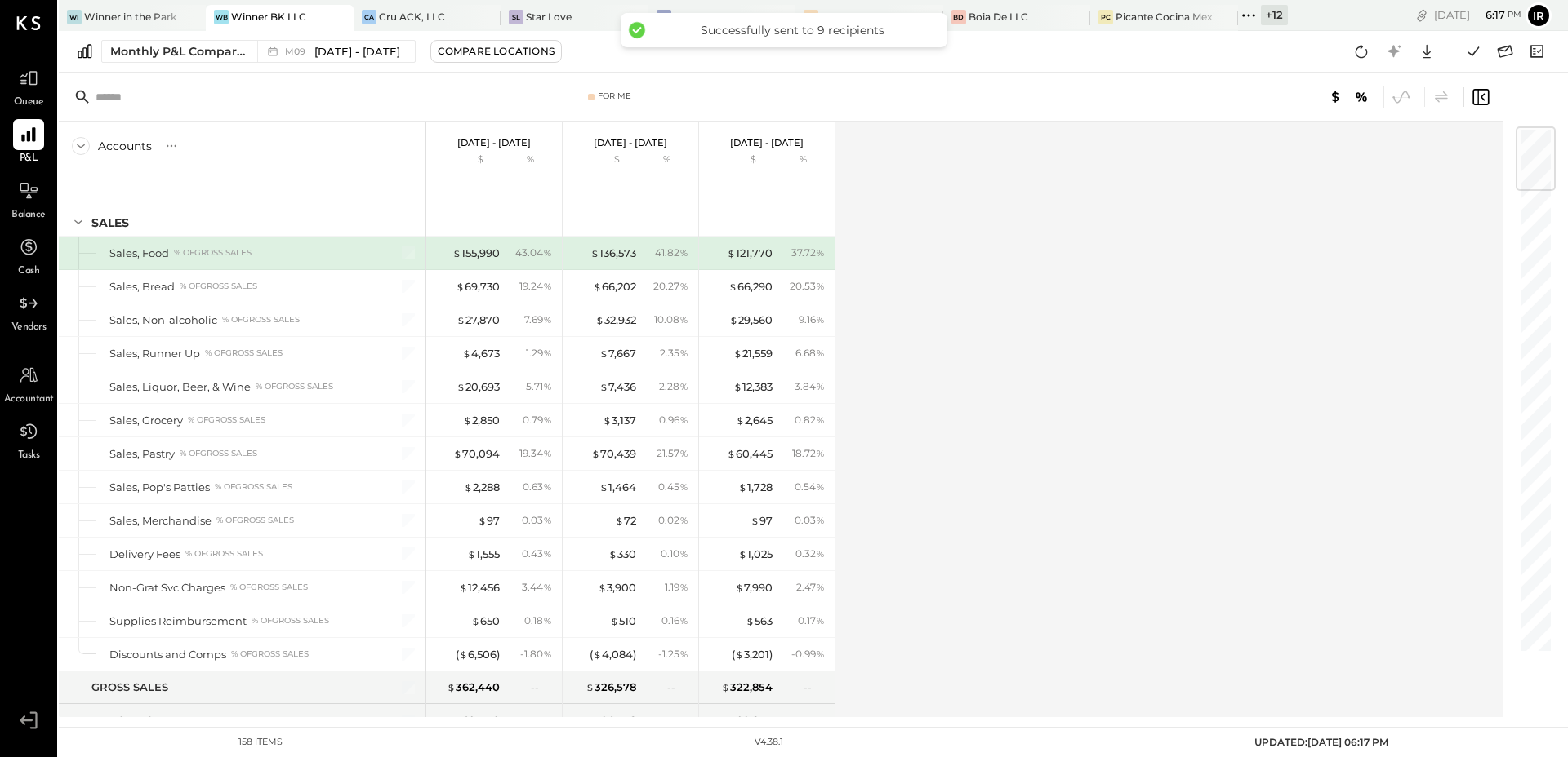
click at [1246, 12] on icon at bounding box center [1249, 16] width 22 height 22
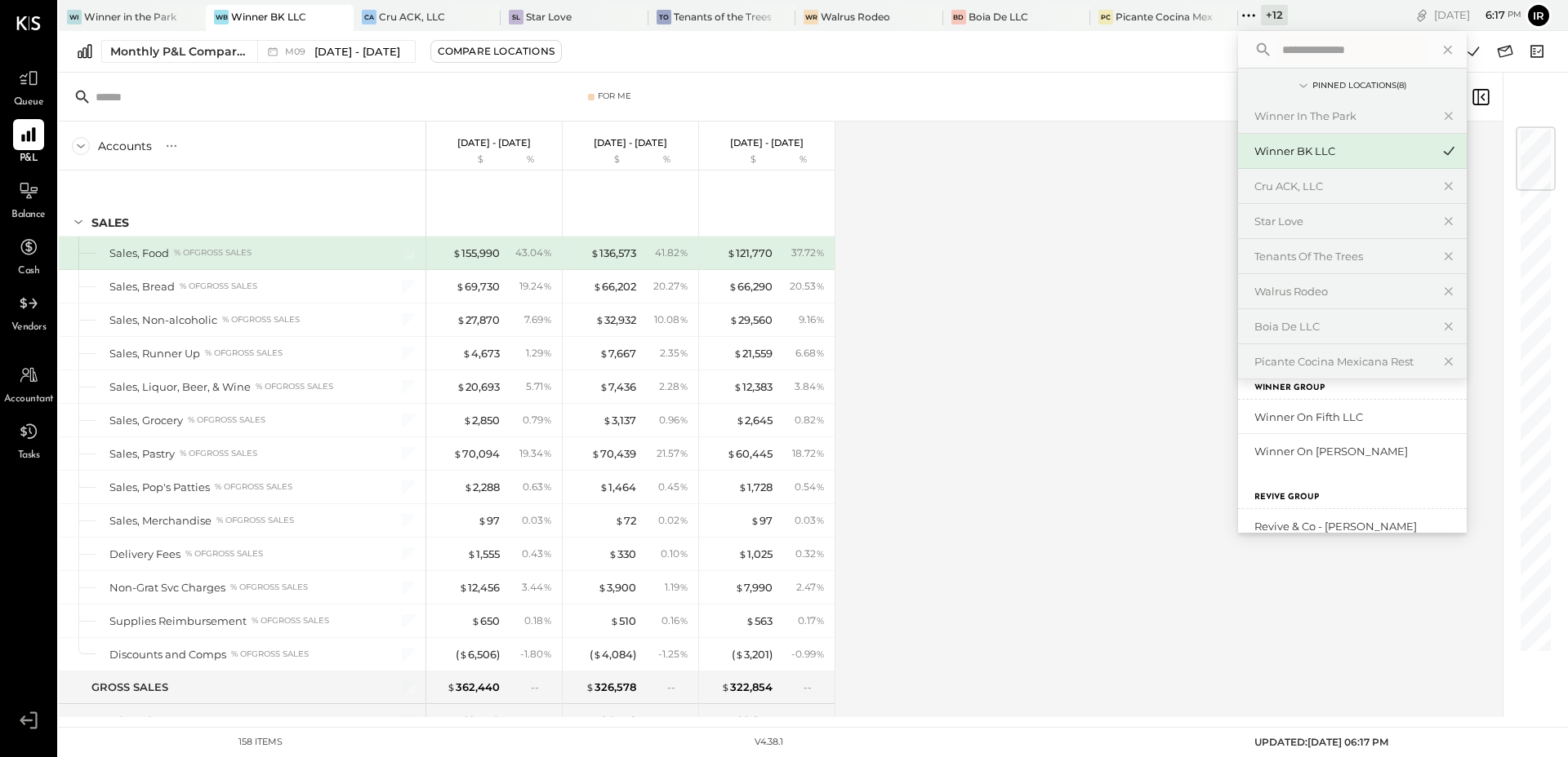
scroll to position [407, 0]
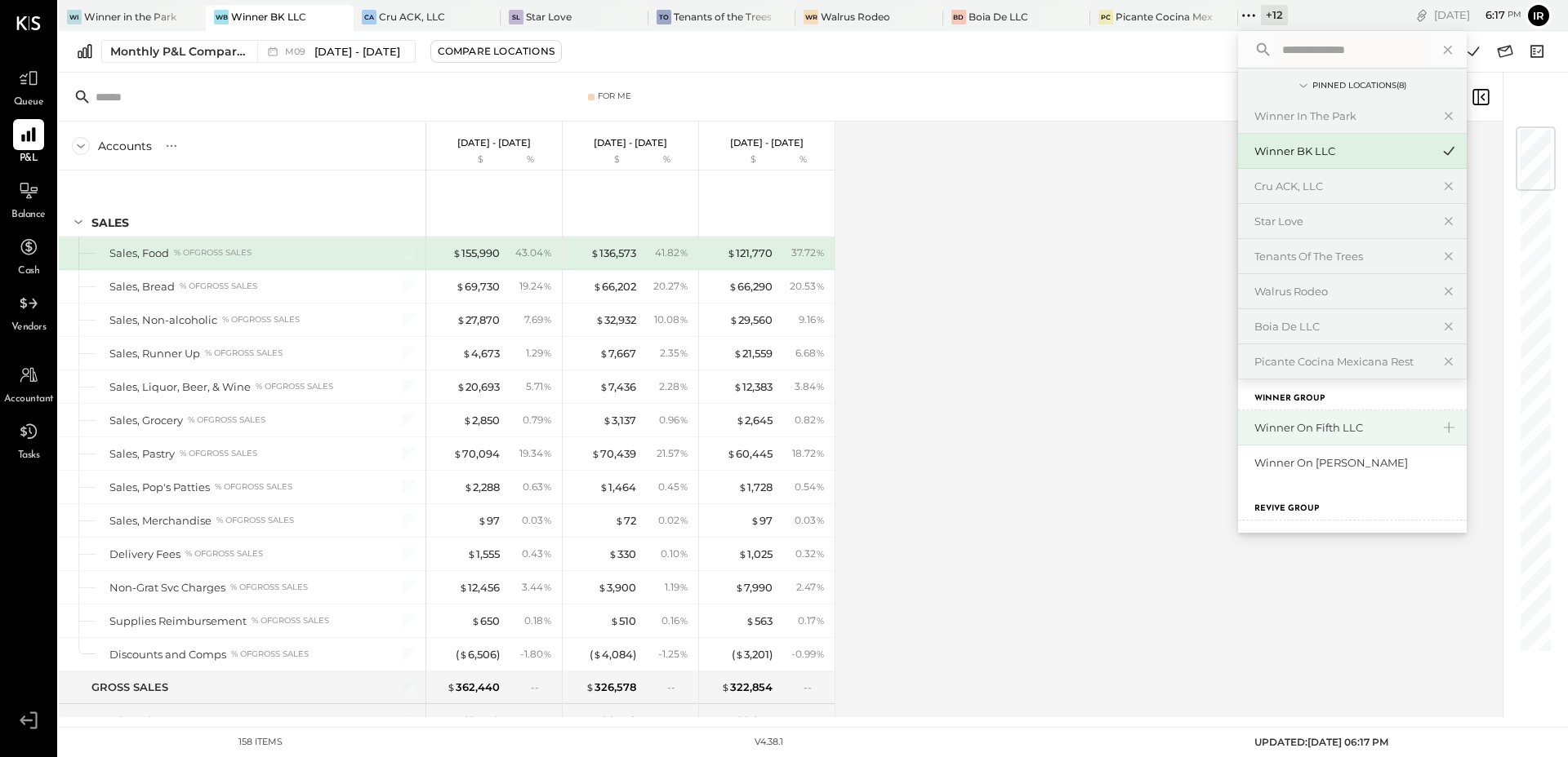
click at [1306, 432] on div "Winner on Fifth LLC" at bounding box center [1342, 427] width 177 height 16
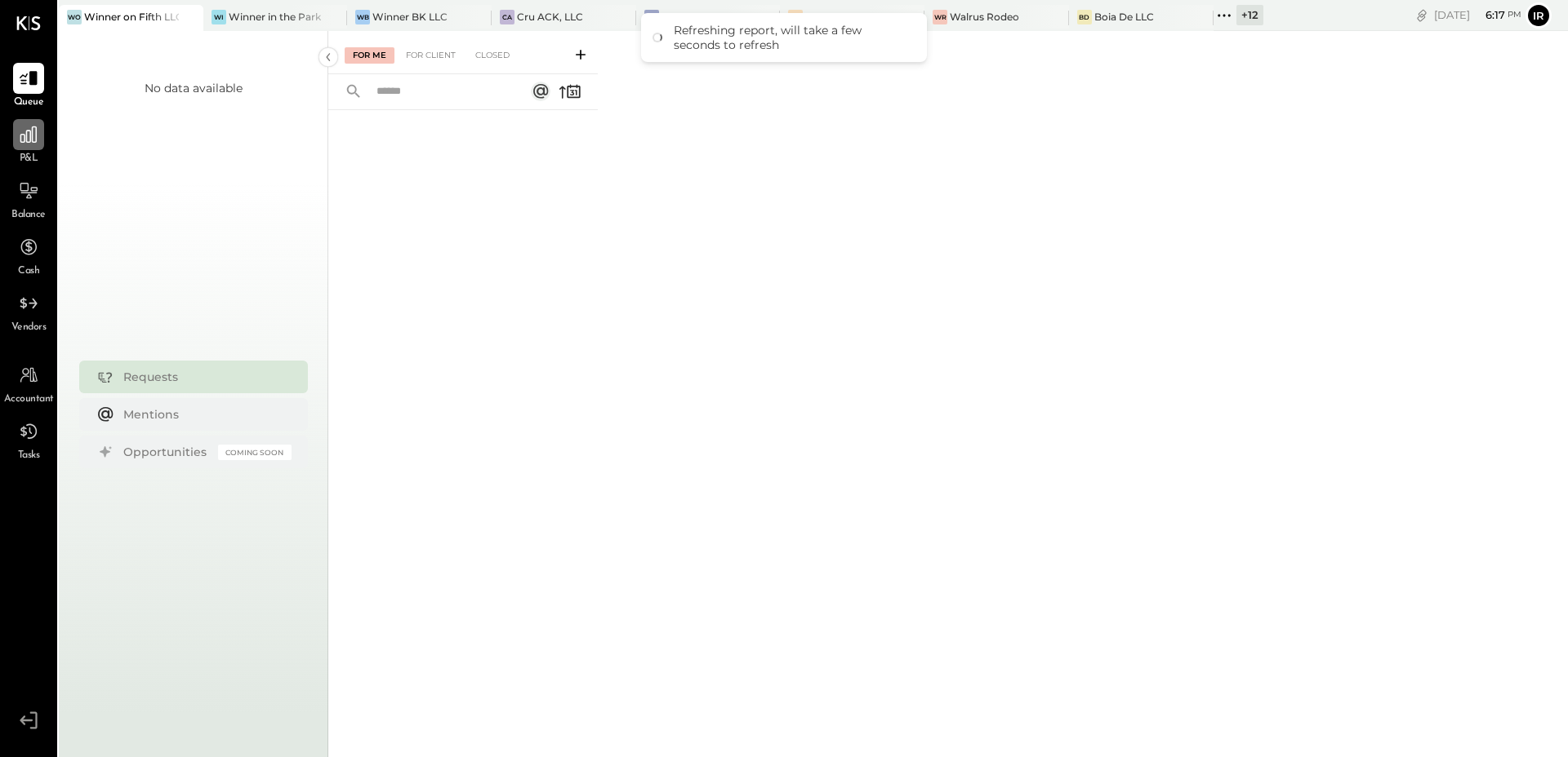
click at [20, 138] on icon at bounding box center [29, 135] width 22 height 22
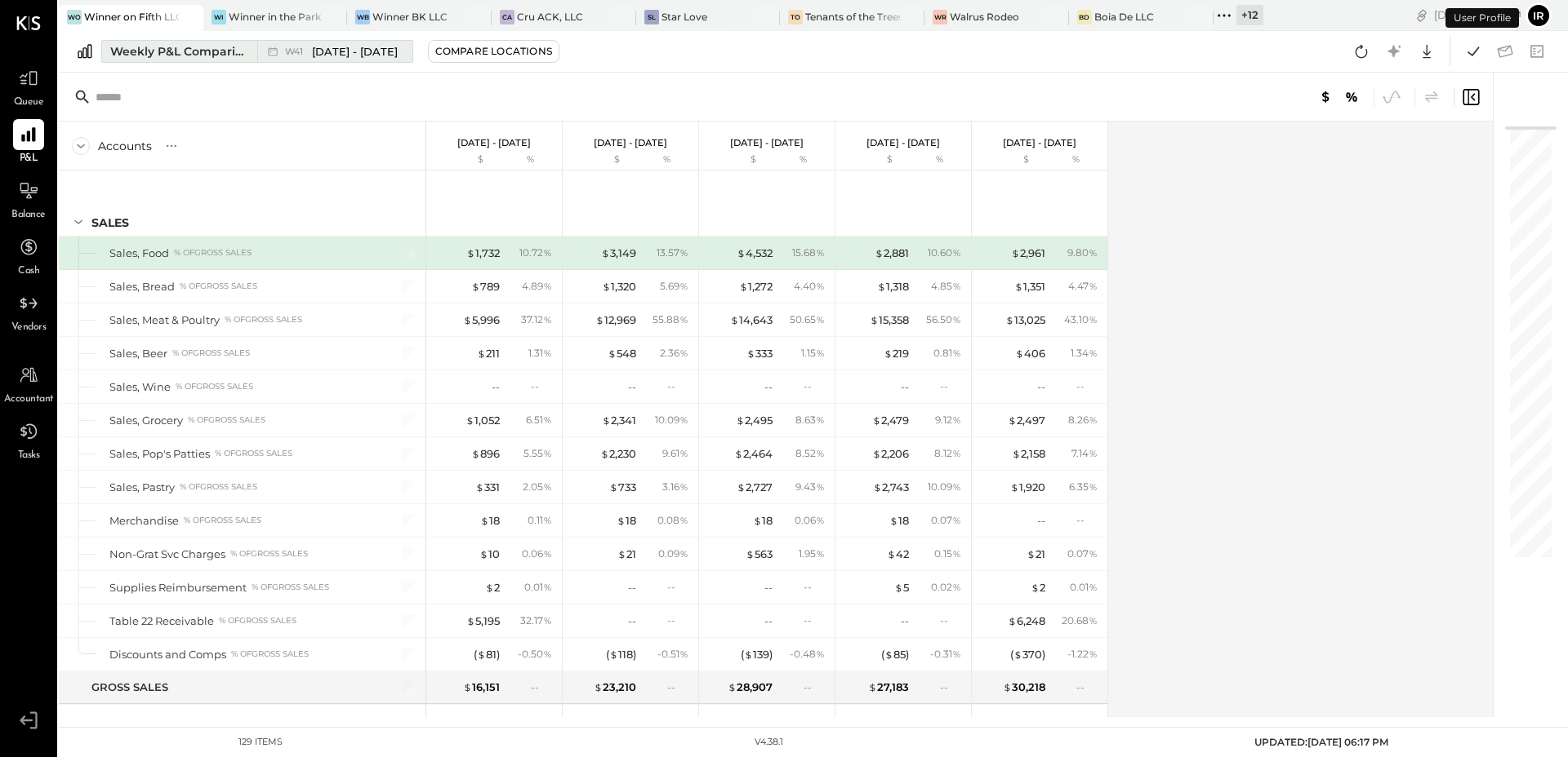
click at [213, 44] on div "Weekly P&L Comparison.2" at bounding box center [179, 51] width 138 height 17
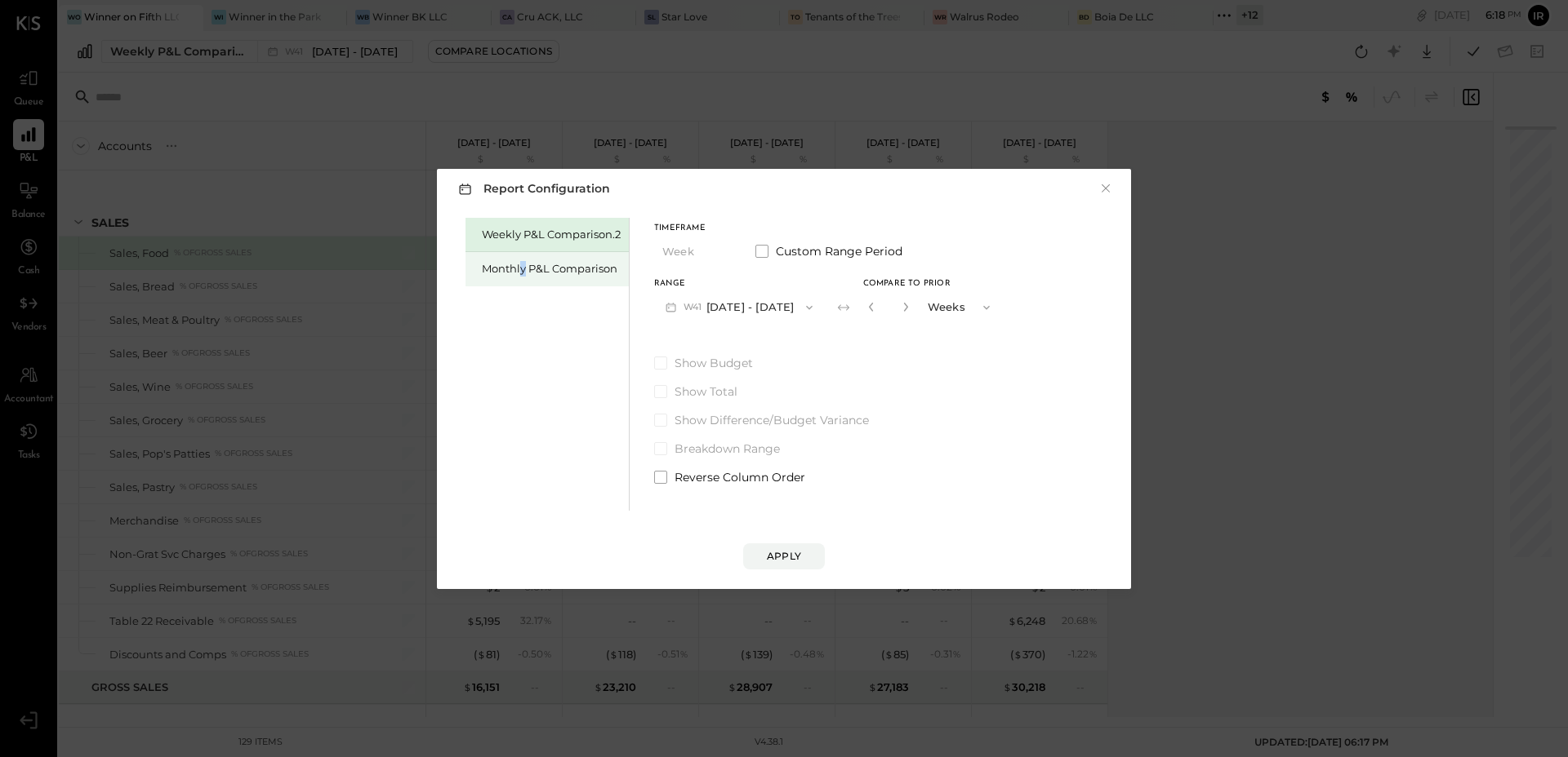
click at [523, 270] on div "Monthly P&L Comparison" at bounding box center [550, 268] width 138 height 16
click at [771, 309] on button "M10 [DATE] - [DATE]" at bounding box center [738, 307] width 170 height 30
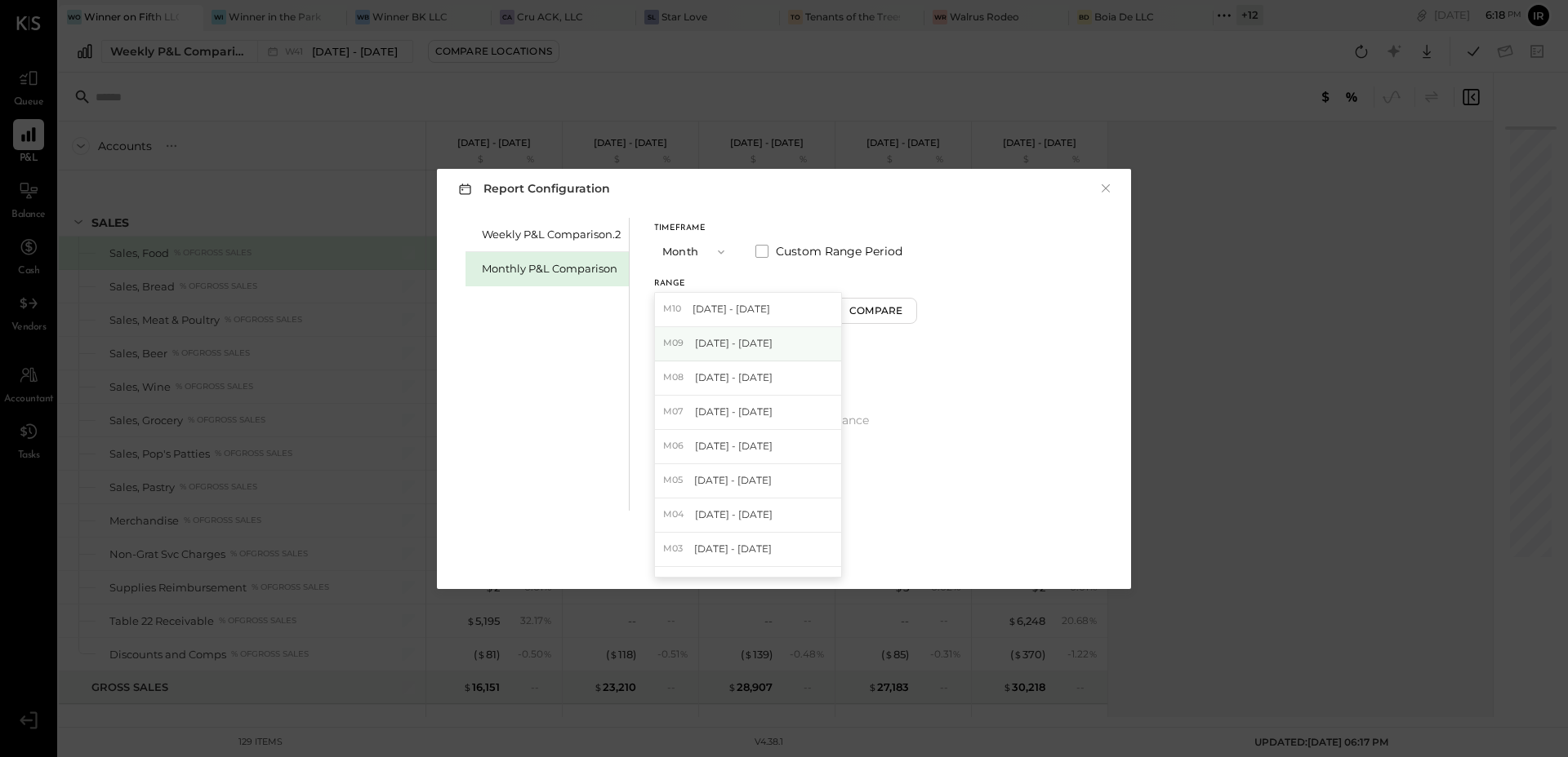
click at [767, 339] on div "M09 [DATE] - [DATE]" at bounding box center [748, 344] width 186 height 34
click at [871, 303] on div "Compare" at bounding box center [878, 310] width 53 height 14
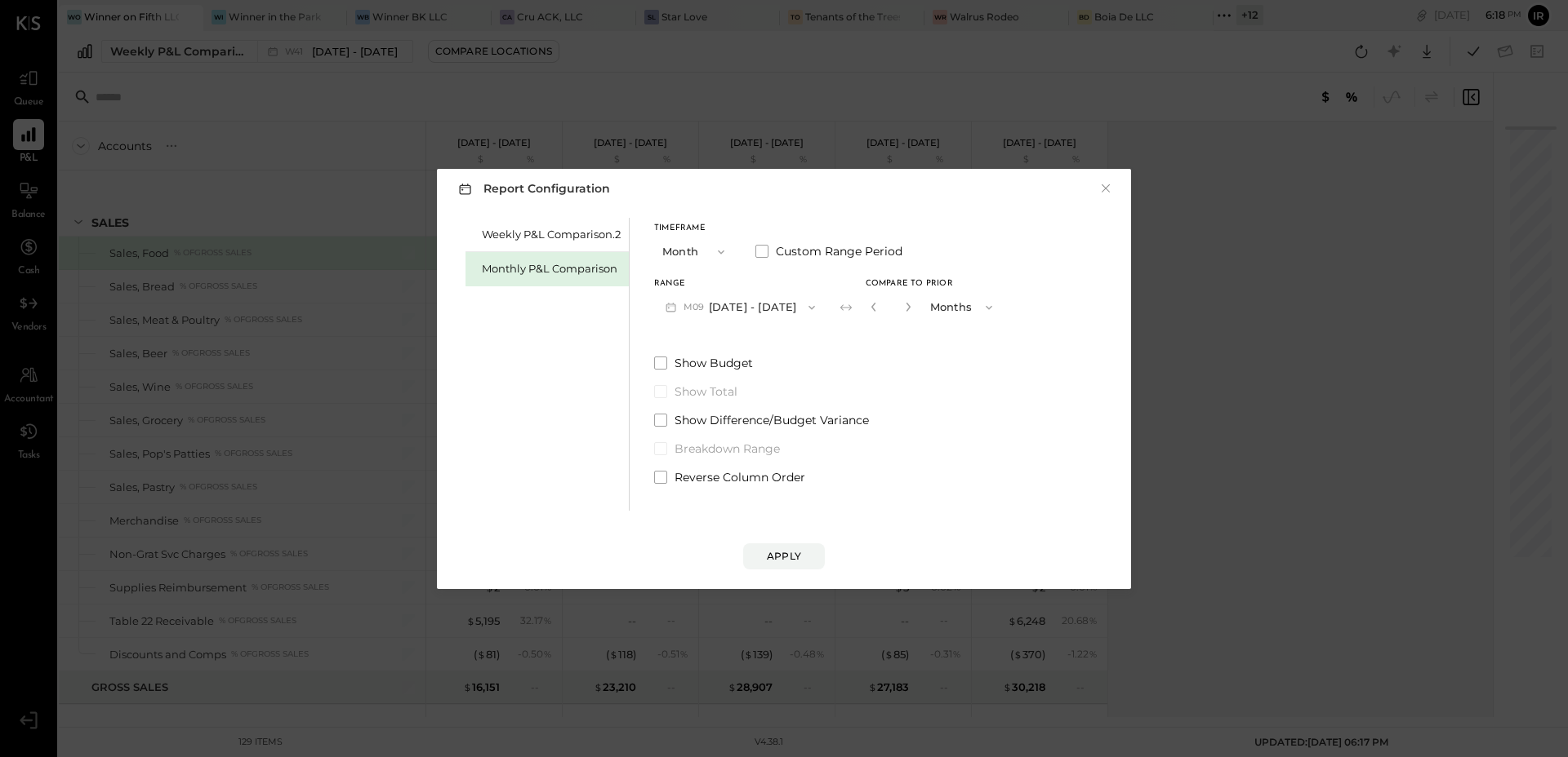
click at [908, 309] on div "*" at bounding box center [890, 307] width 51 height 30
click at [903, 303] on icon "button" at bounding box center [908, 307] width 10 height 10
type input "*"
click at [782, 546] on button "Apply" at bounding box center [784, 557] width 82 height 27
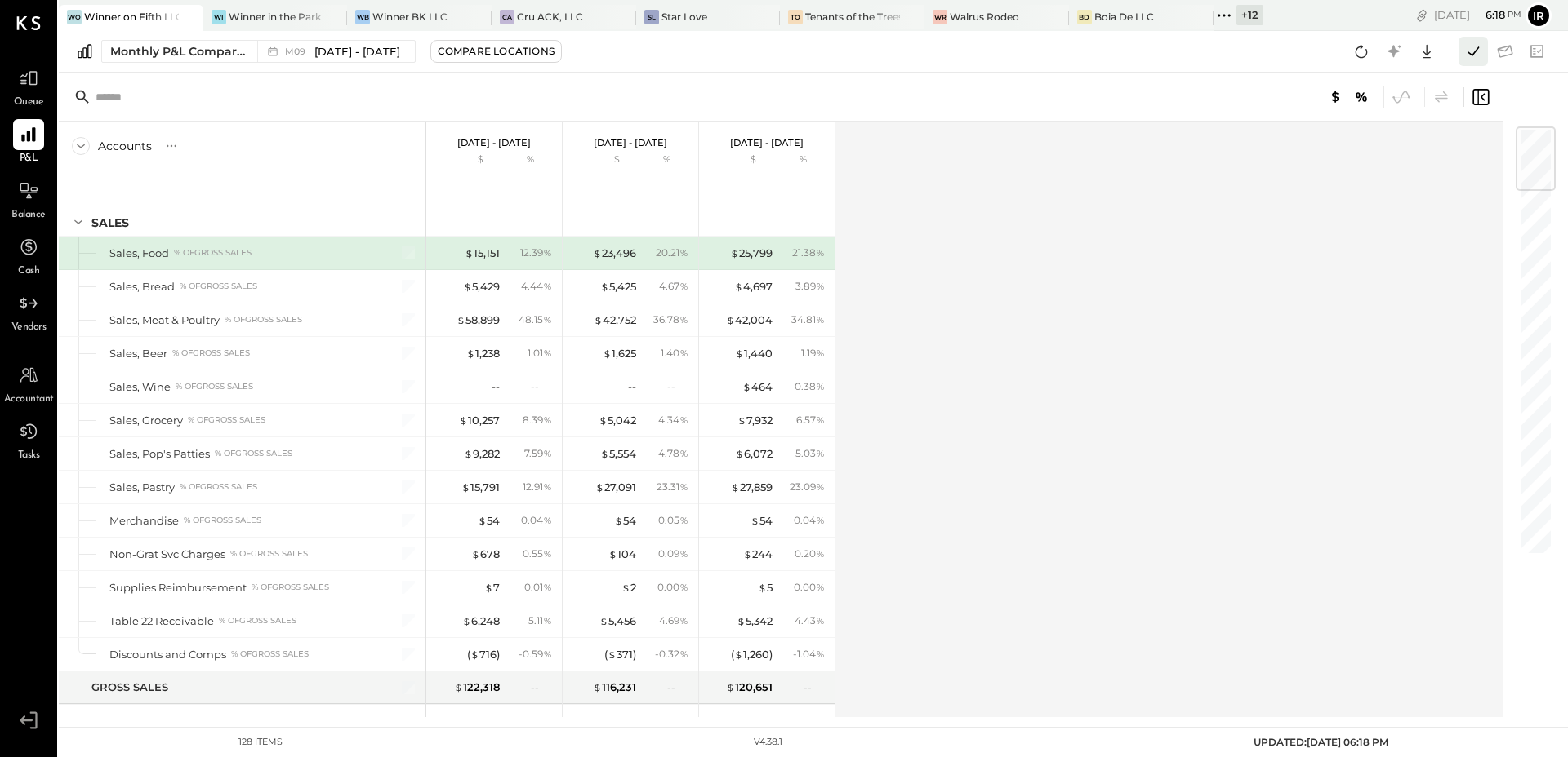
click at [1465, 59] on icon at bounding box center [1474, 51] width 22 height 22
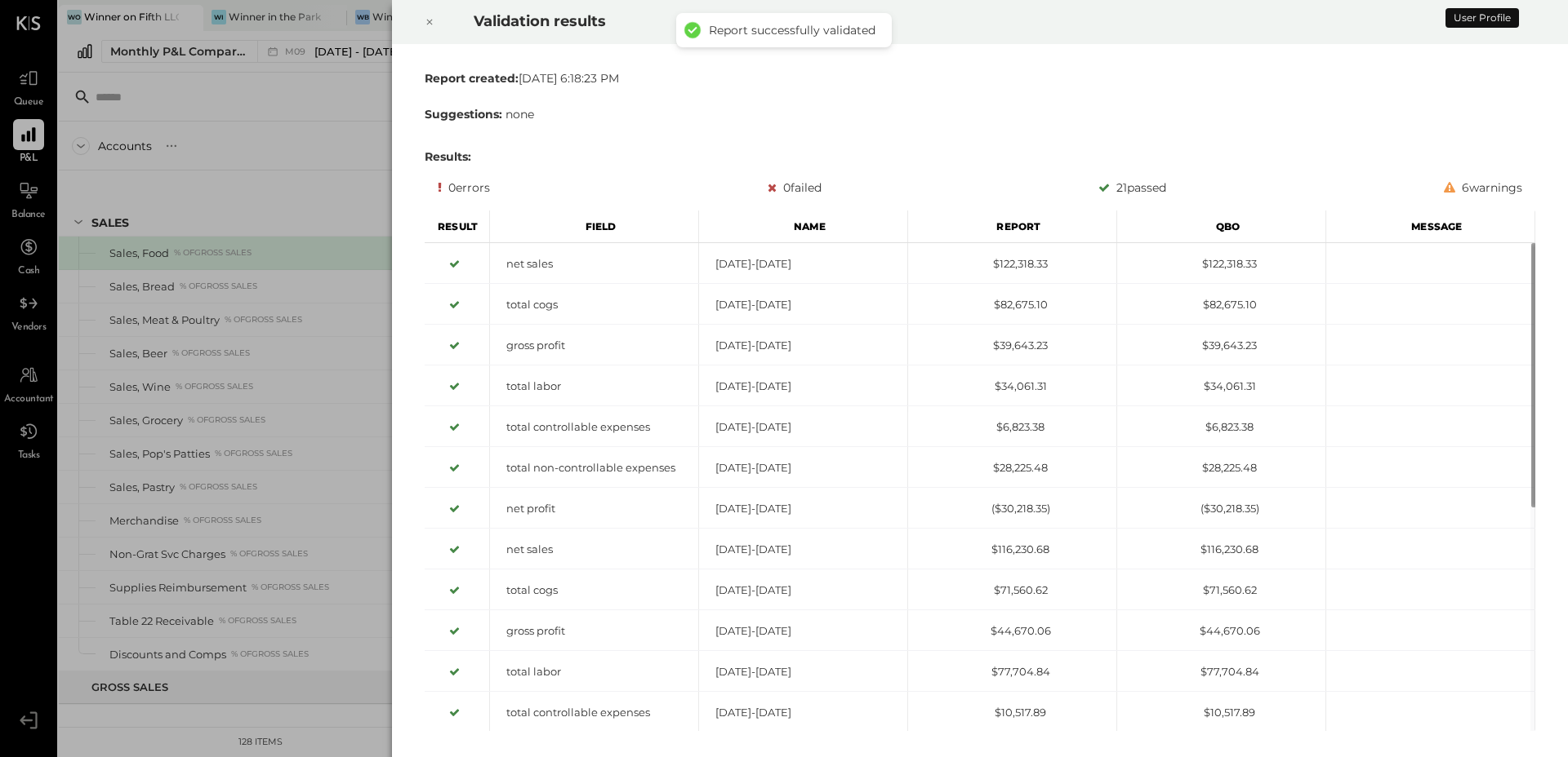
click at [429, 25] on icon at bounding box center [429, 22] width 10 height 20
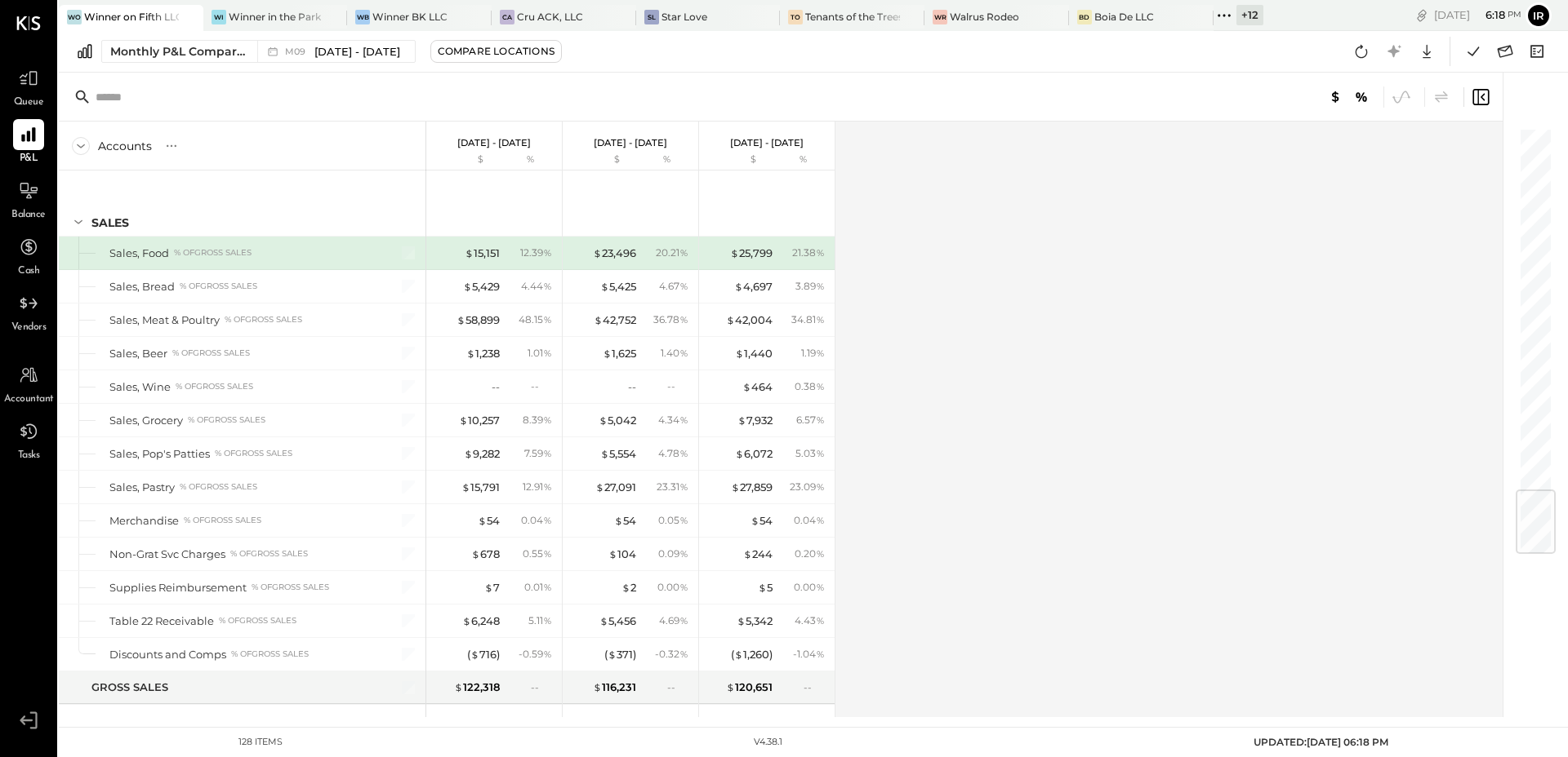
scroll to position [3101, 0]
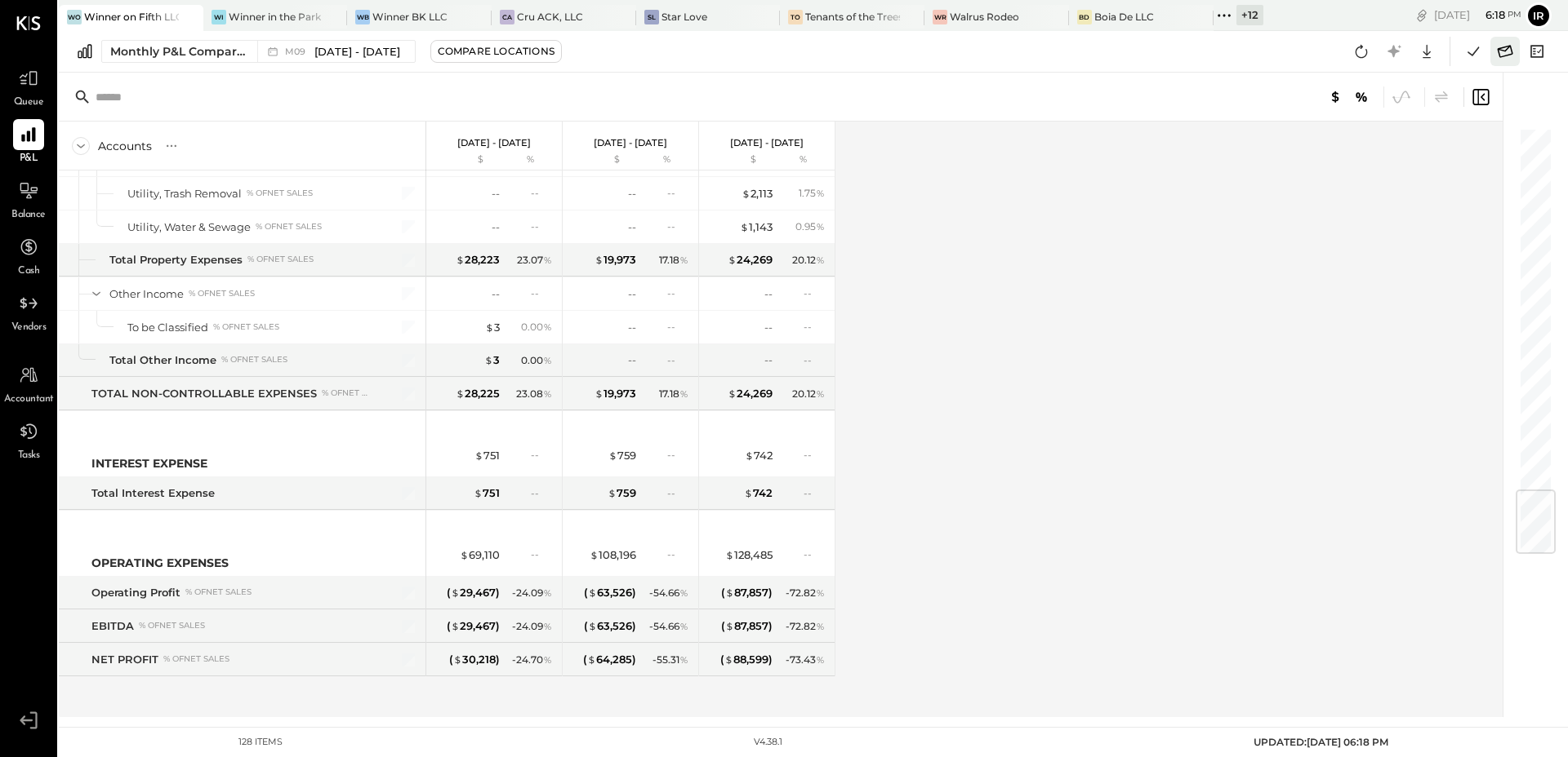
click at [1502, 53] on icon at bounding box center [1505, 51] width 22 height 22
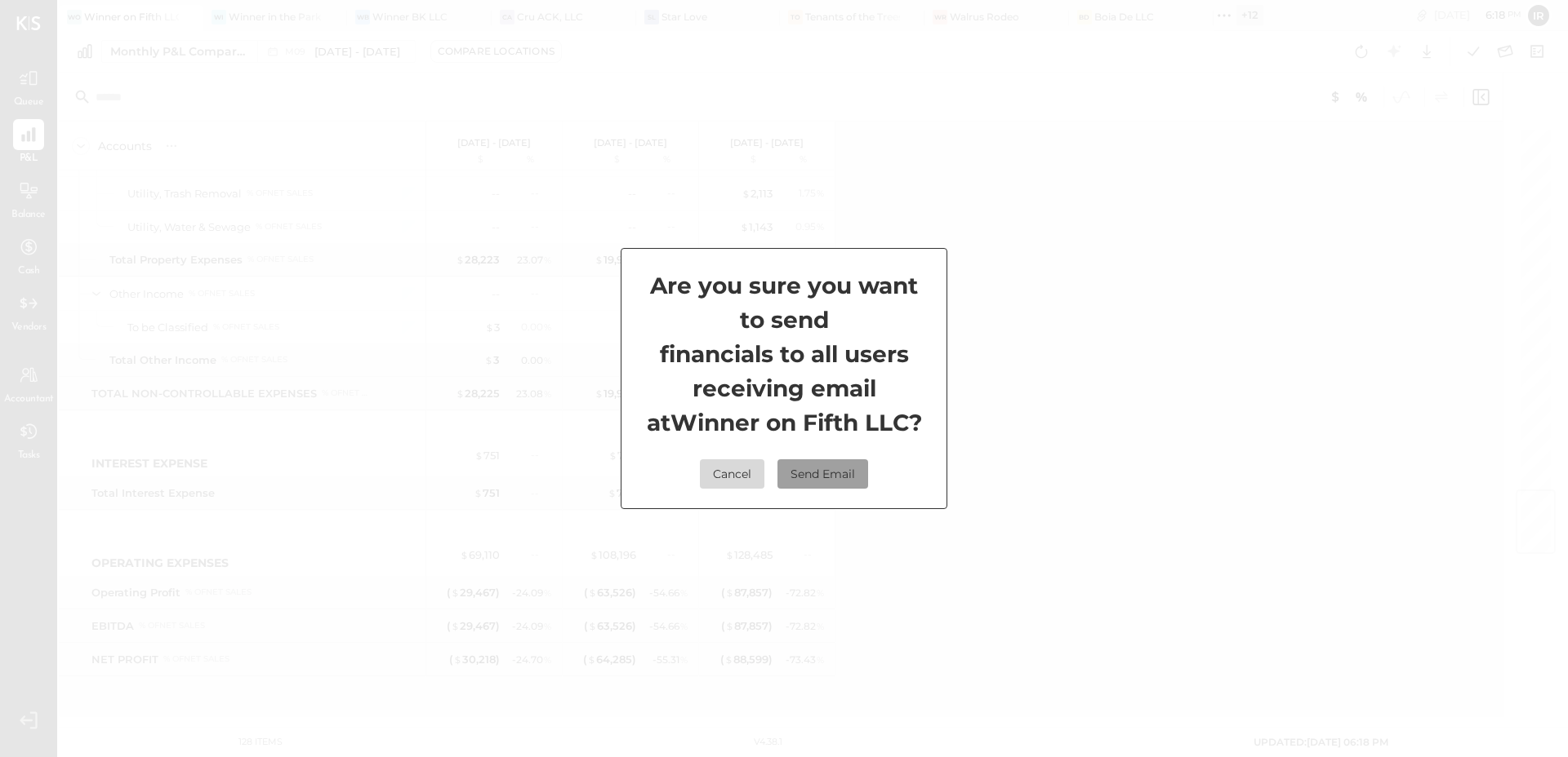
click at [824, 480] on button "Send Email" at bounding box center [822, 474] width 90 height 29
